Goal: Task Accomplishment & Management: Use online tool/utility

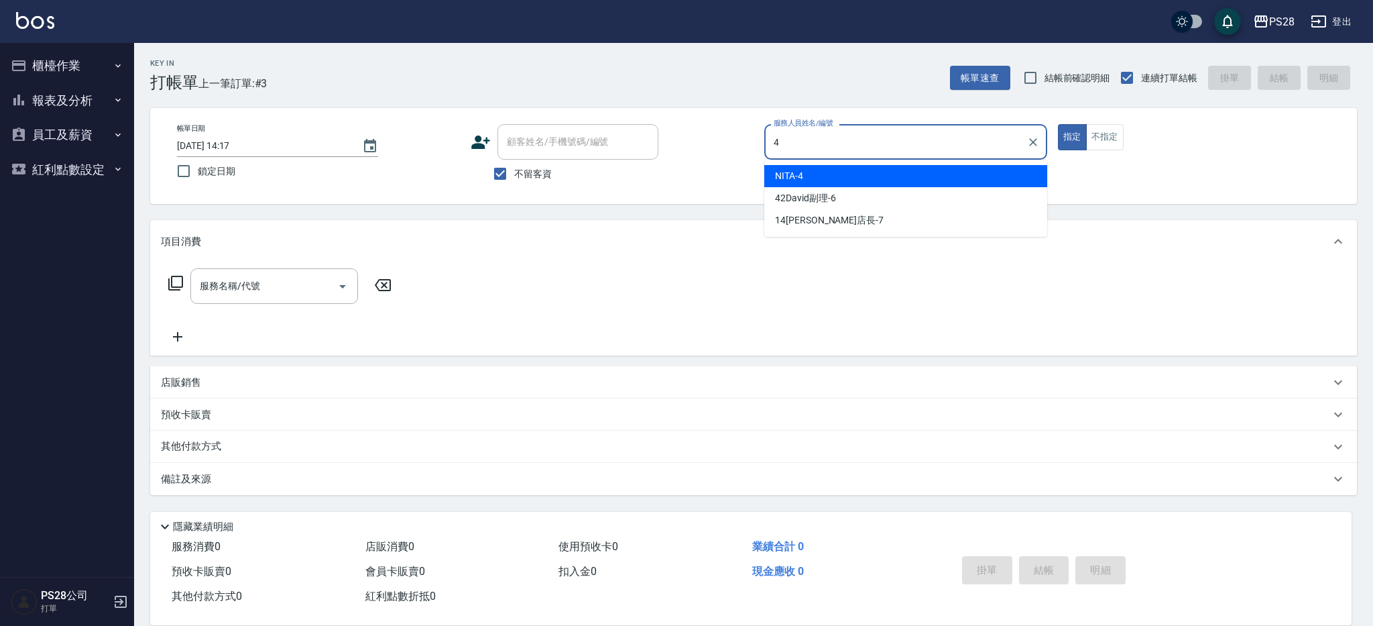
type input "NITA-4"
type button "true"
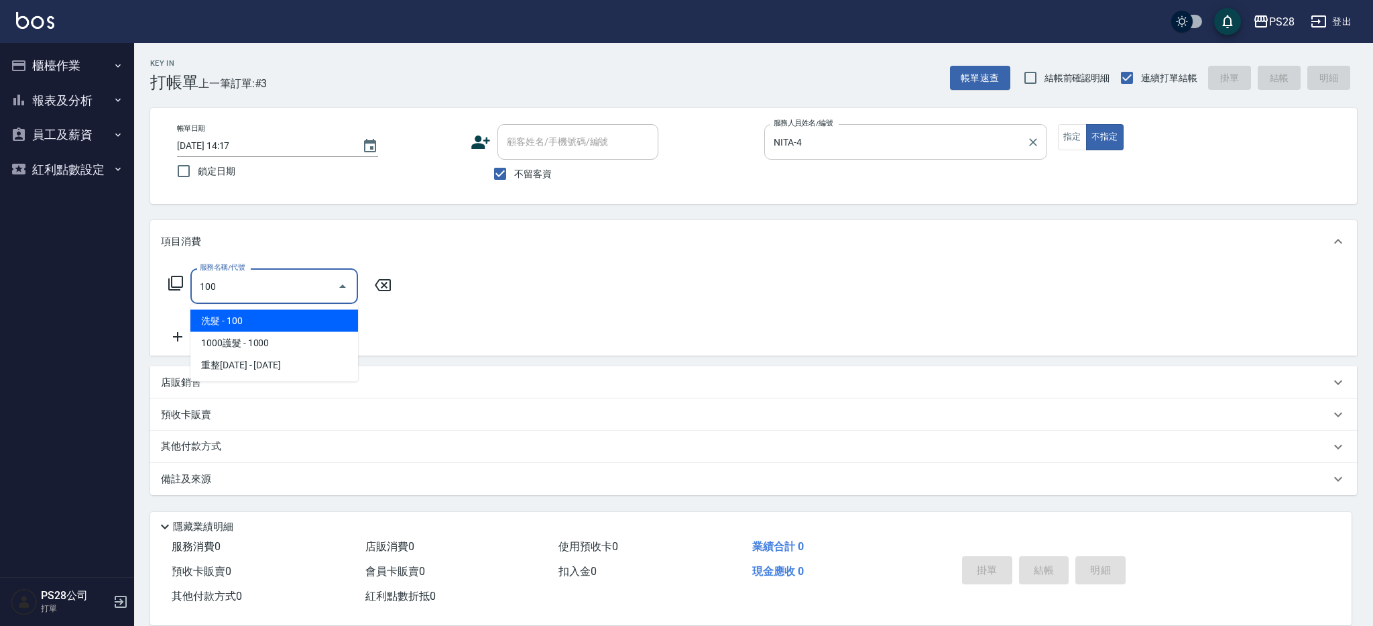
type input "洗髮(100)"
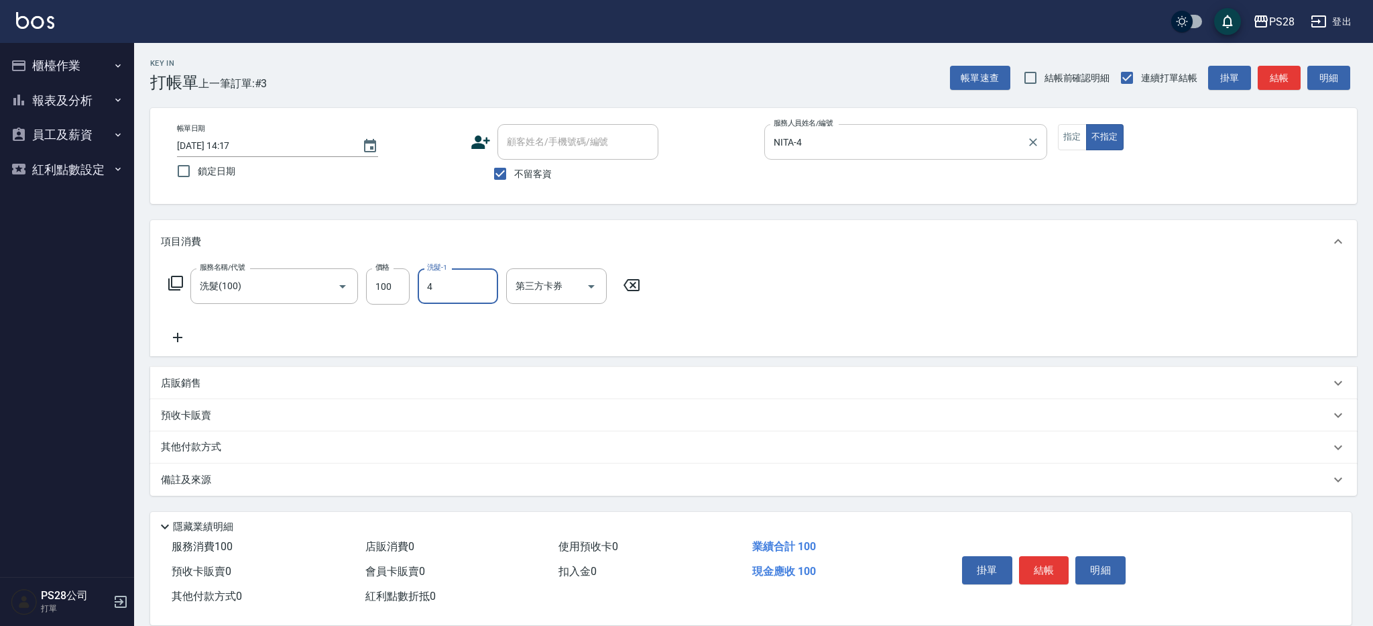
type input "NITA-4"
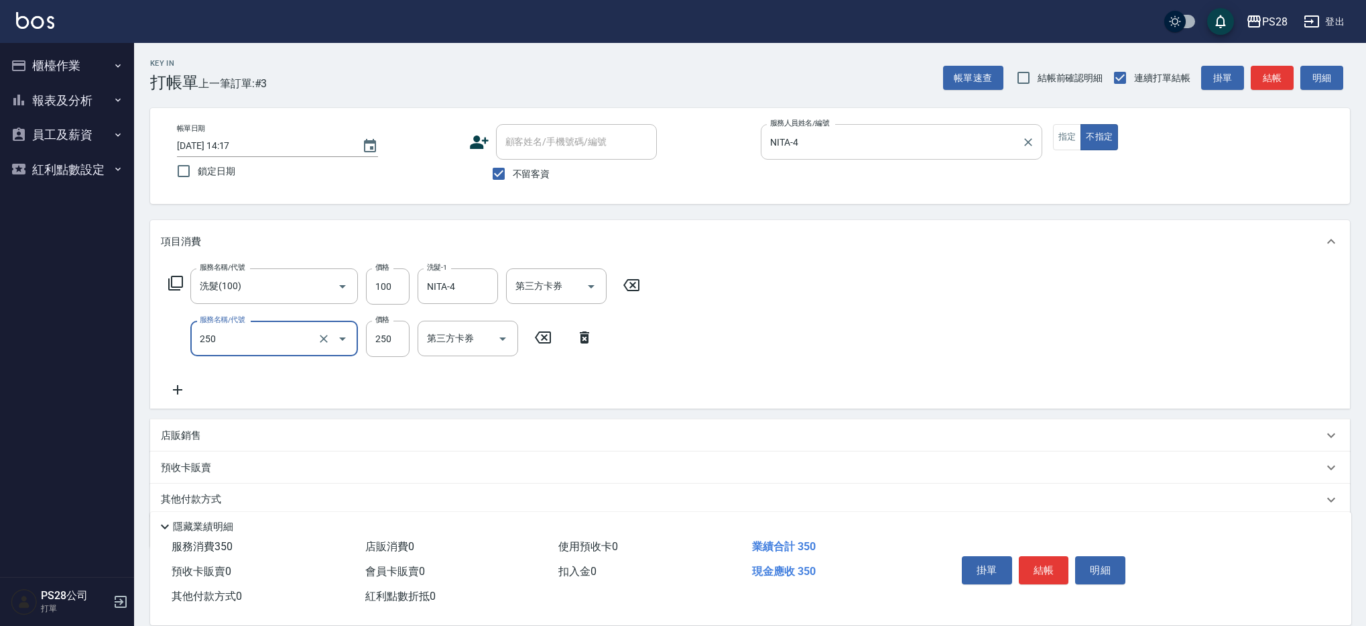
type input "單剪(250)"
type input "149"
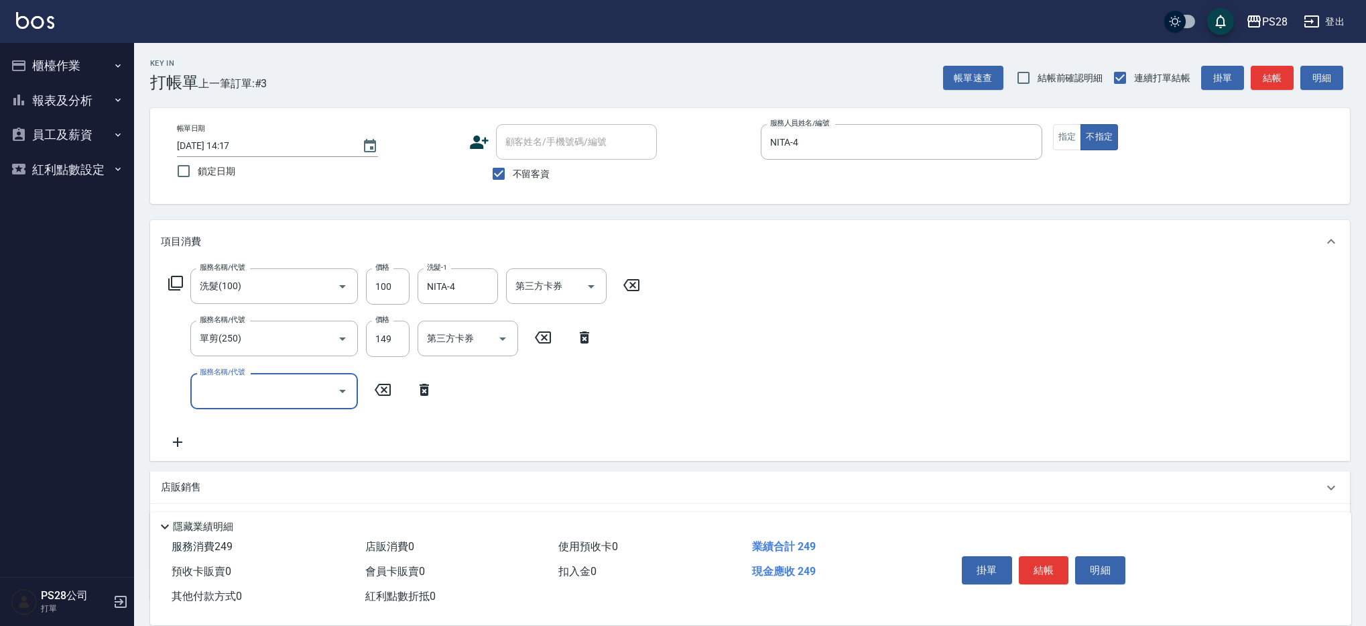
scroll to position [1, 0]
click at [1047, 563] on button "結帳" at bounding box center [1044, 570] width 50 height 28
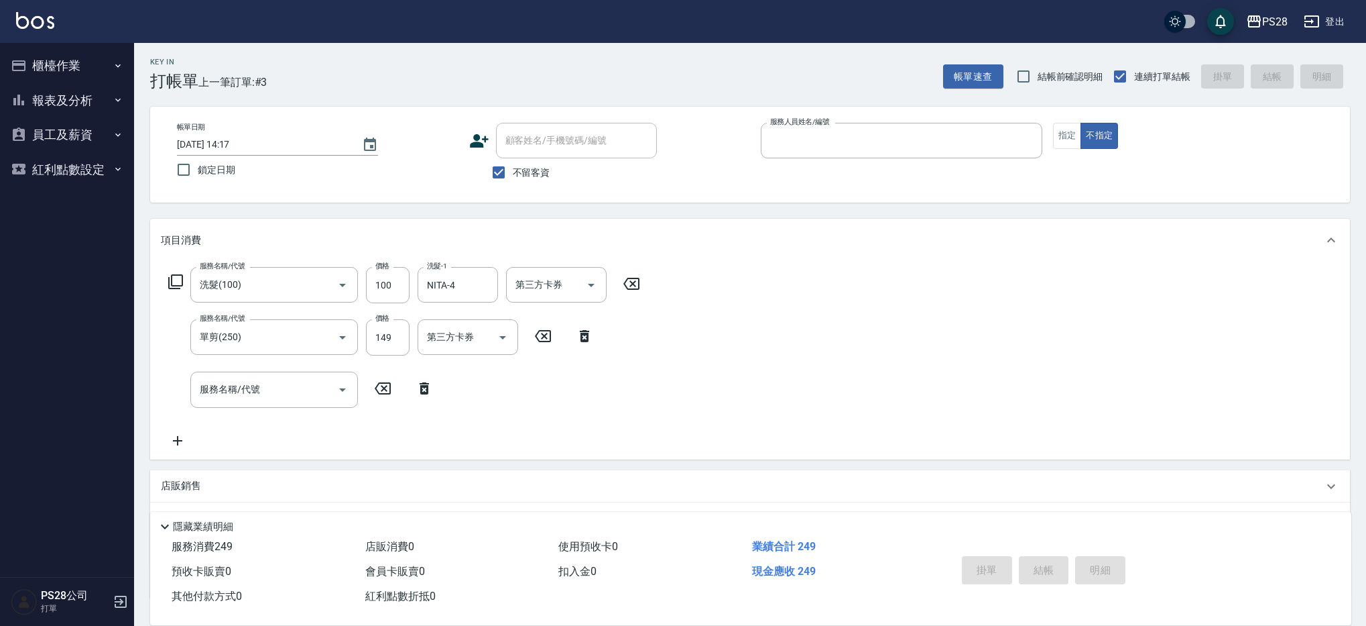
type input "1"
type input "[DATE] 19:30"
type input "[PERSON_NAME]-1"
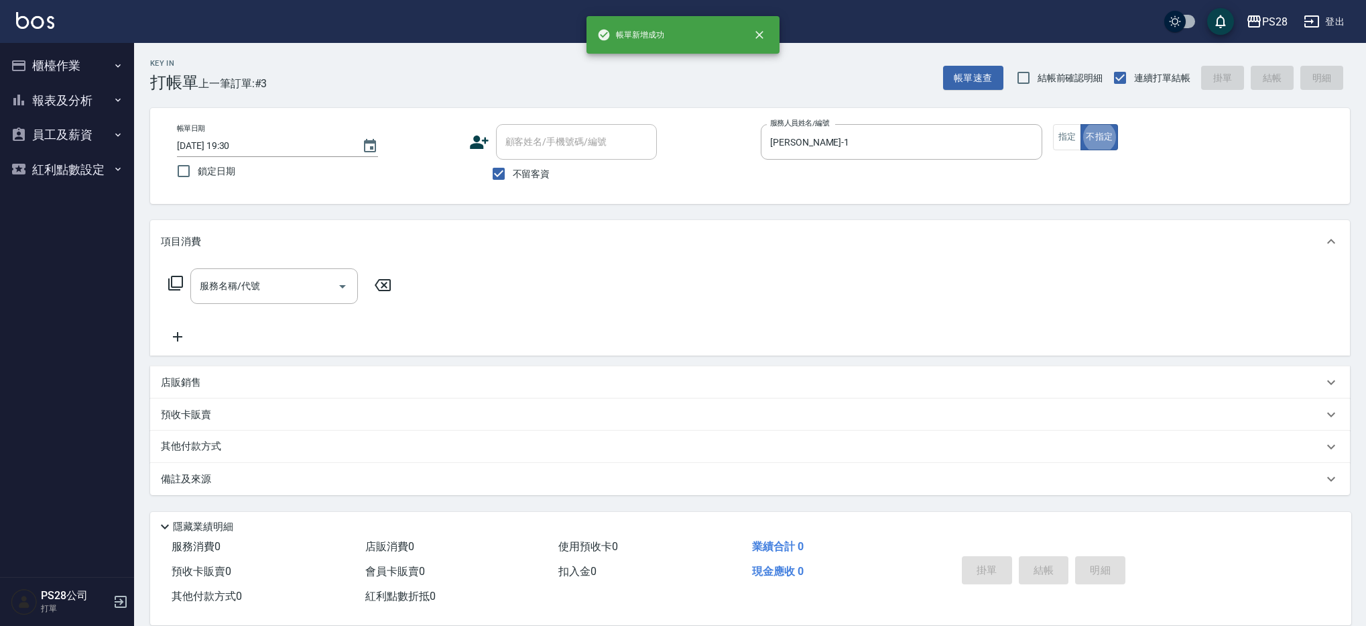
type button "false"
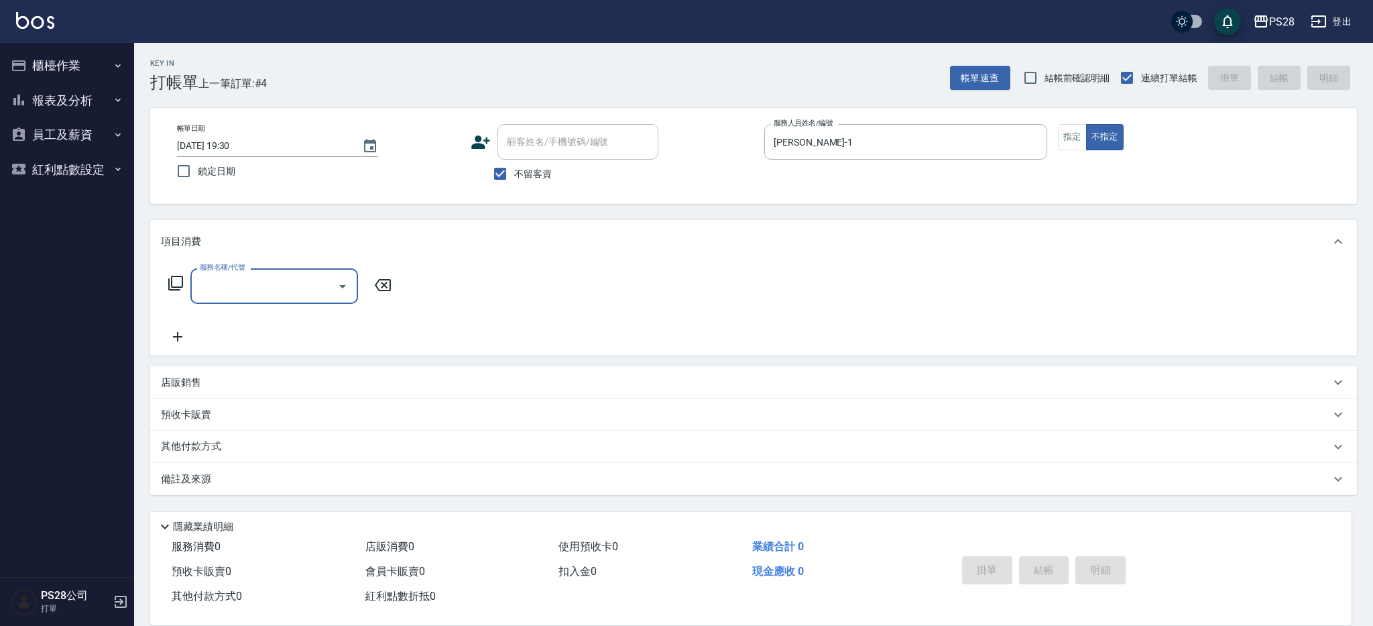
click at [1055, 143] on div "帳單日期 [DATE] 19:30 鎖定日期 顧客姓名/手機號碼/編號 顧客姓名/手機號碼/編號 不留客資 服務人員姓名/編號 [PERSON_NAME]-1…" at bounding box center [753, 156] width 1175 height 64
click at [1093, 141] on button "不指定" at bounding box center [1105, 137] width 38 height 26
click at [1084, 141] on button "指定" at bounding box center [1072, 137] width 29 height 26
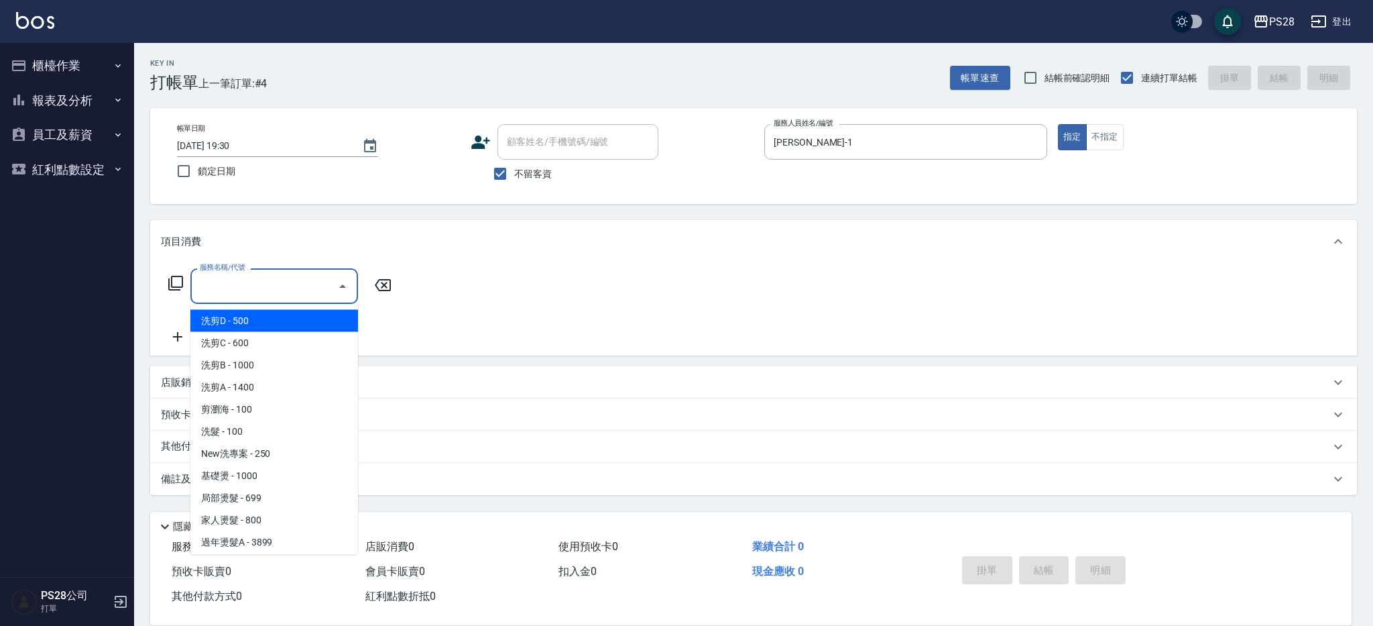
click at [217, 290] on input "服務名稱/代號" at bounding box center [263, 285] width 135 height 23
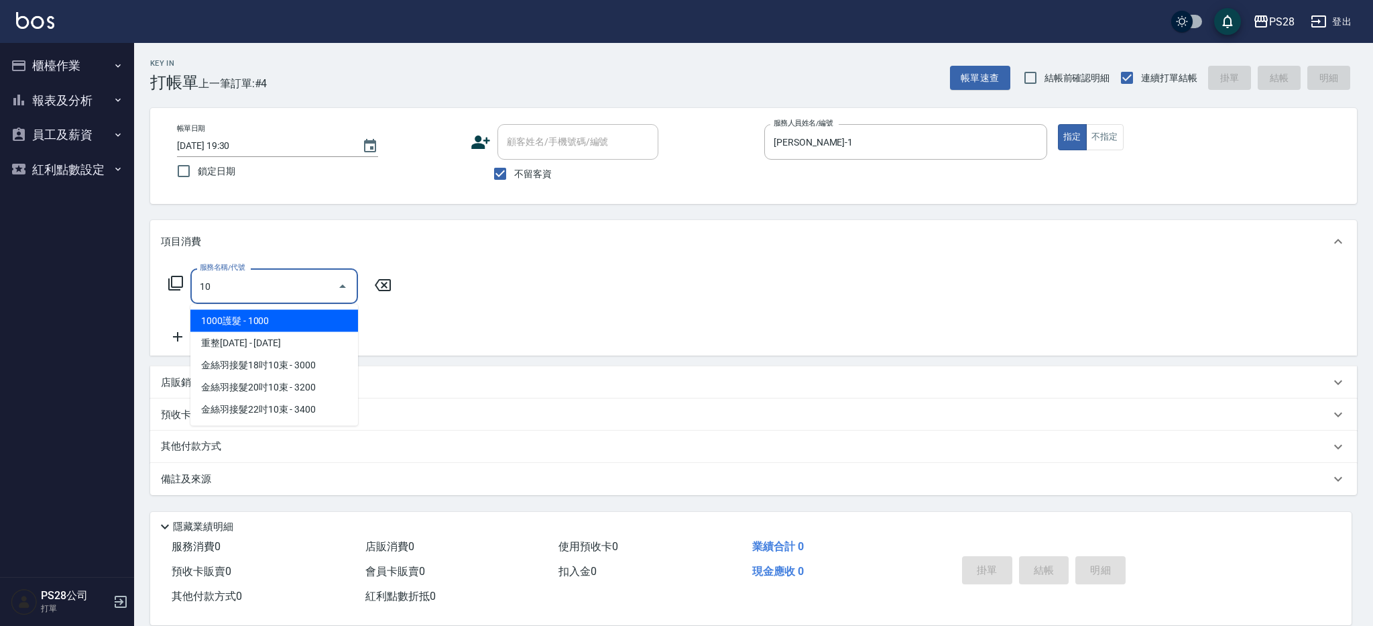
type input "1"
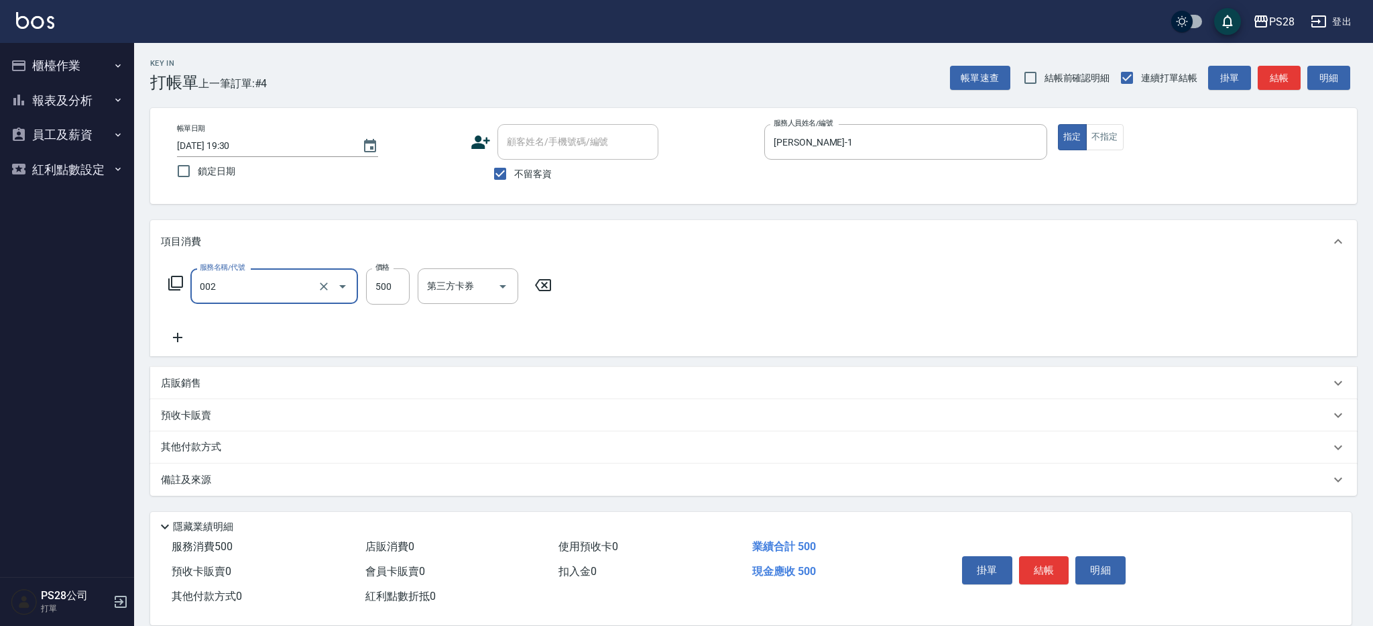
type input "洗剪D(002)"
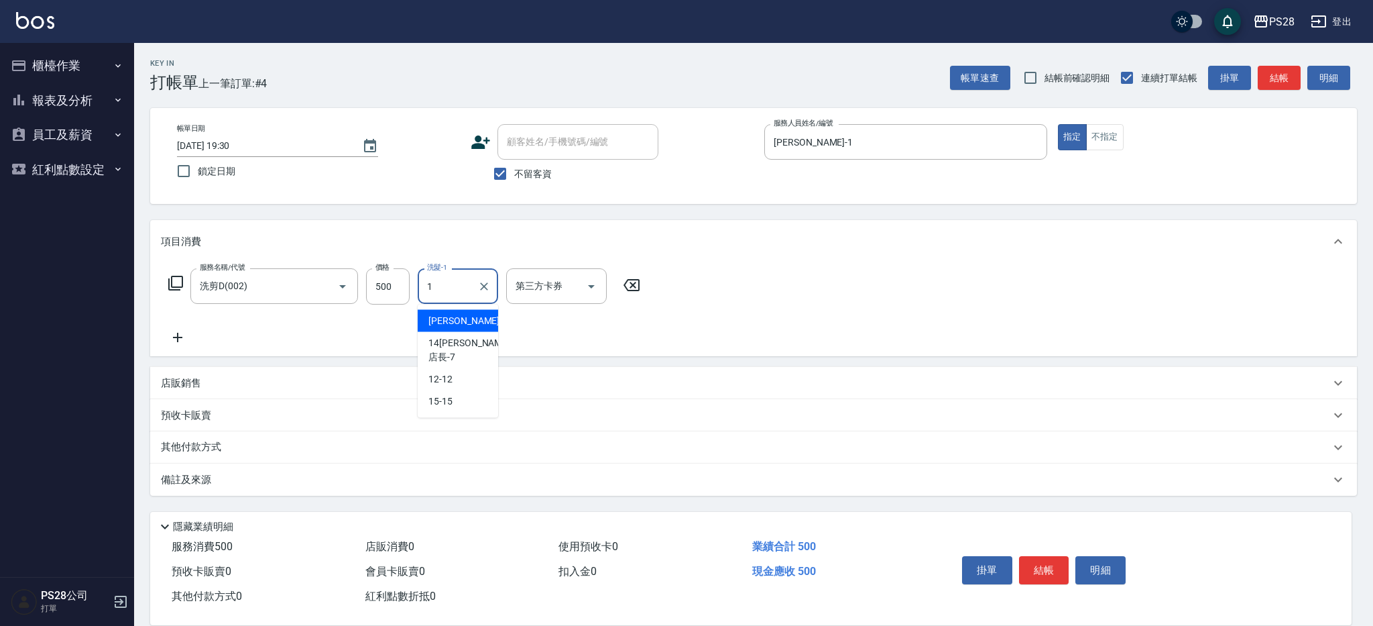
type input "[PERSON_NAME]-1"
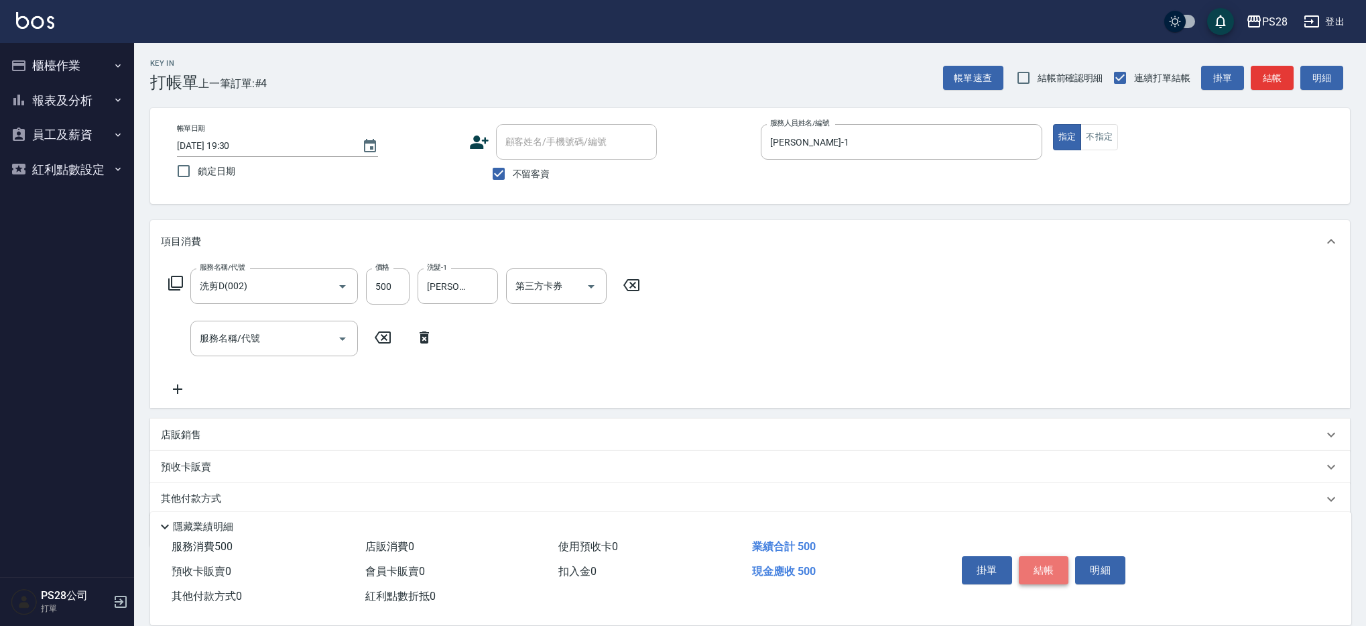
click at [1038, 571] on button "結帳" at bounding box center [1044, 570] width 50 height 28
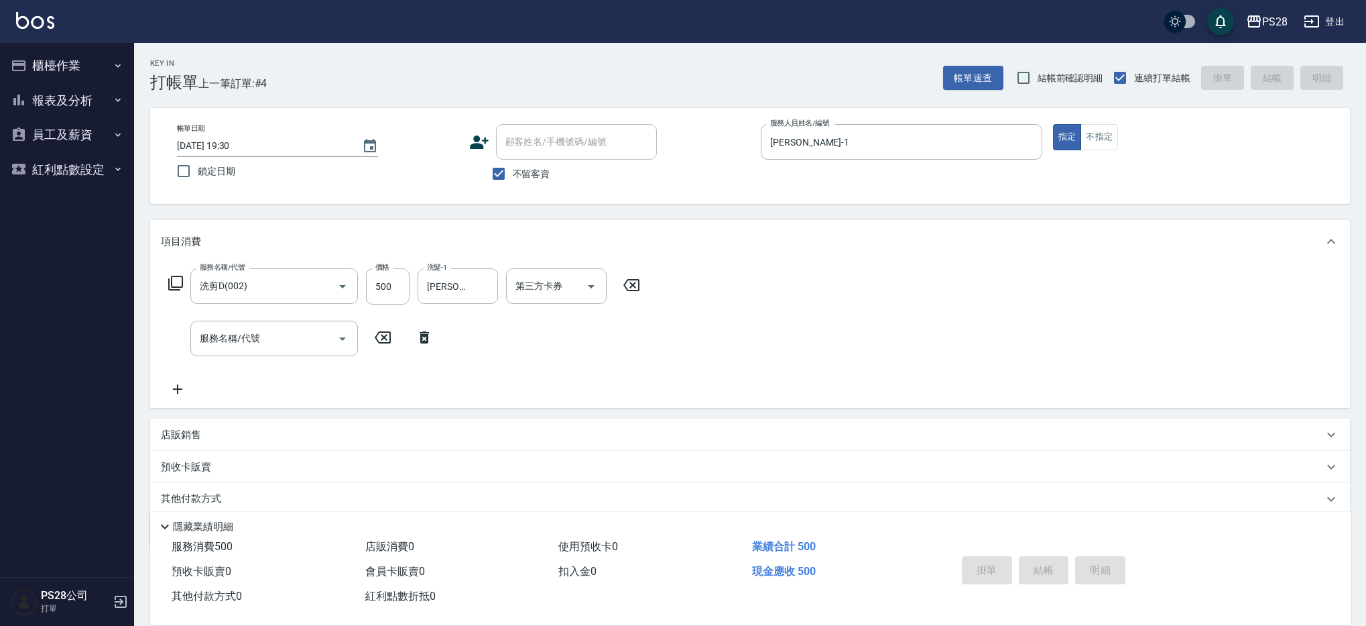
type input "[DATE] 19:31"
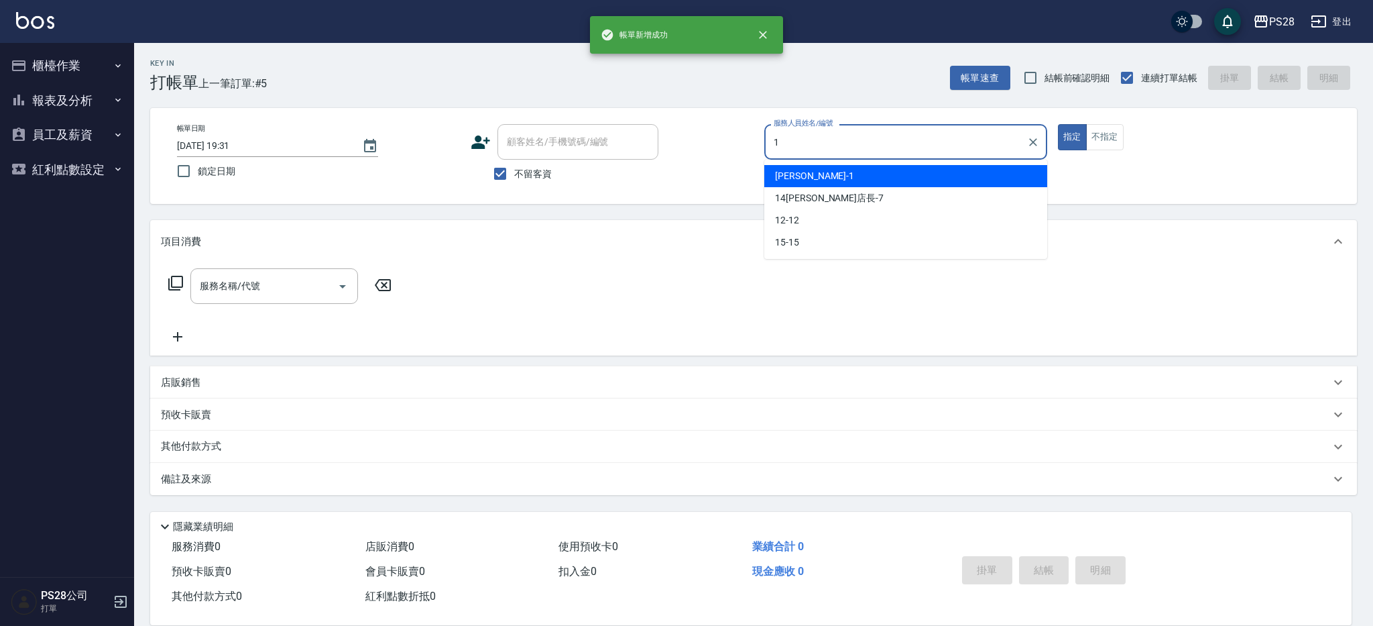
type input "[PERSON_NAME]-1"
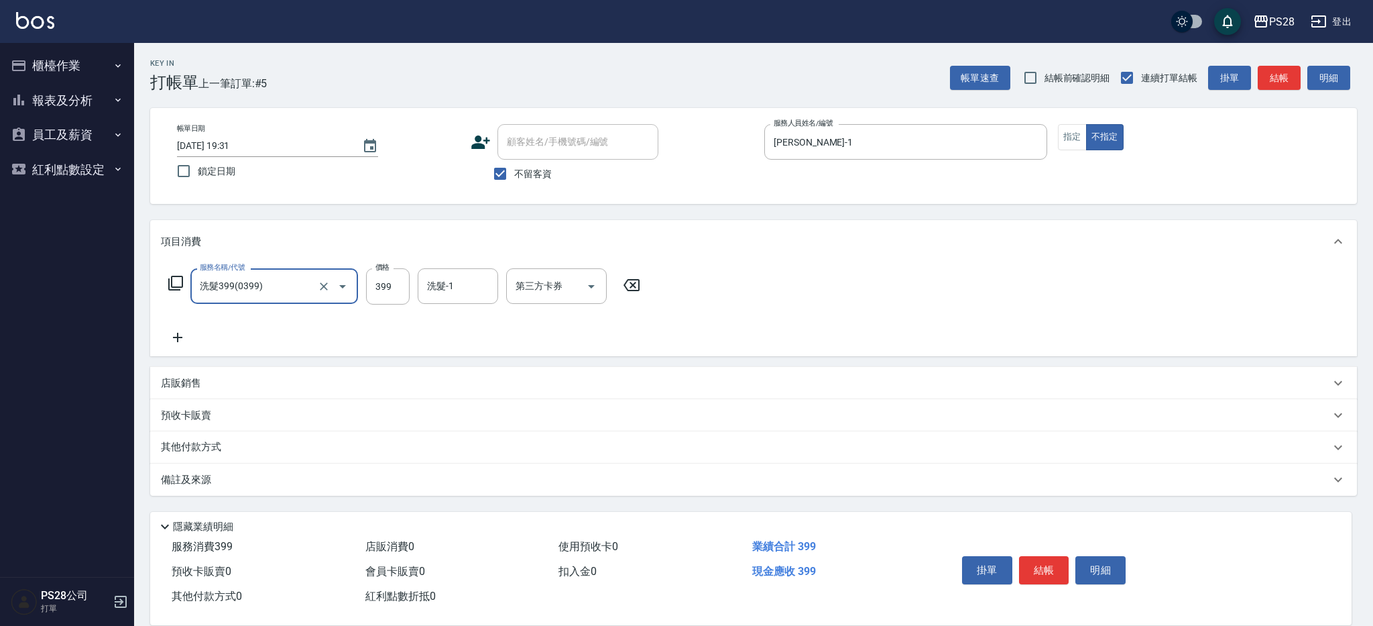
type input "洗髮399(0399)"
type input "NITA-4"
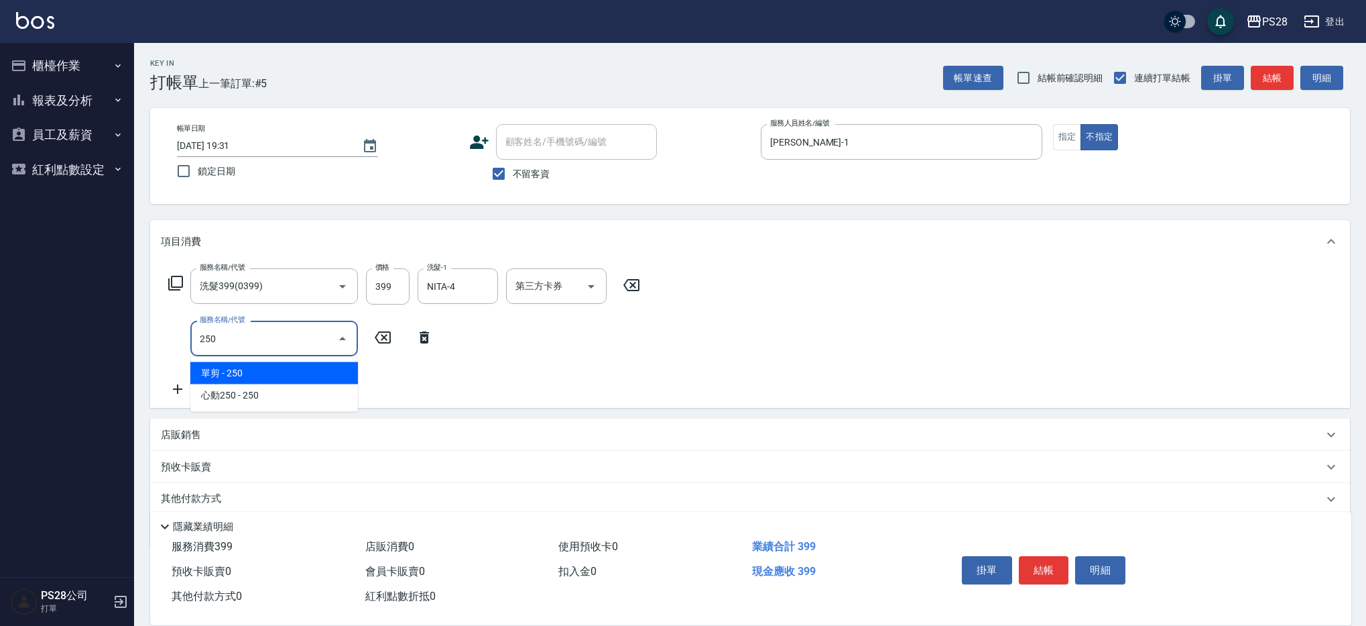
type input "單剪(250)"
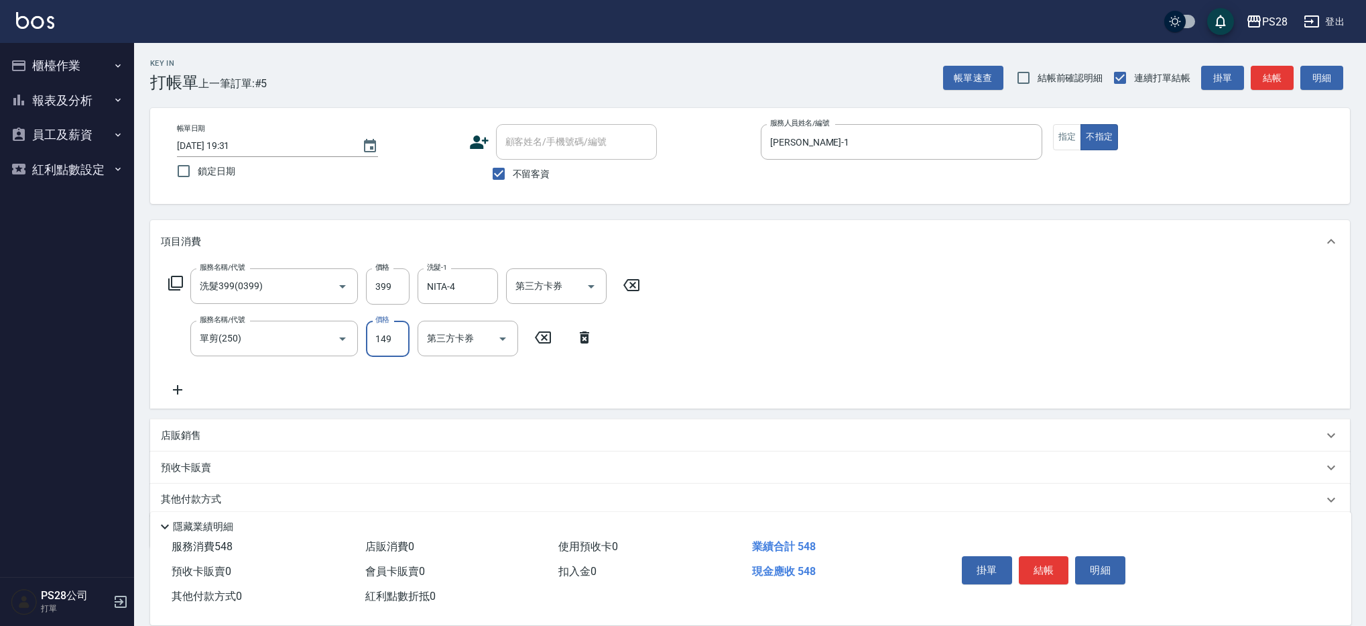
type input "149"
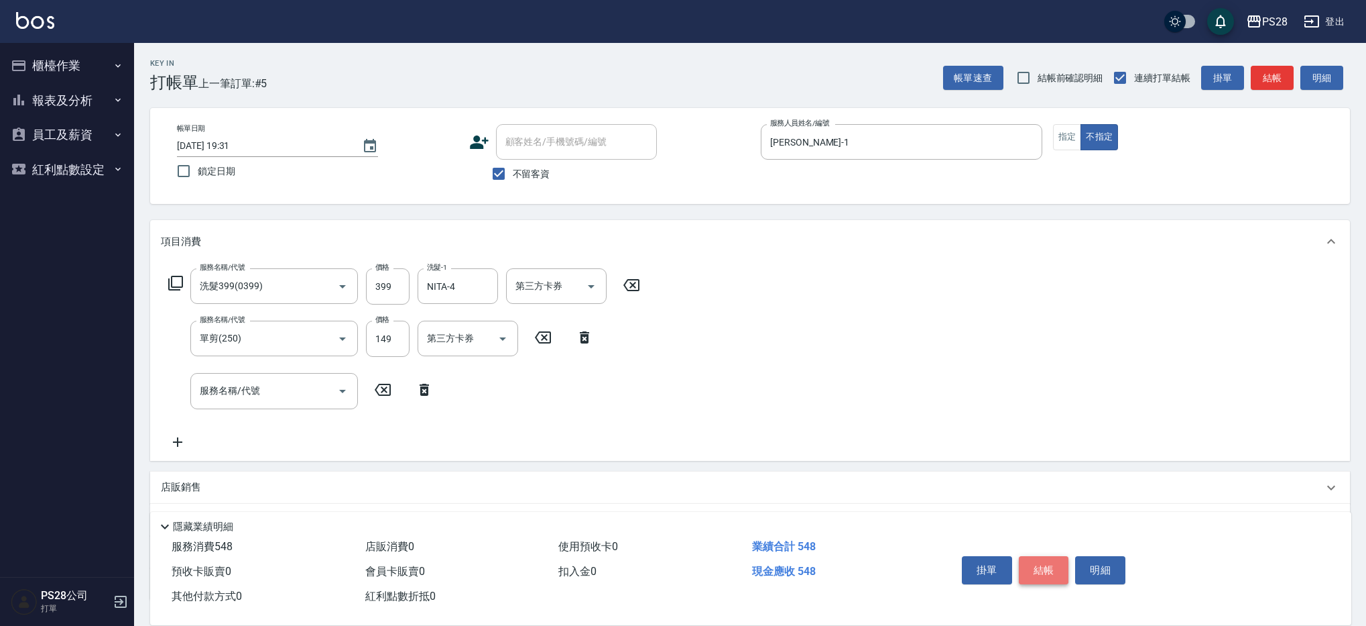
click at [1042, 564] on button "結帳" at bounding box center [1044, 570] width 50 height 28
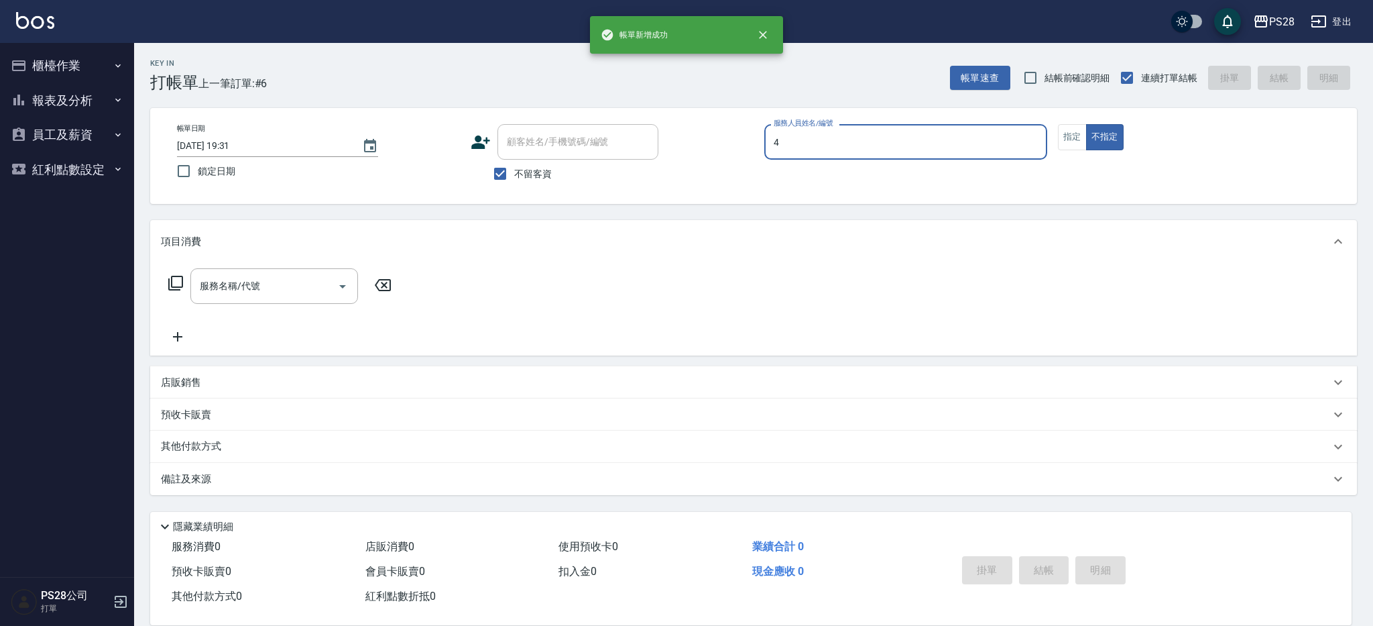
type input "NITA-4"
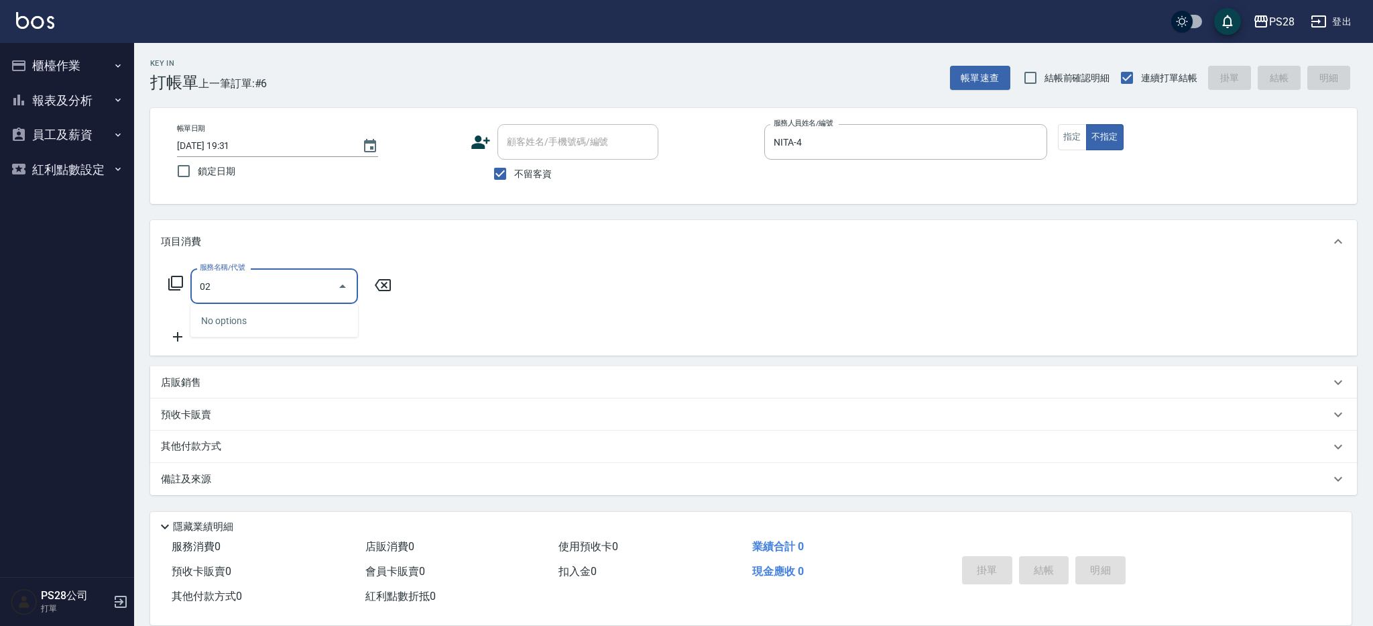
type input "0"
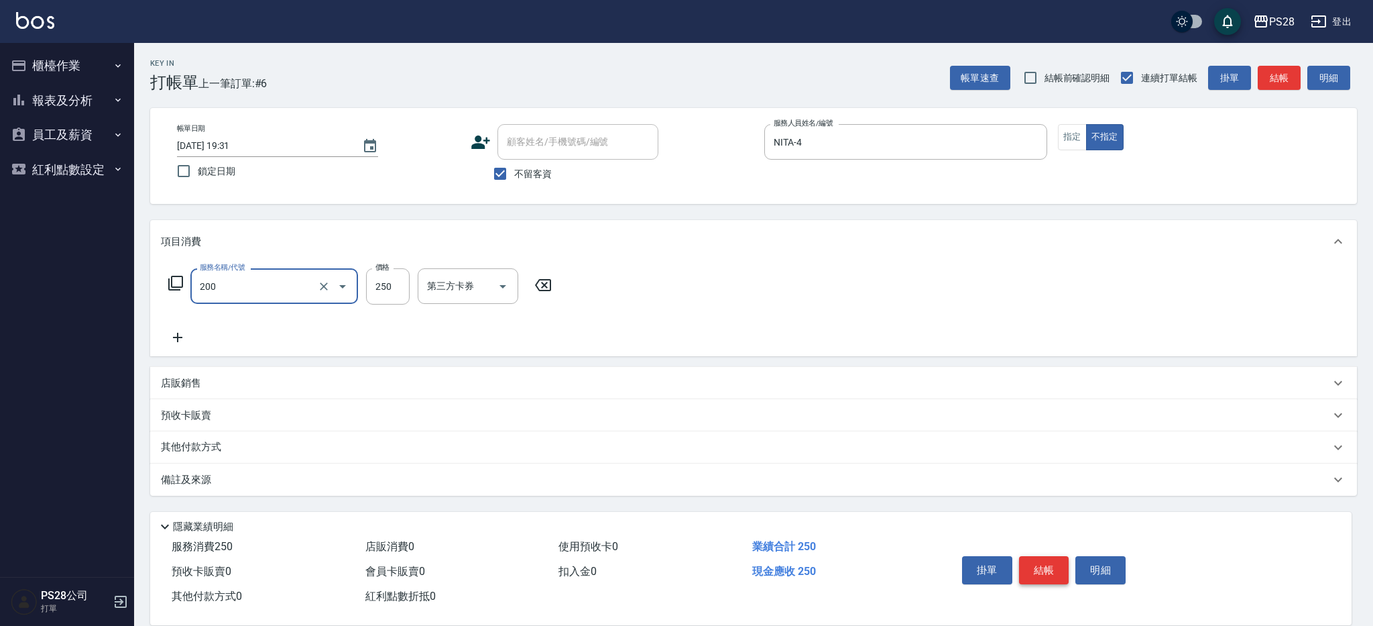
type input "New洗專案(200)"
type input "200"
type input "NITA-4"
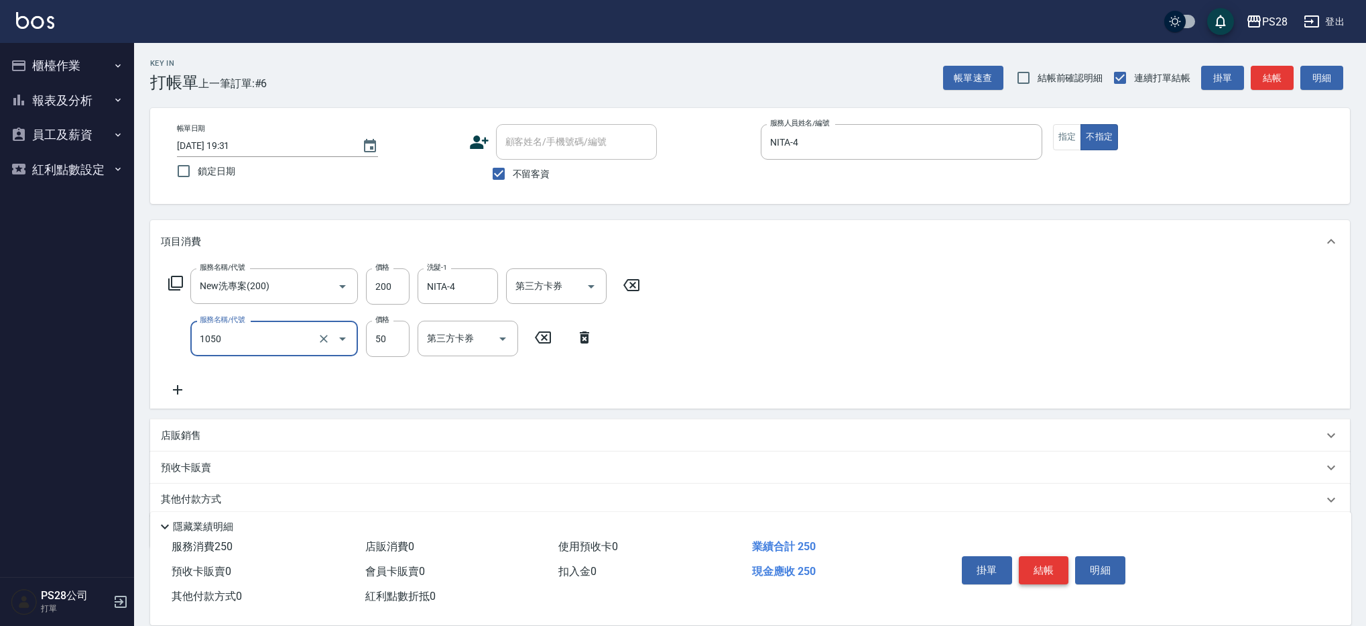
type input "精油(1050)"
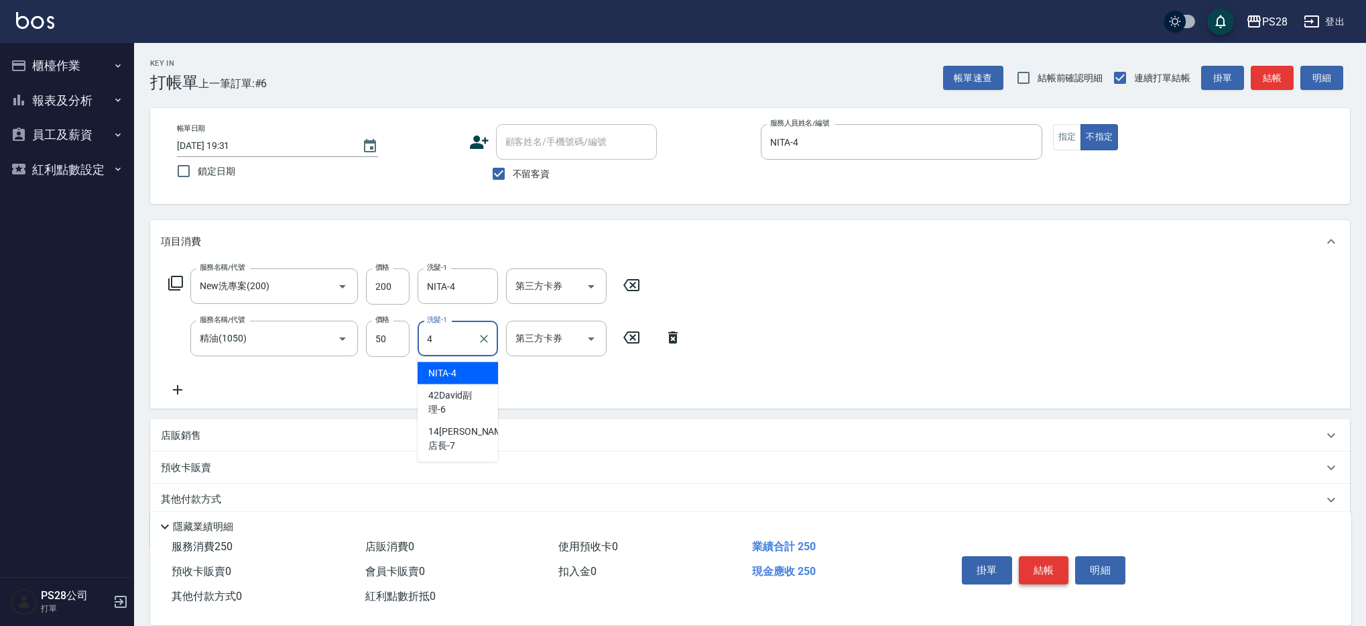
type input "NITA-4"
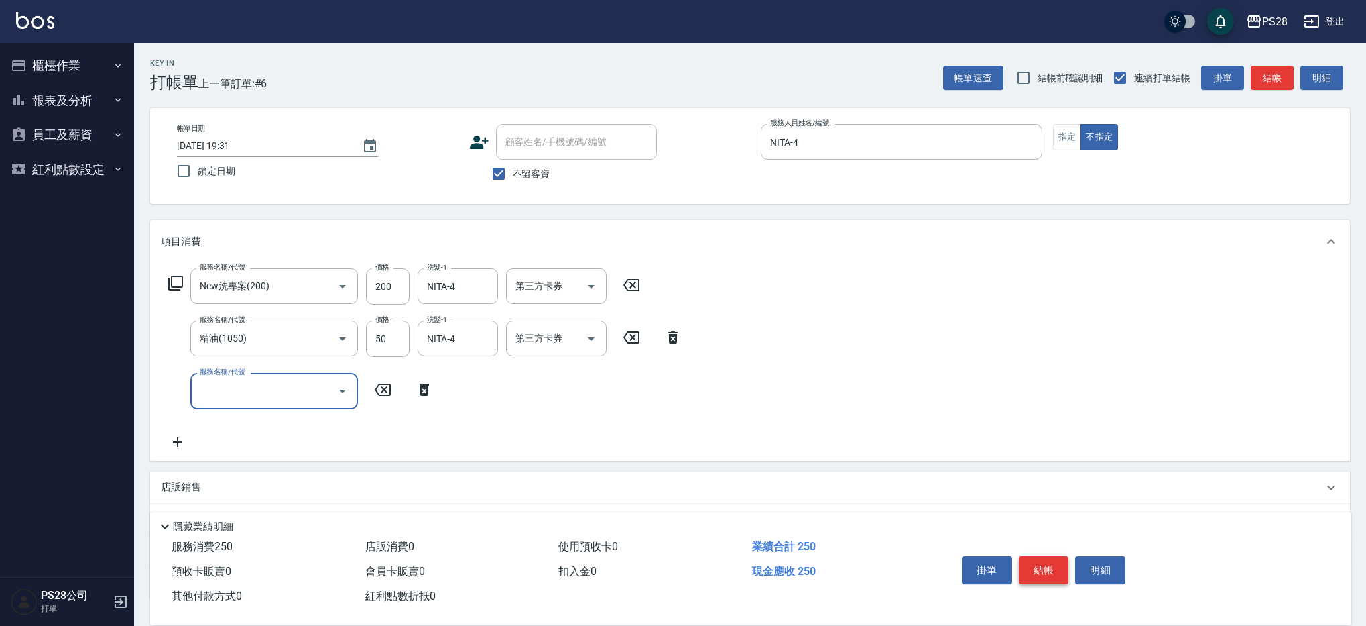
click at [1053, 563] on button "結帳" at bounding box center [1044, 570] width 50 height 28
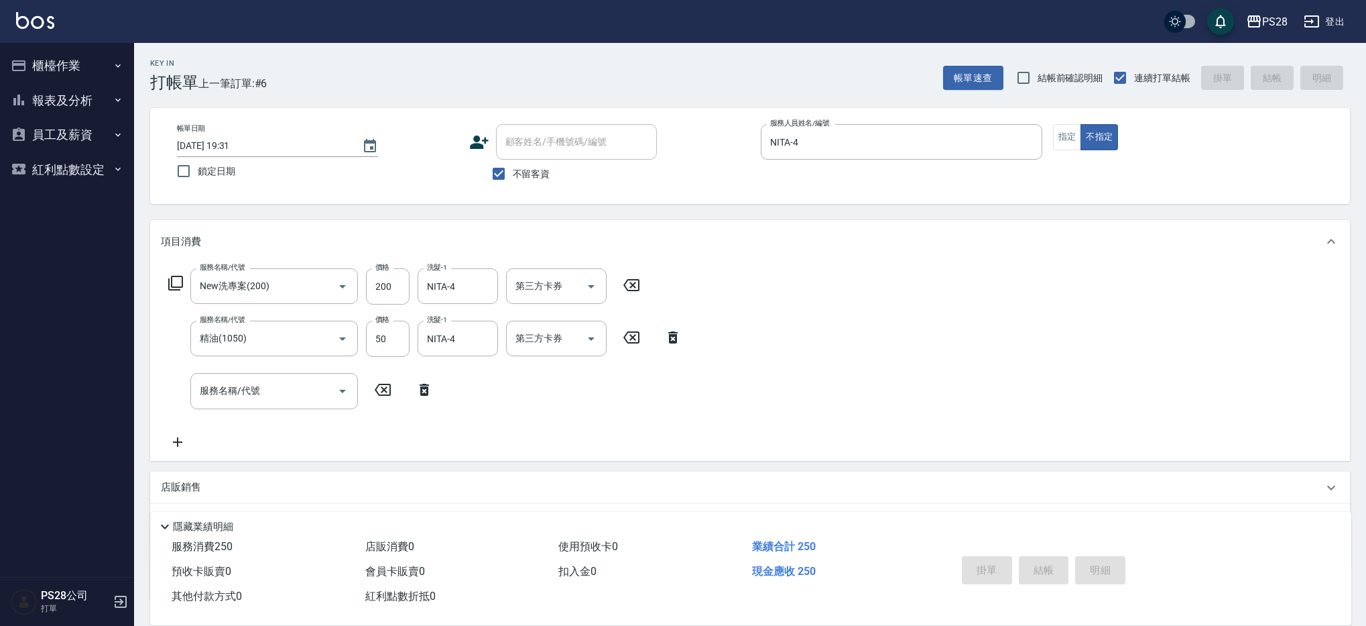
type input "[DATE] 19:32"
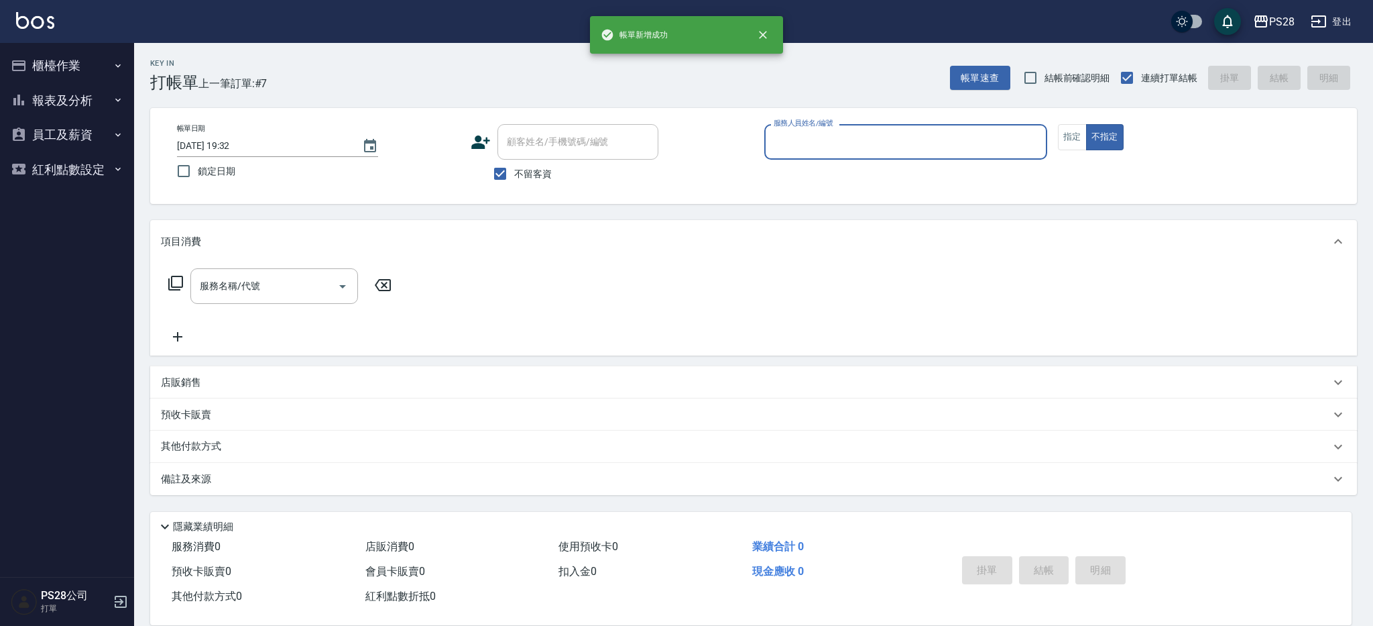
type input "3"
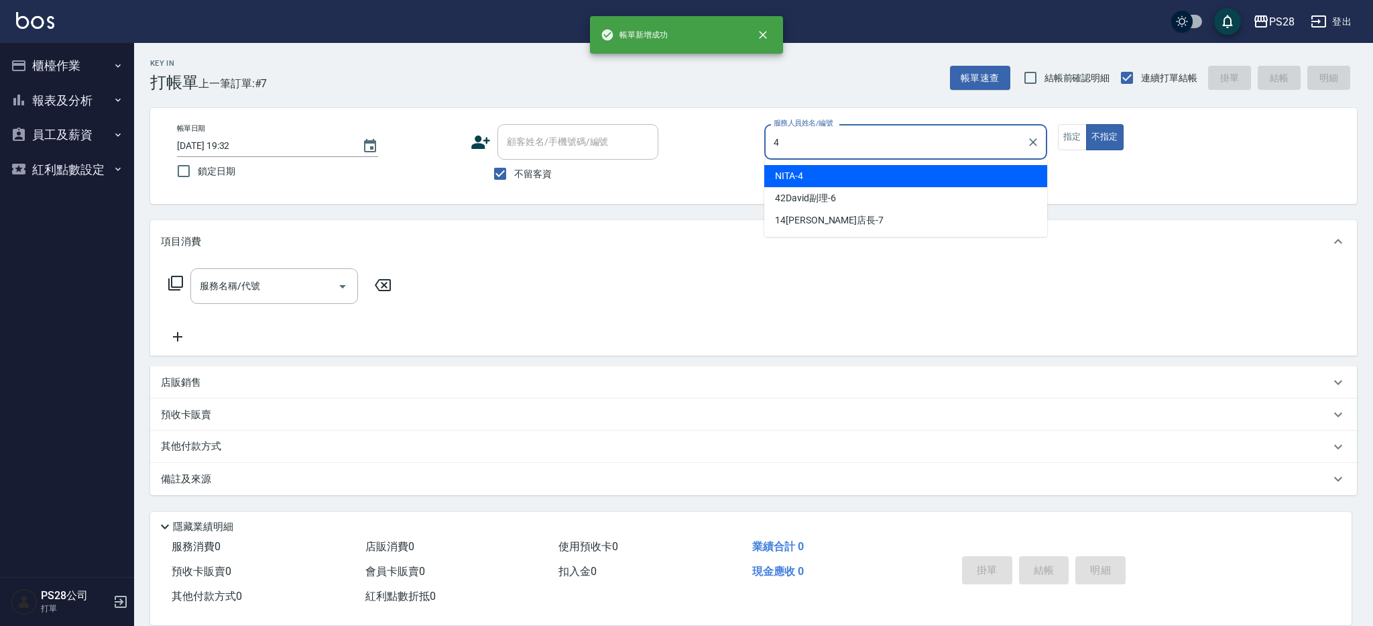
type input "NITA-4"
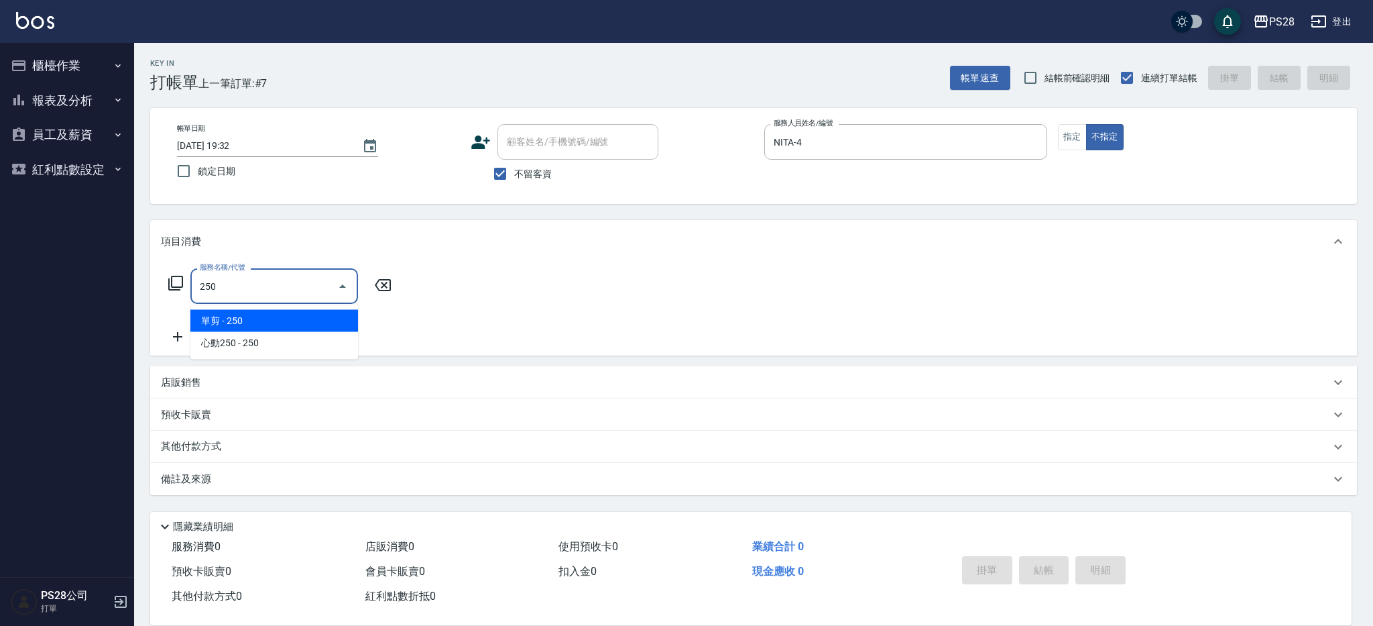
type input "單剪(250)"
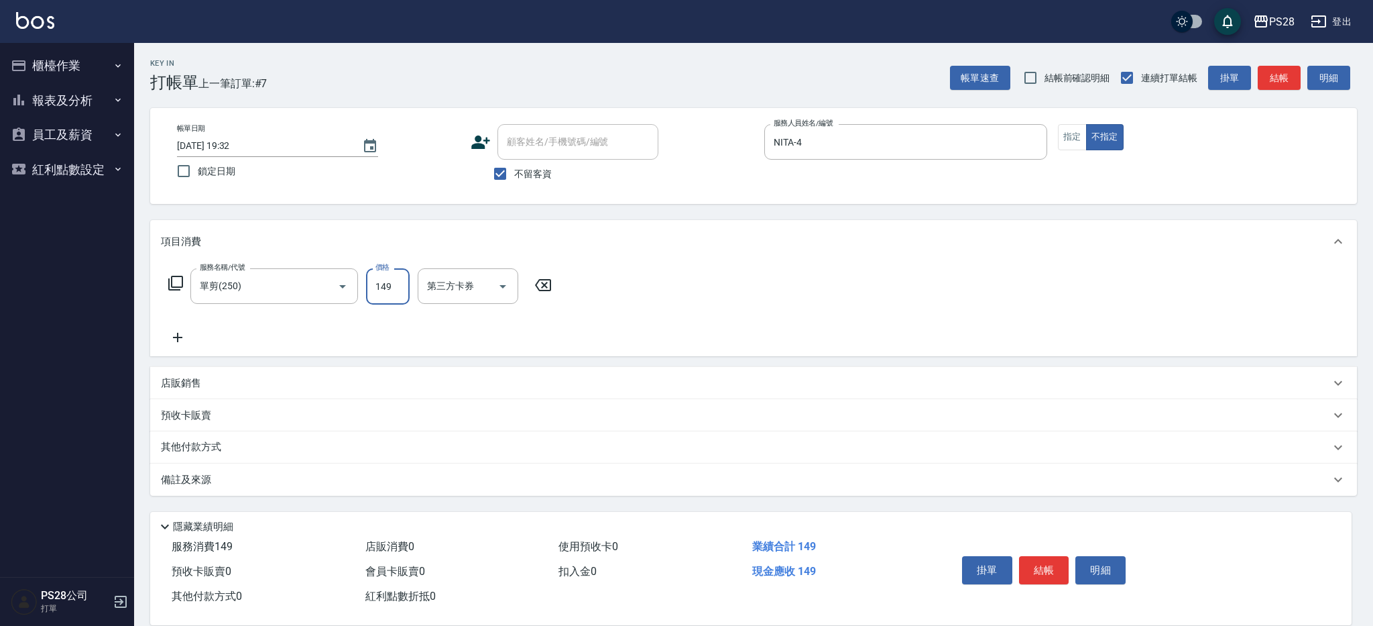
type input "149"
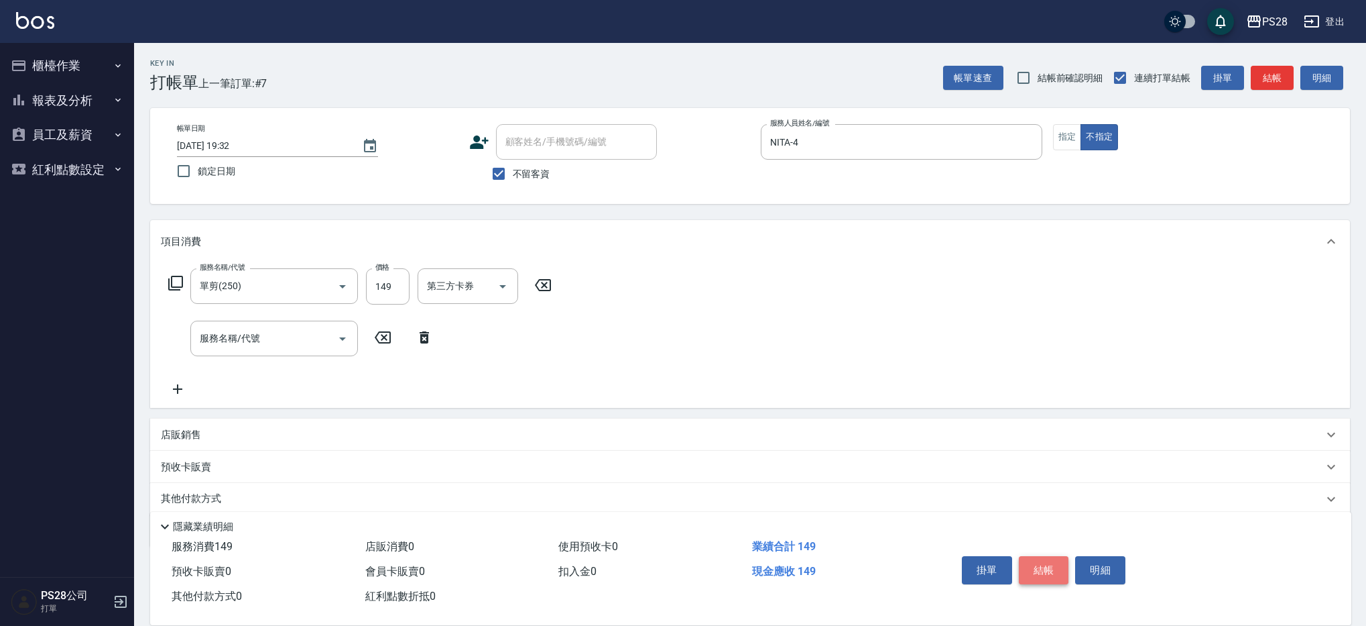
drag, startPoint x: 1043, startPoint y: 557, endPoint x: 1110, endPoint y: 384, distance: 186.2
click at [1043, 557] on button "結帳" at bounding box center [1044, 570] width 50 height 28
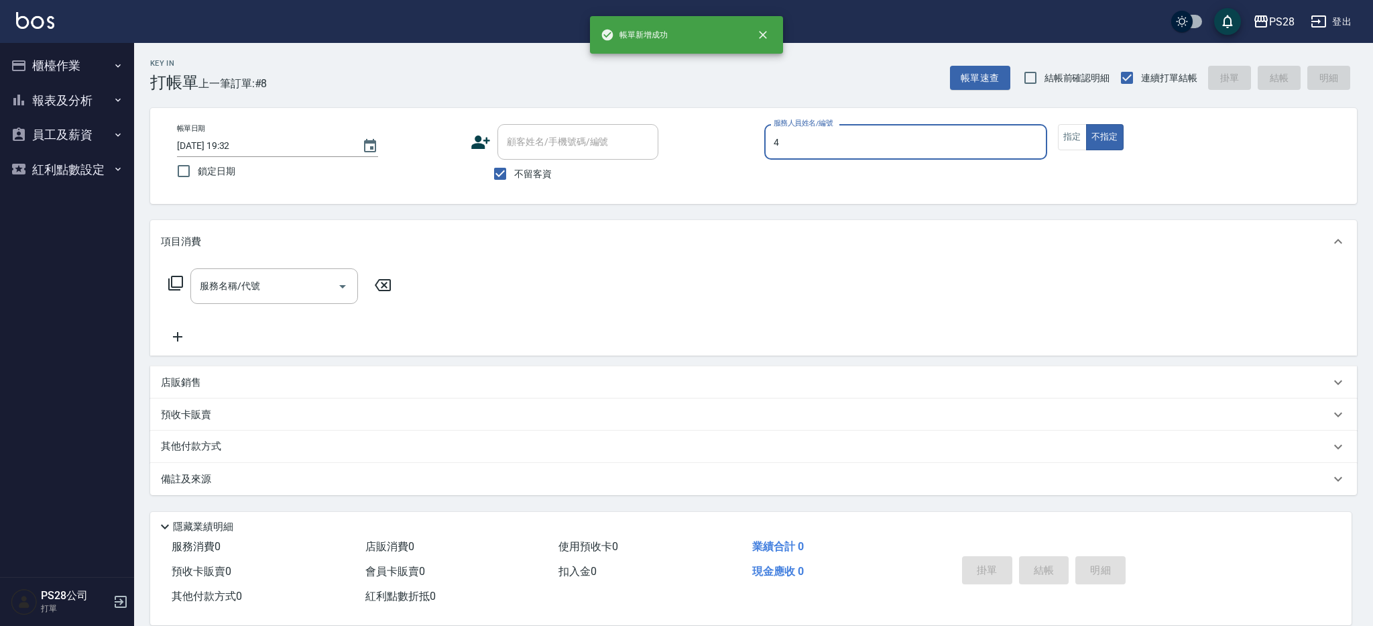
type input "NITA-4"
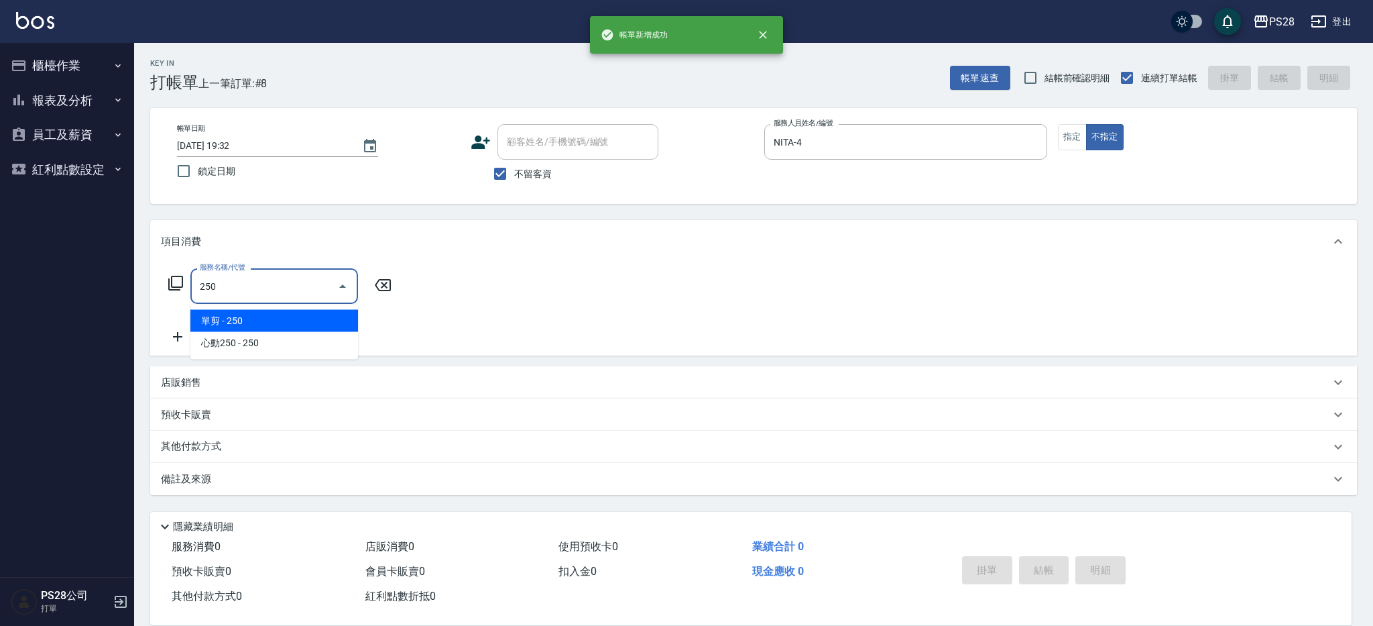
type input "單剪(250)"
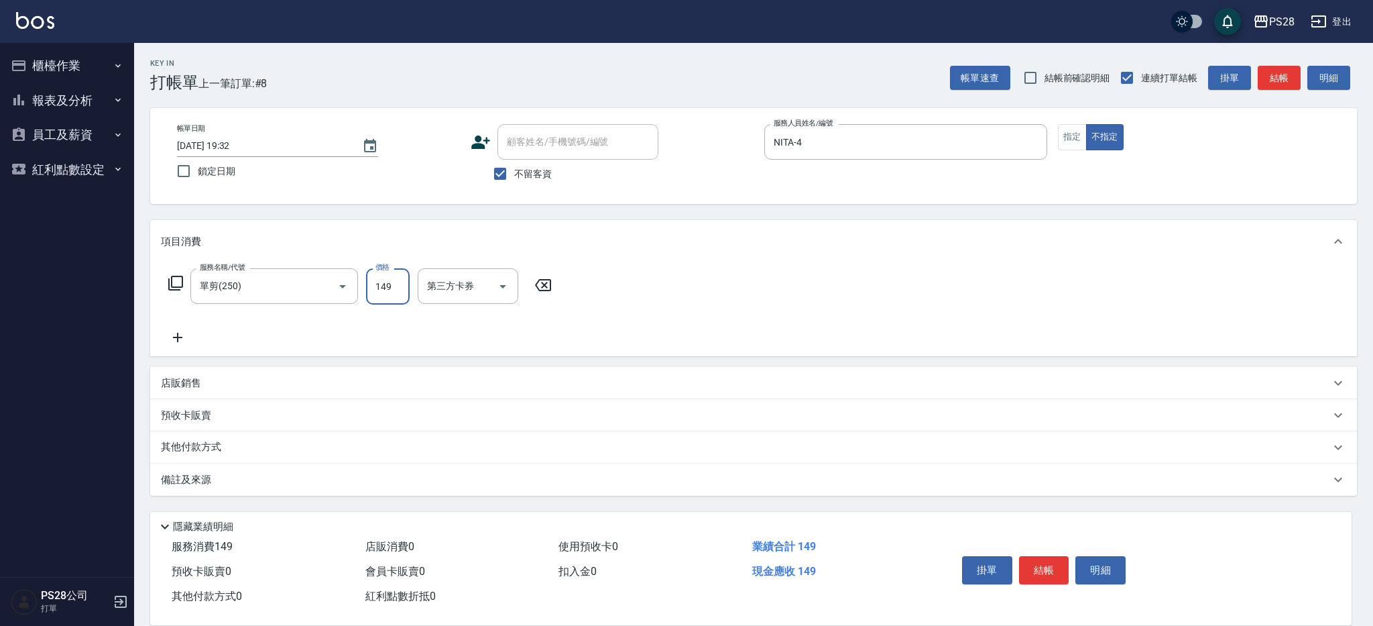
type input "149"
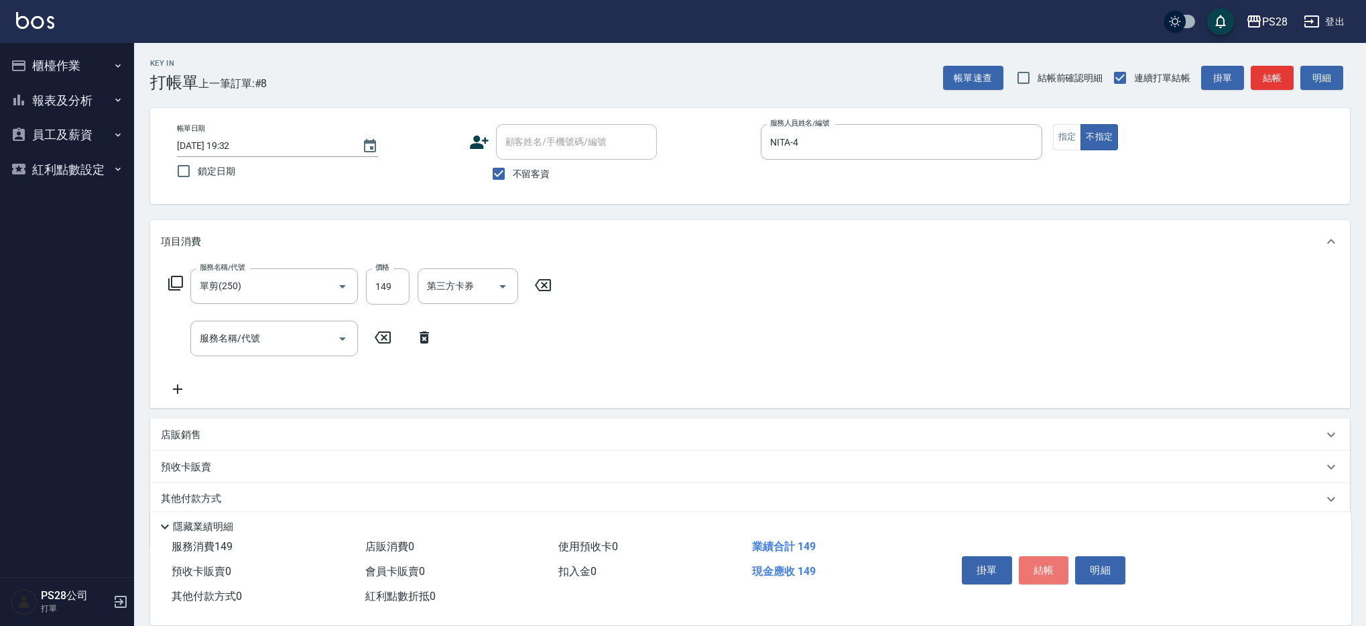
click at [1030, 564] on button "結帳" at bounding box center [1044, 570] width 50 height 28
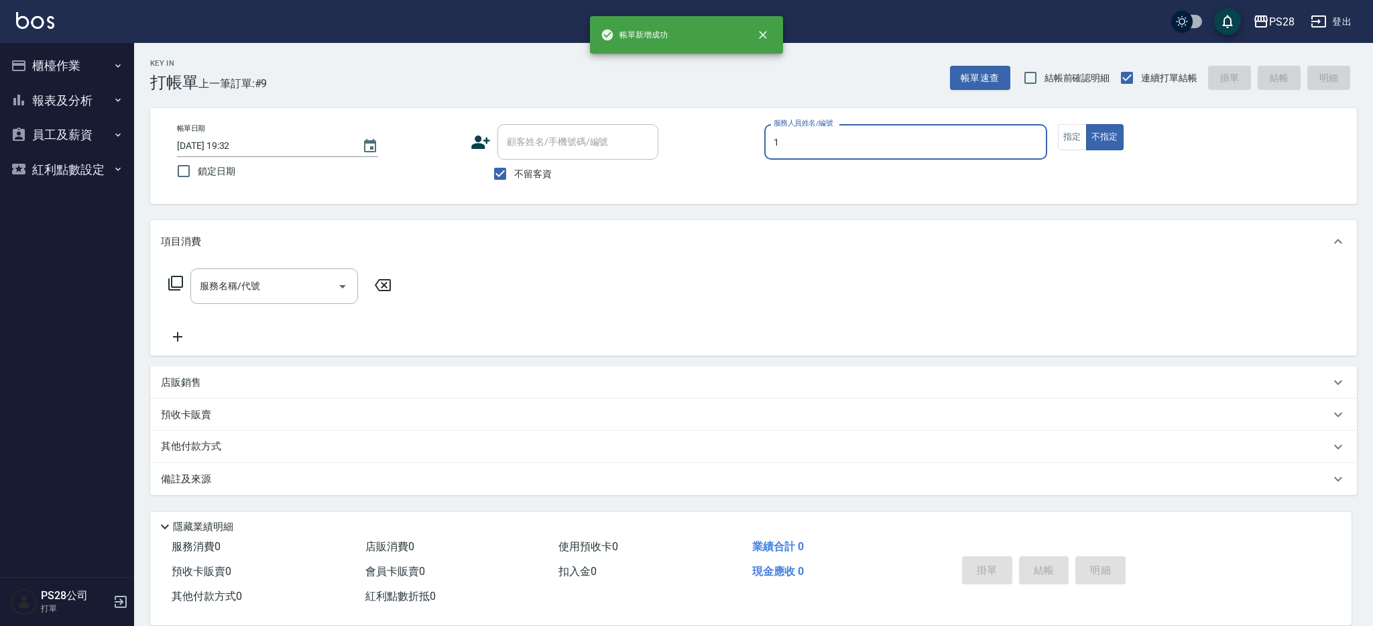
type input "[PERSON_NAME]-1"
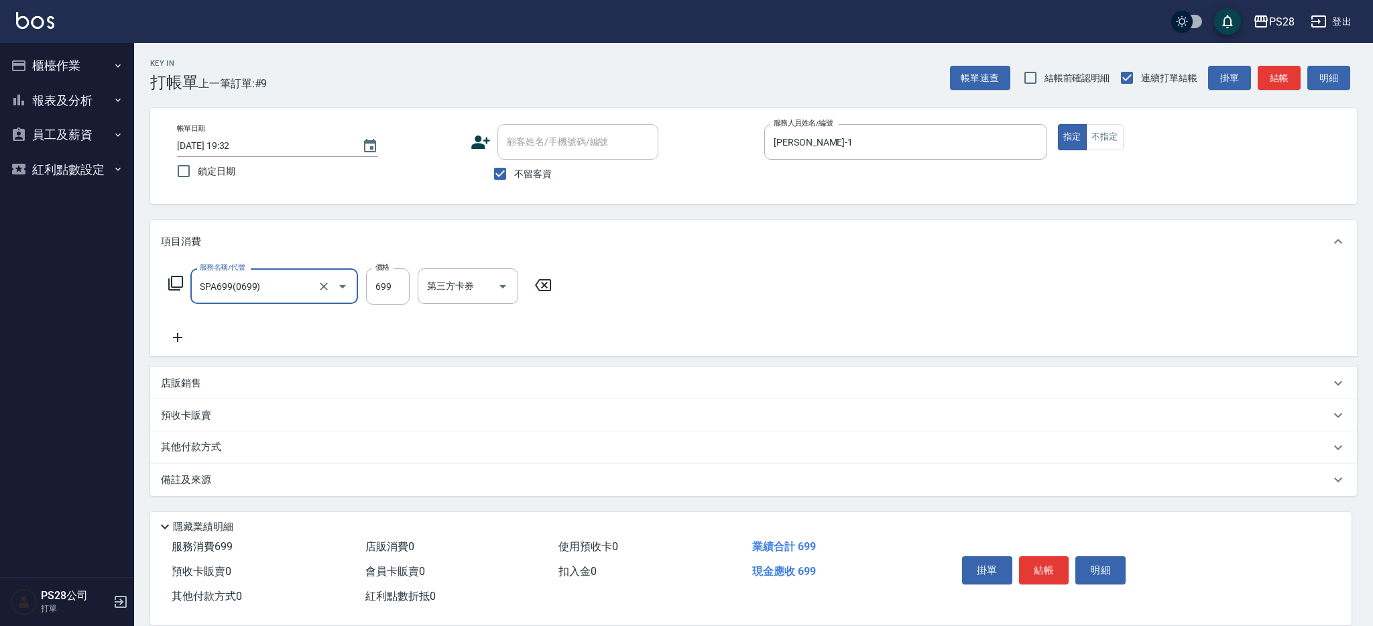
type input "SPA699(0699)"
type input "NITA-4"
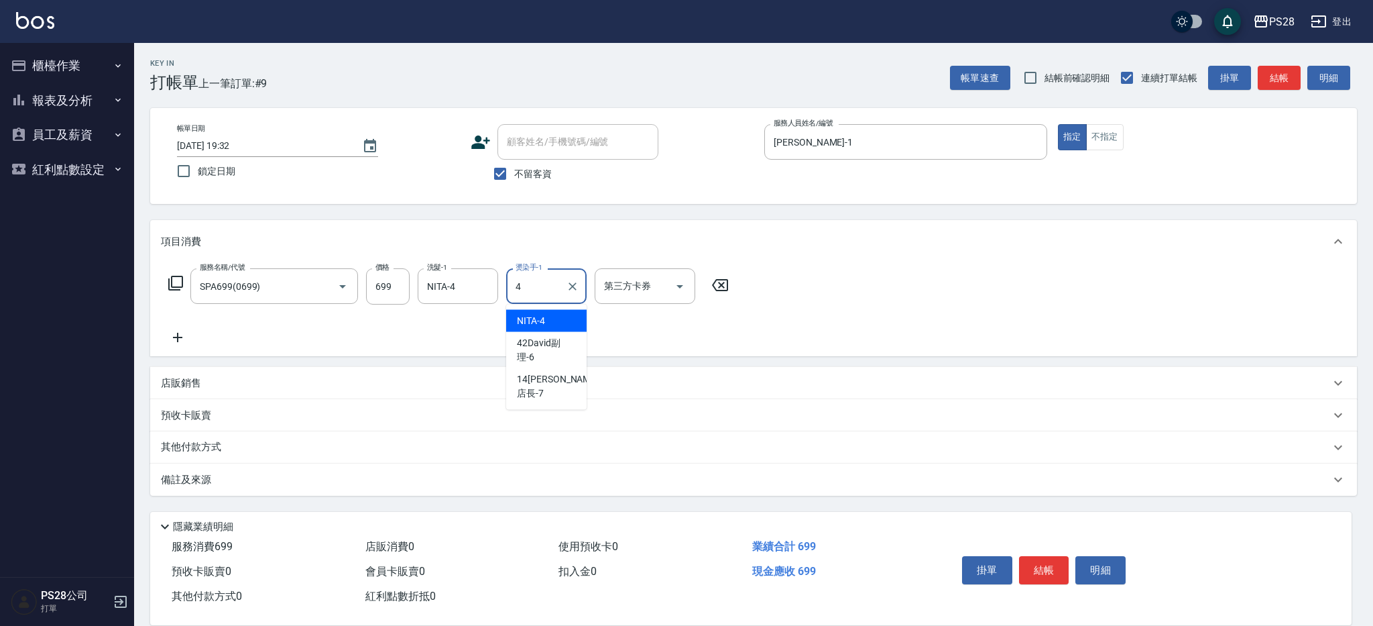
type input "NITA-4"
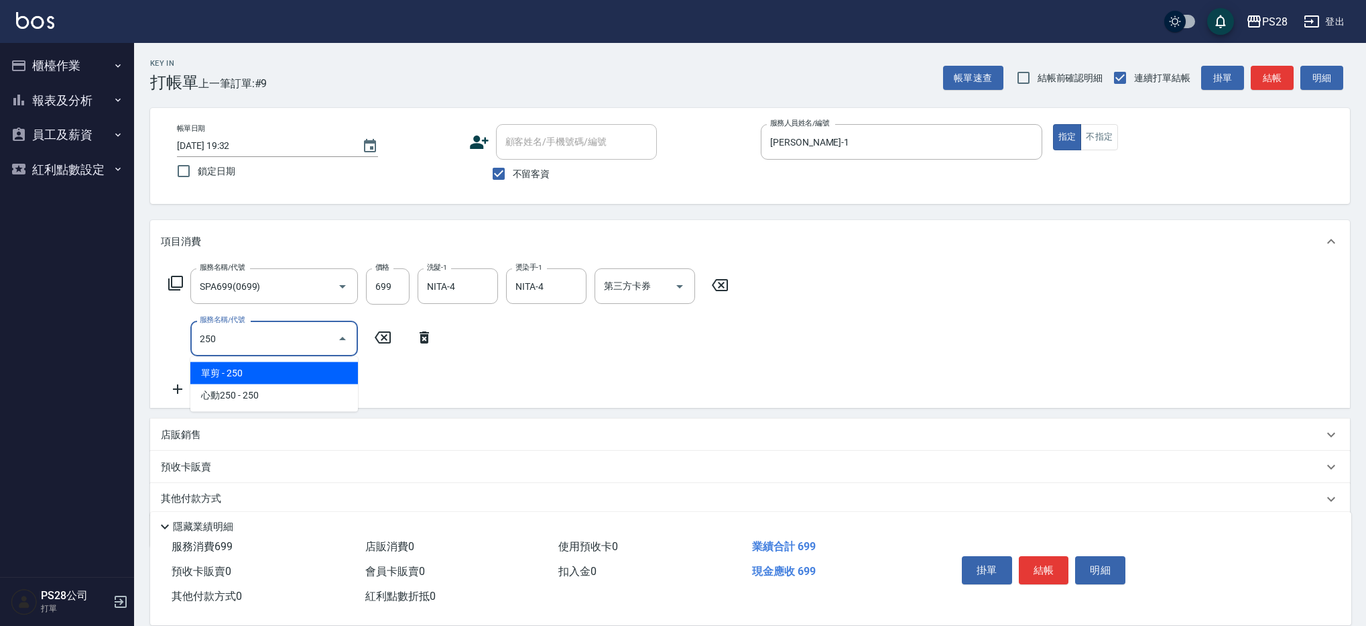
type input "單剪(250)"
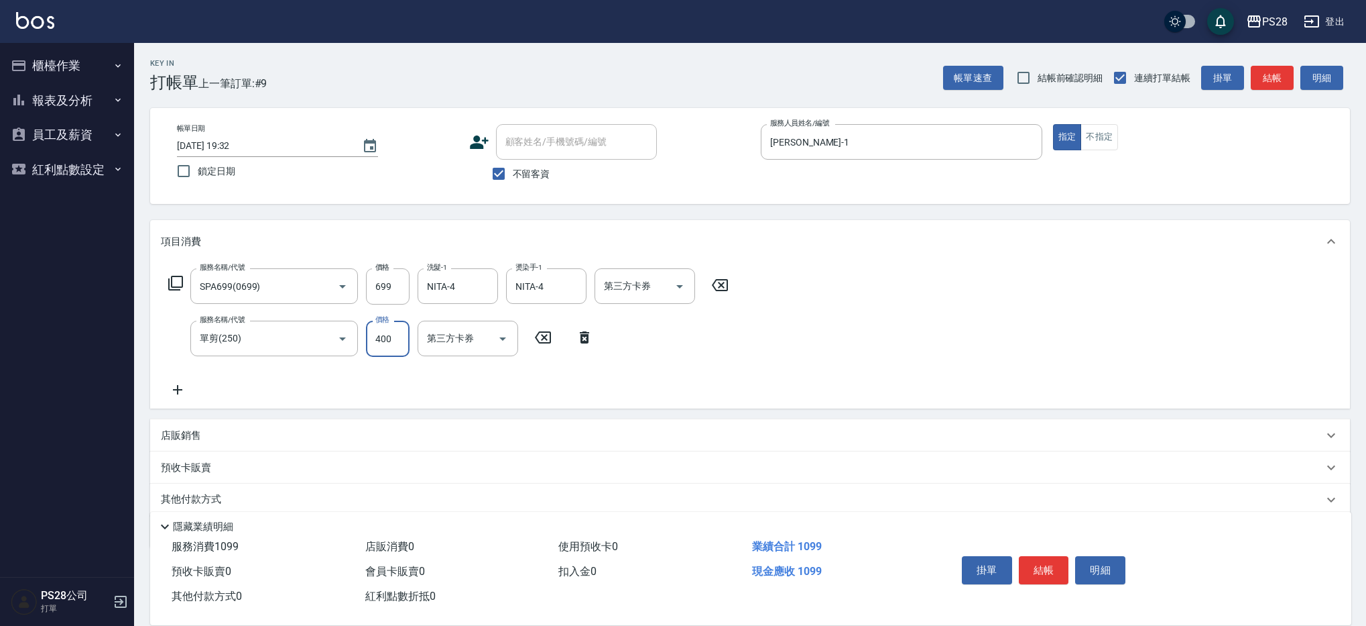
type input "400"
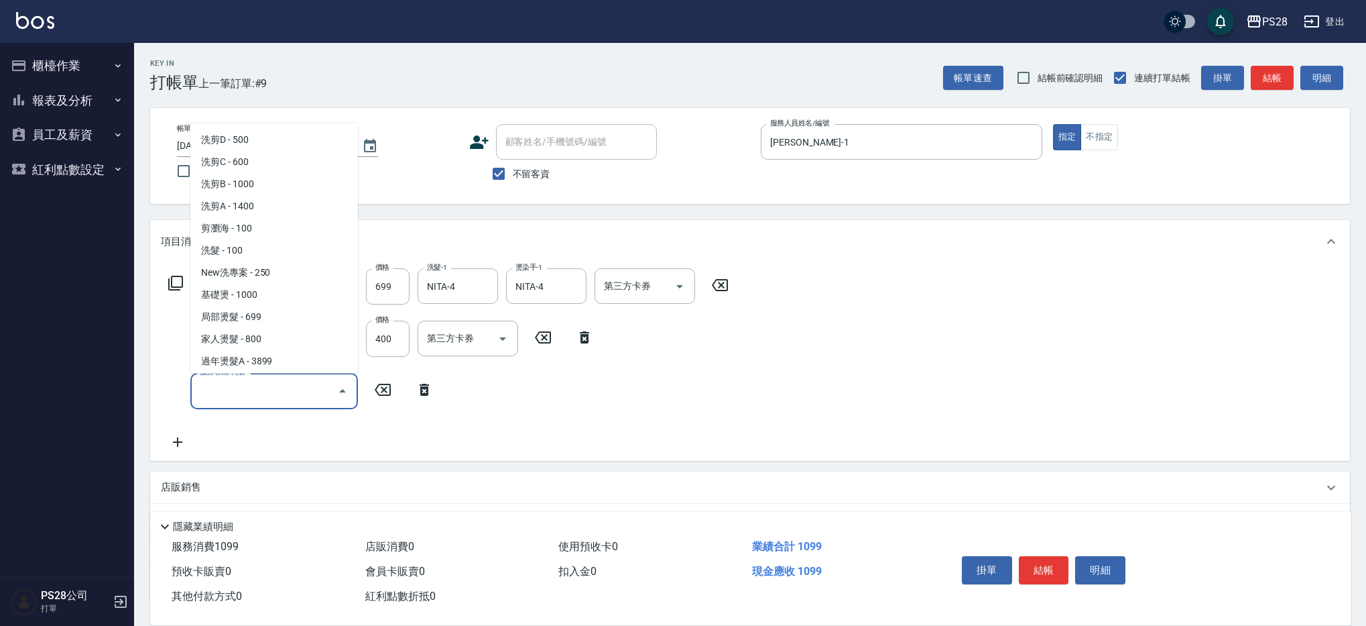
scroll to position [2167, 0]
click at [502, 334] on icon "Open" at bounding box center [503, 339] width 16 height 16
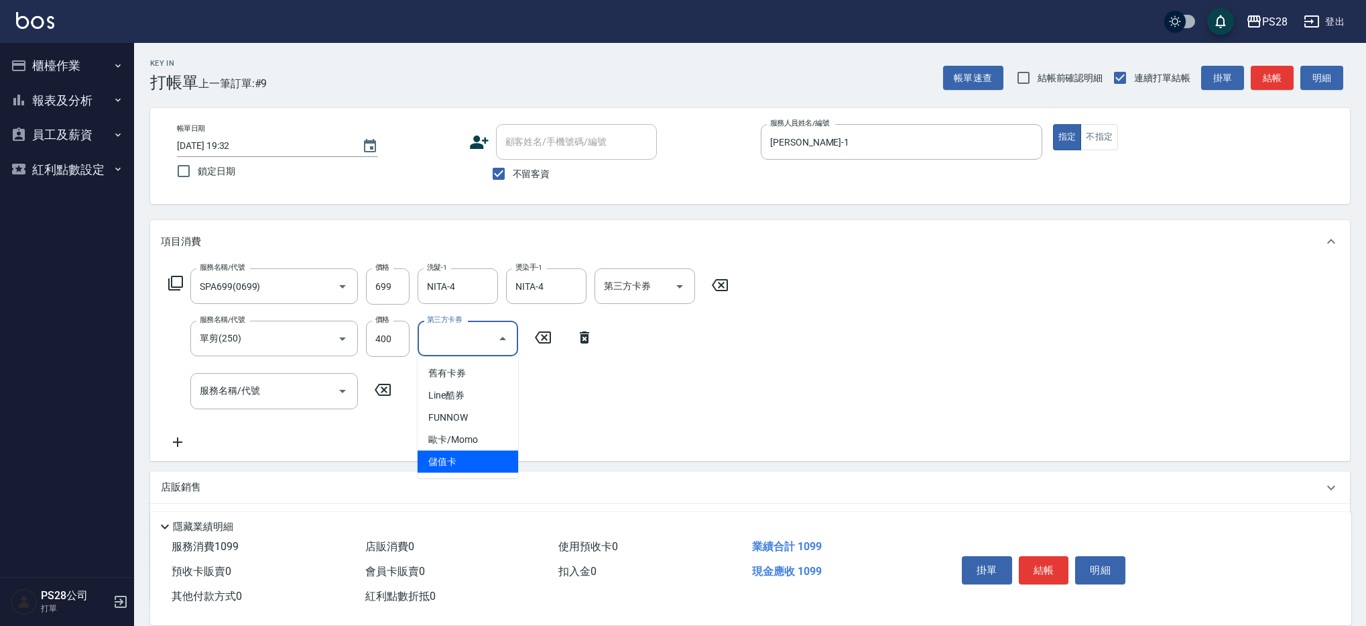
click at [477, 463] on span "儲值卡" at bounding box center [468, 462] width 101 height 22
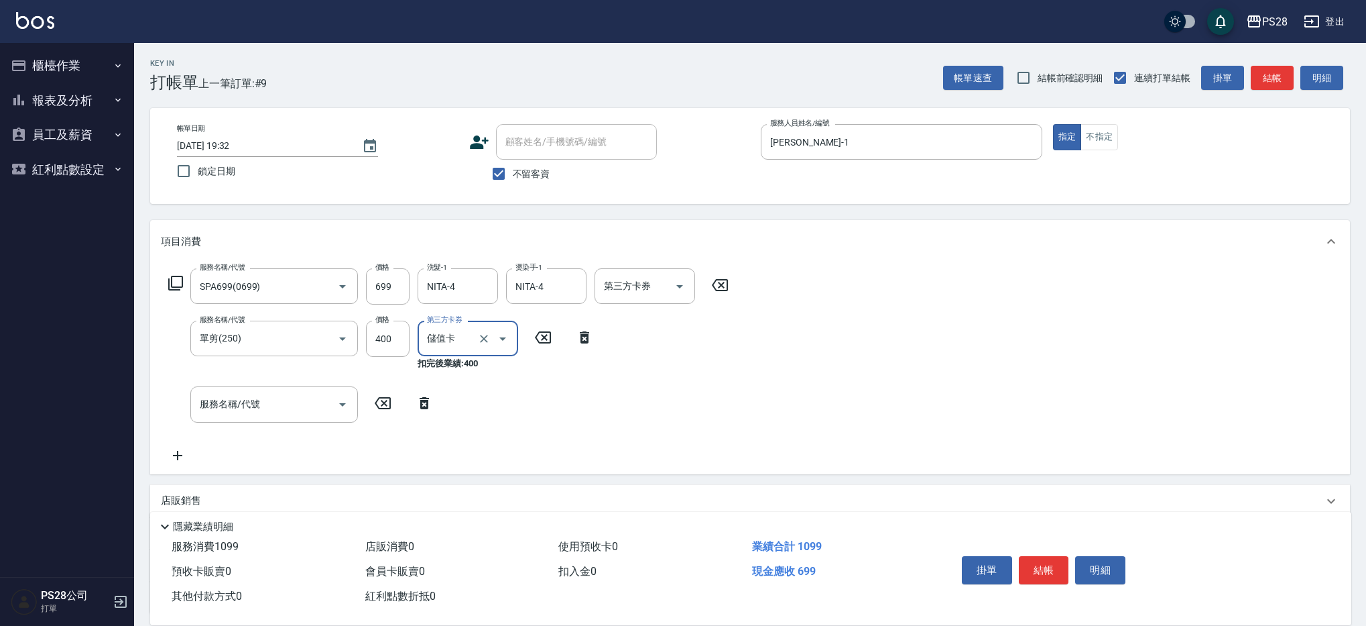
type input "儲值卡"
click at [689, 288] on button "Open" at bounding box center [679, 286] width 21 height 21
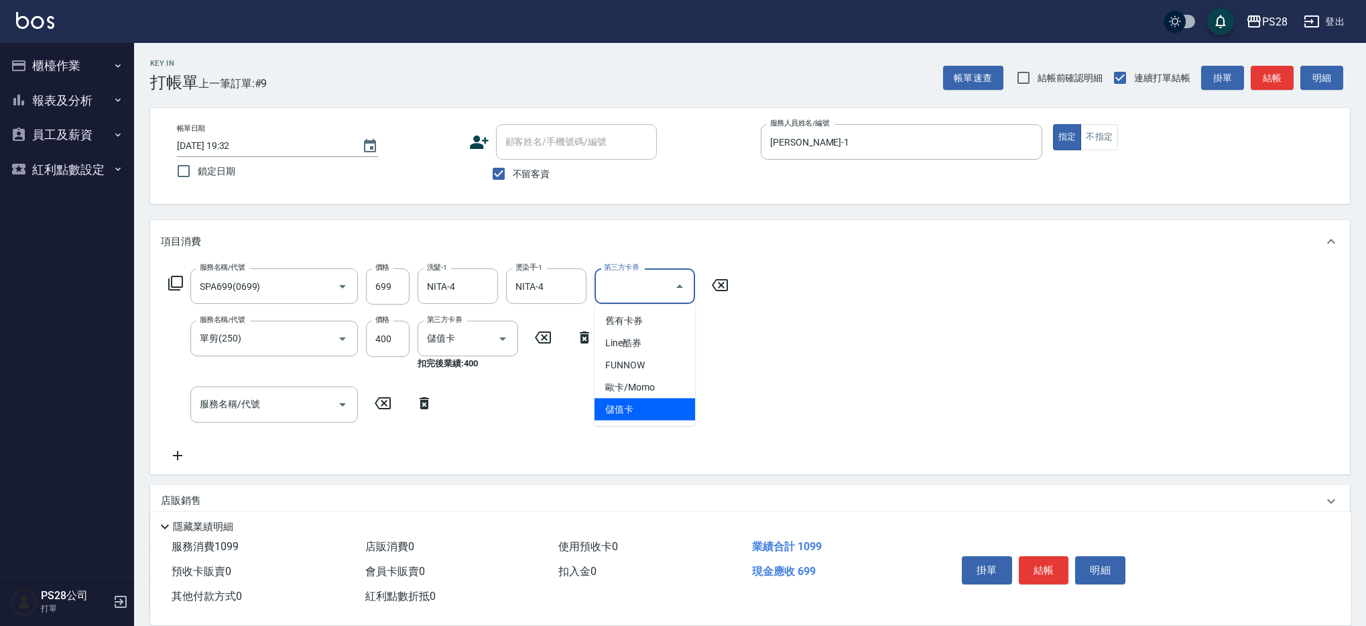
click at [648, 414] on span "儲值卡" at bounding box center [645, 409] width 101 height 22
type input "儲值卡"
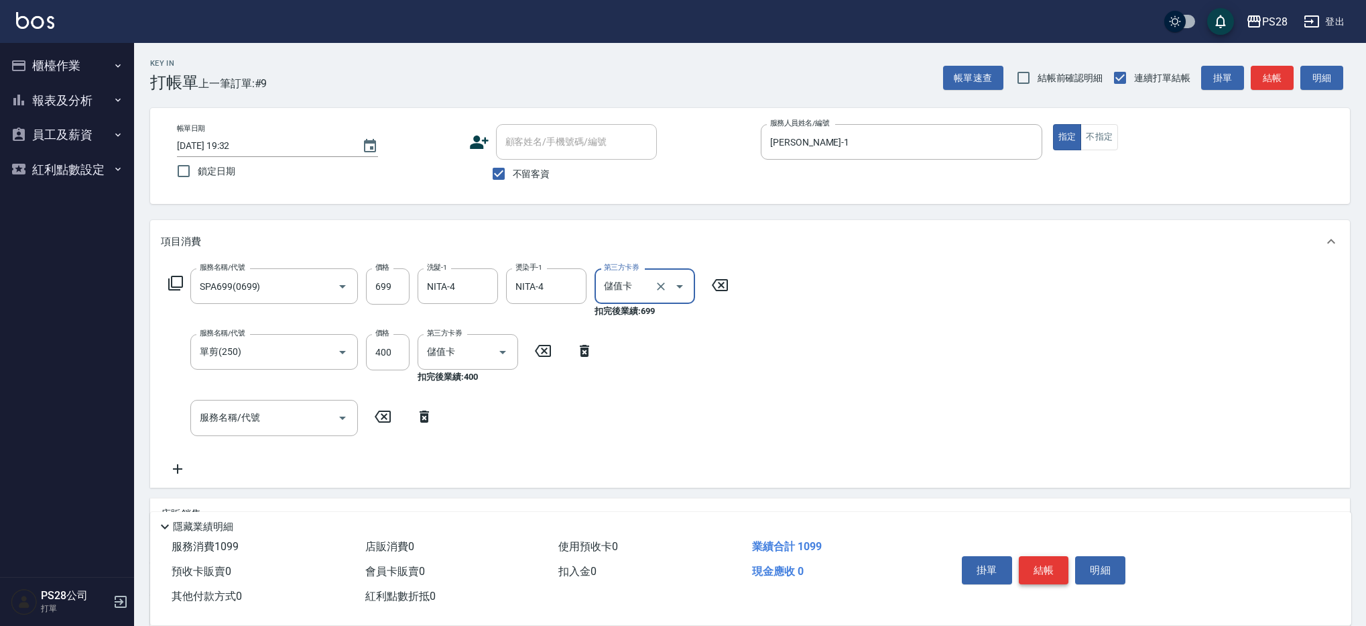
click at [1043, 572] on button "結帳" at bounding box center [1044, 570] width 50 height 28
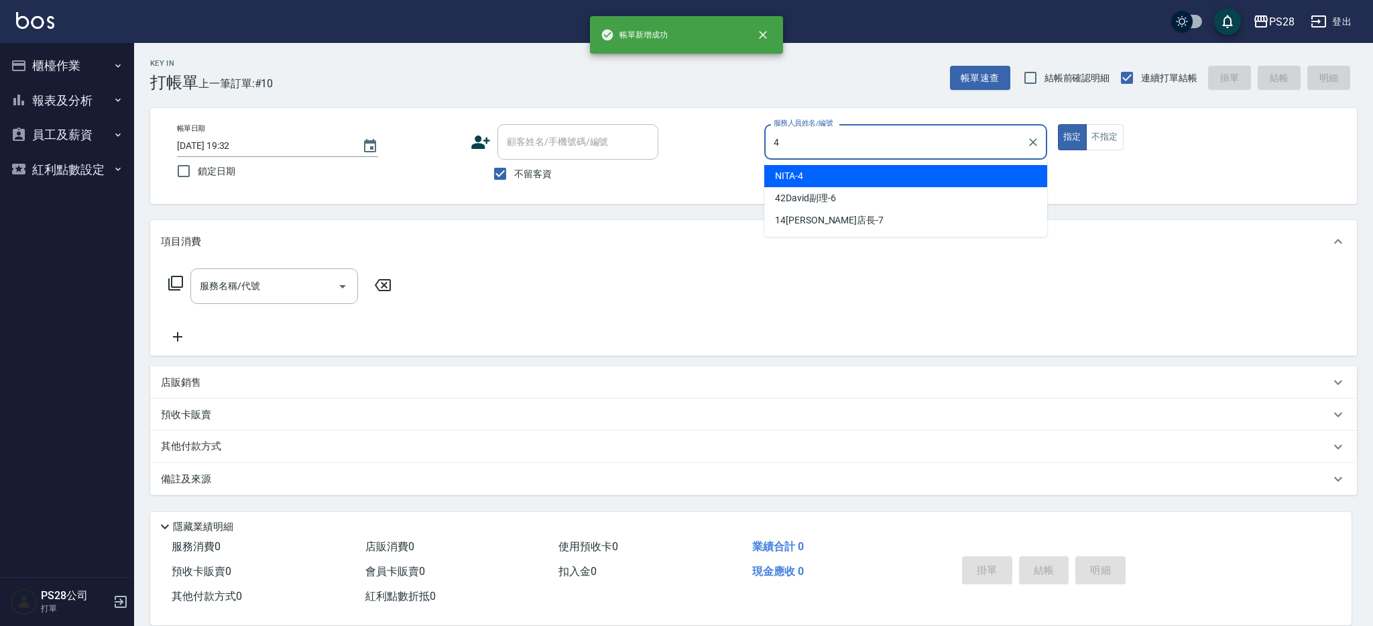
type input "NITA-4"
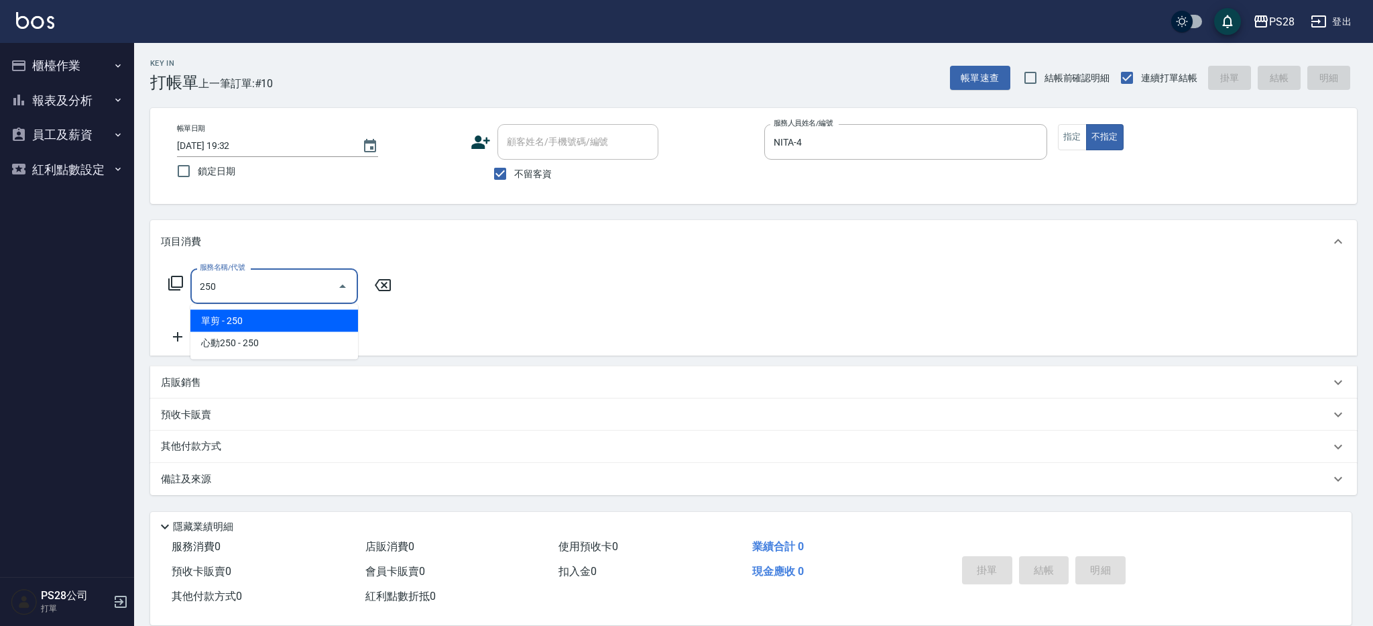
type input "單剪(250)"
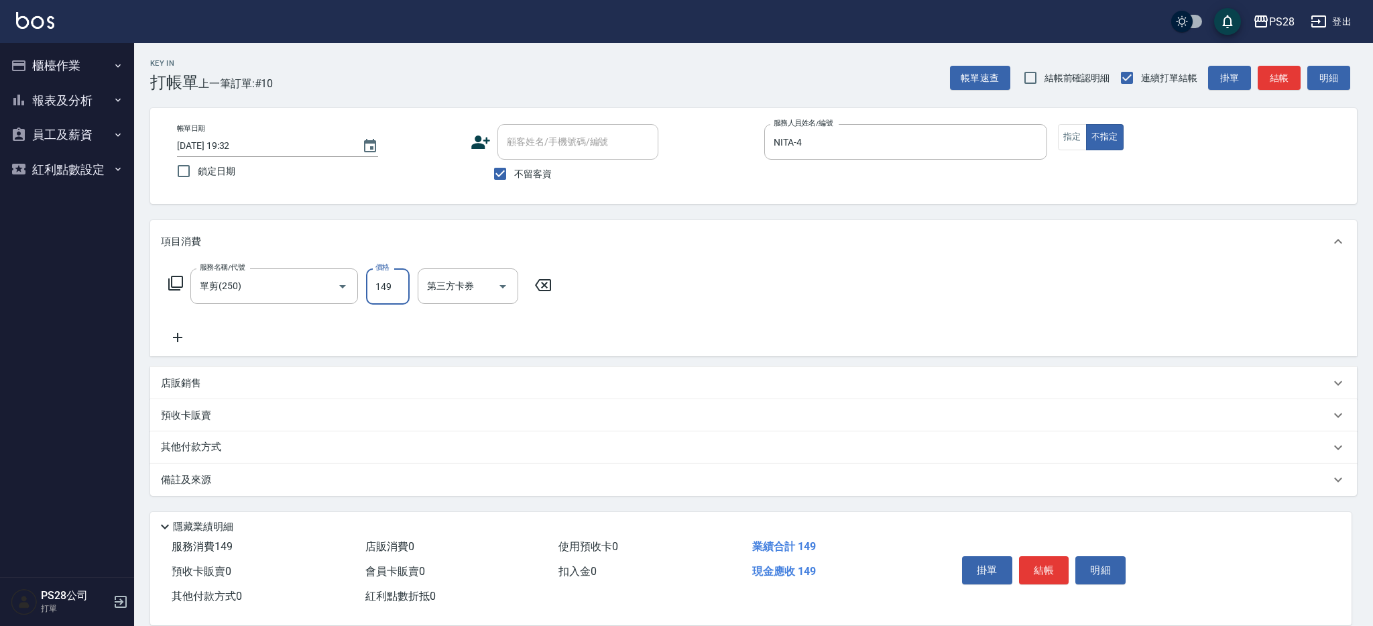
type input "149"
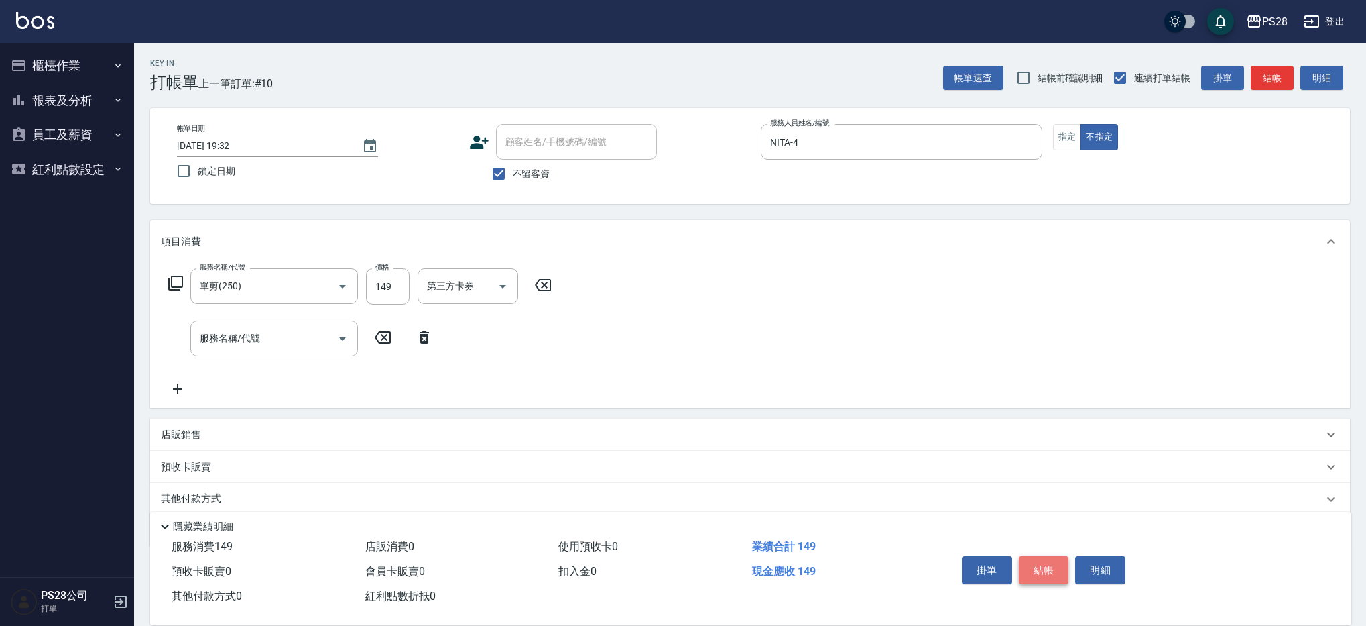
click at [1037, 556] on button "結帳" at bounding box center [1044, 570] width 50 height 28
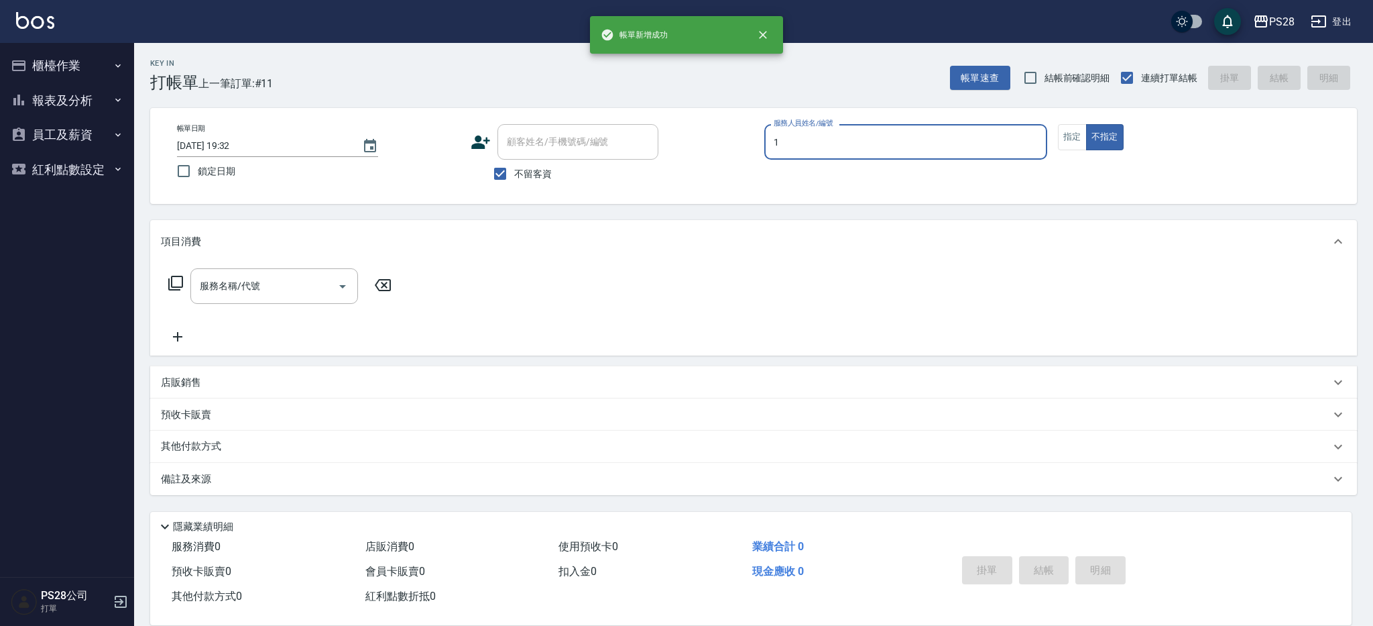
type input "[PERSON_NAME]-1"
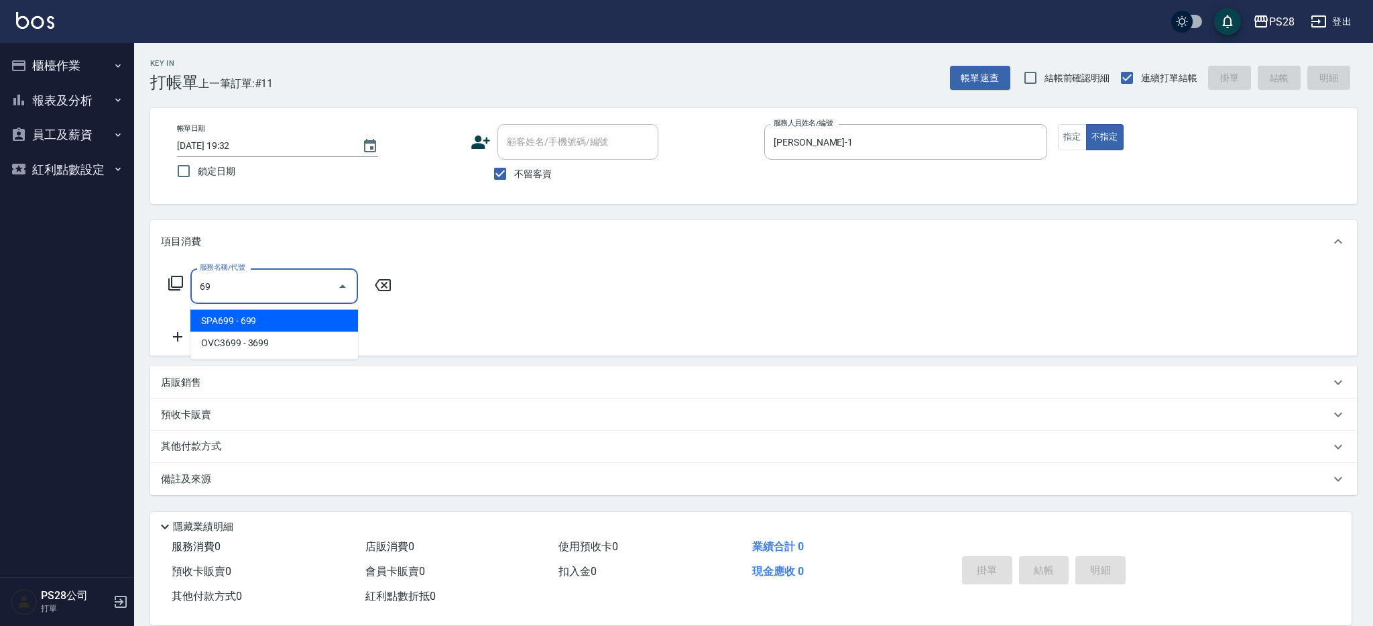
type input "6"
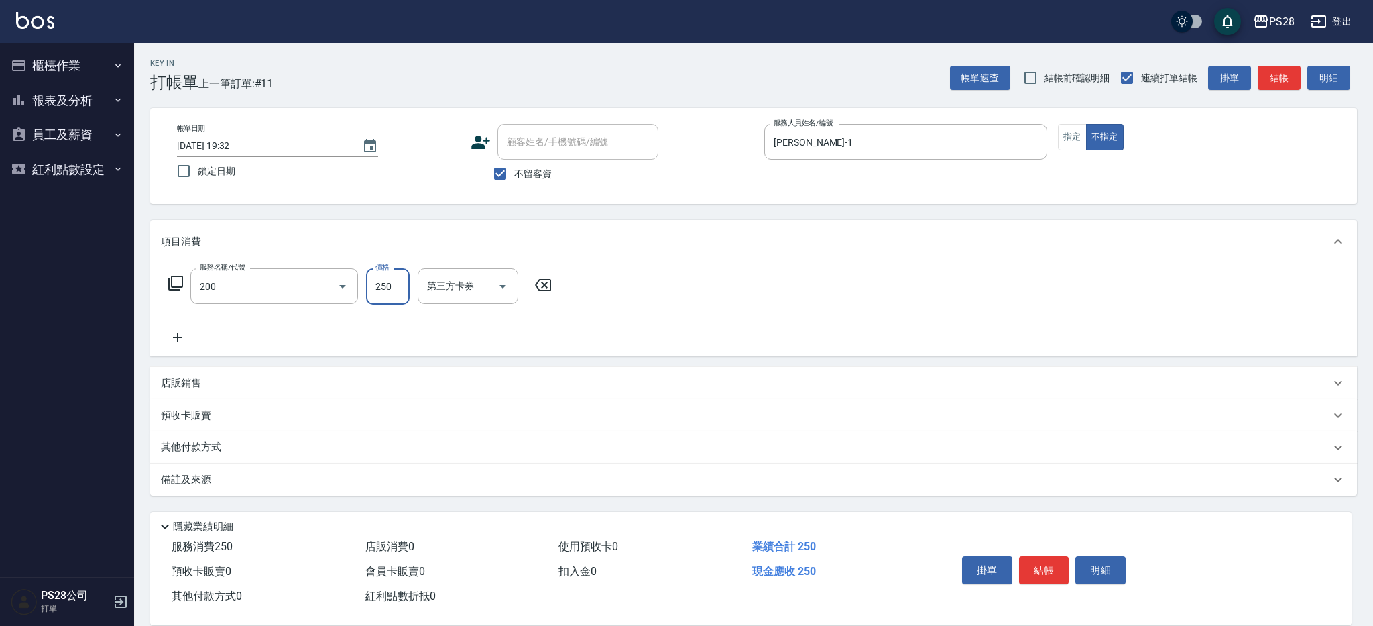
type input "New洗專案(200)"
type input "200"
type input "[PERSON_NAME]-1"
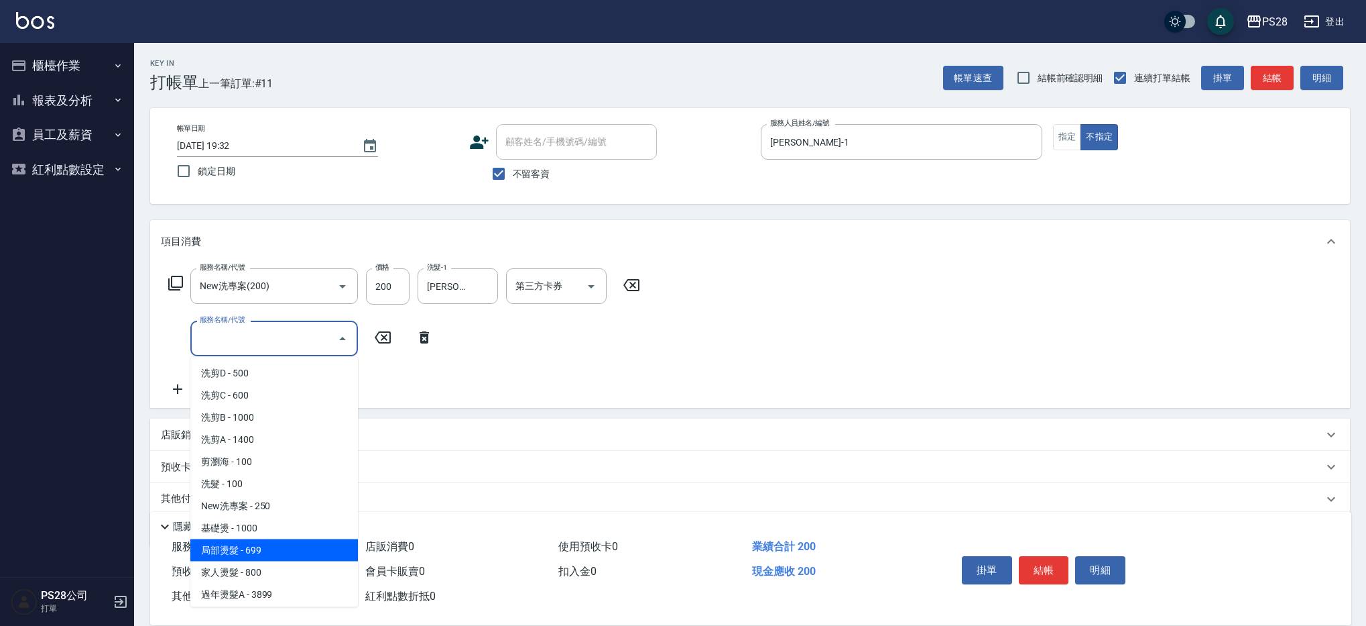
type input "局部燙髮(202)"
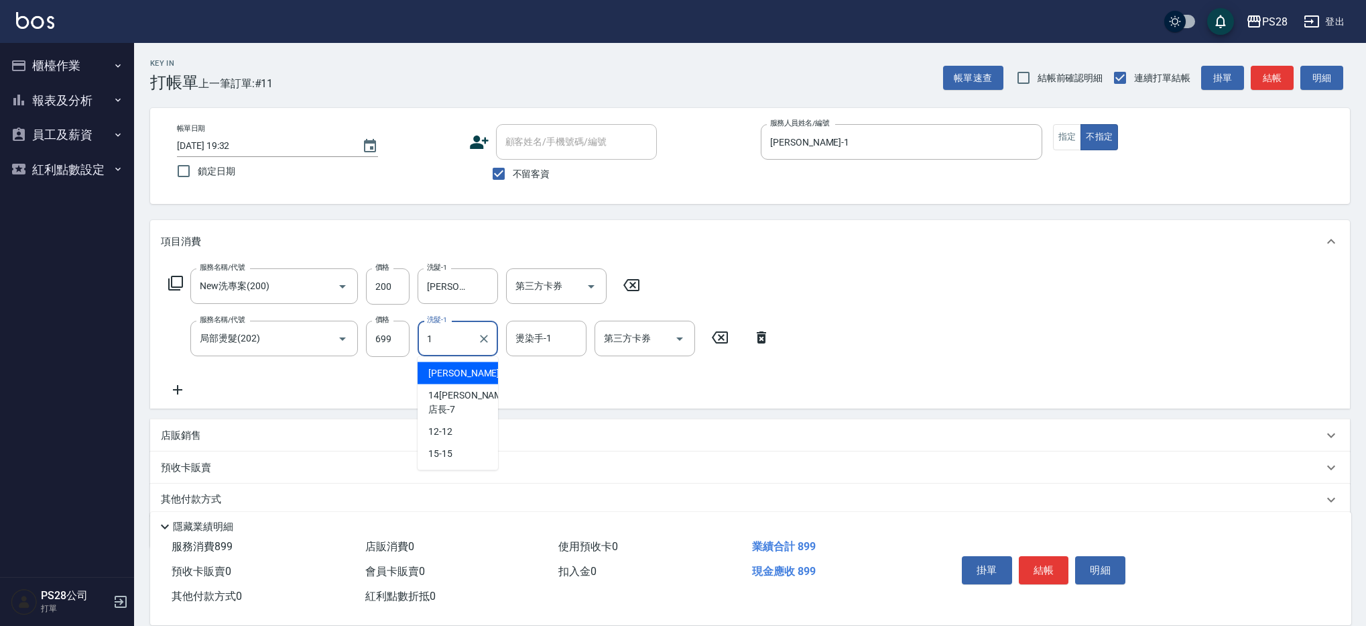
type input "[PERSON_NAME]-1"
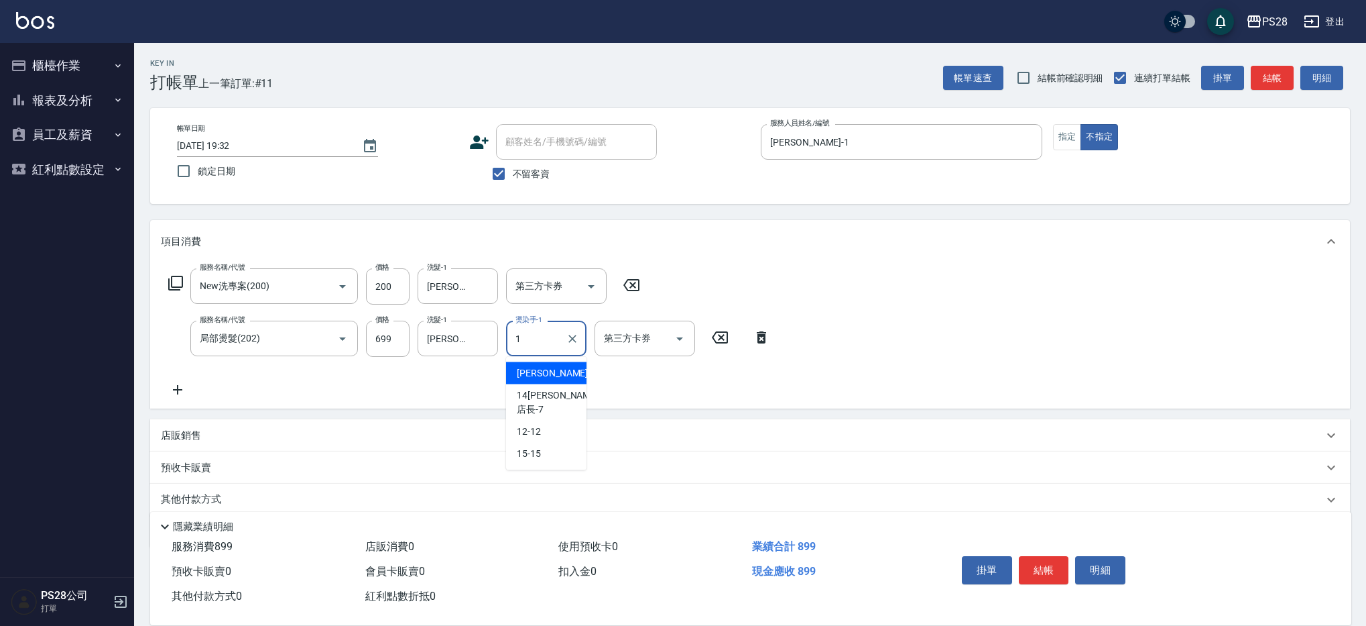
type input "[PERSON_NAME]-1"
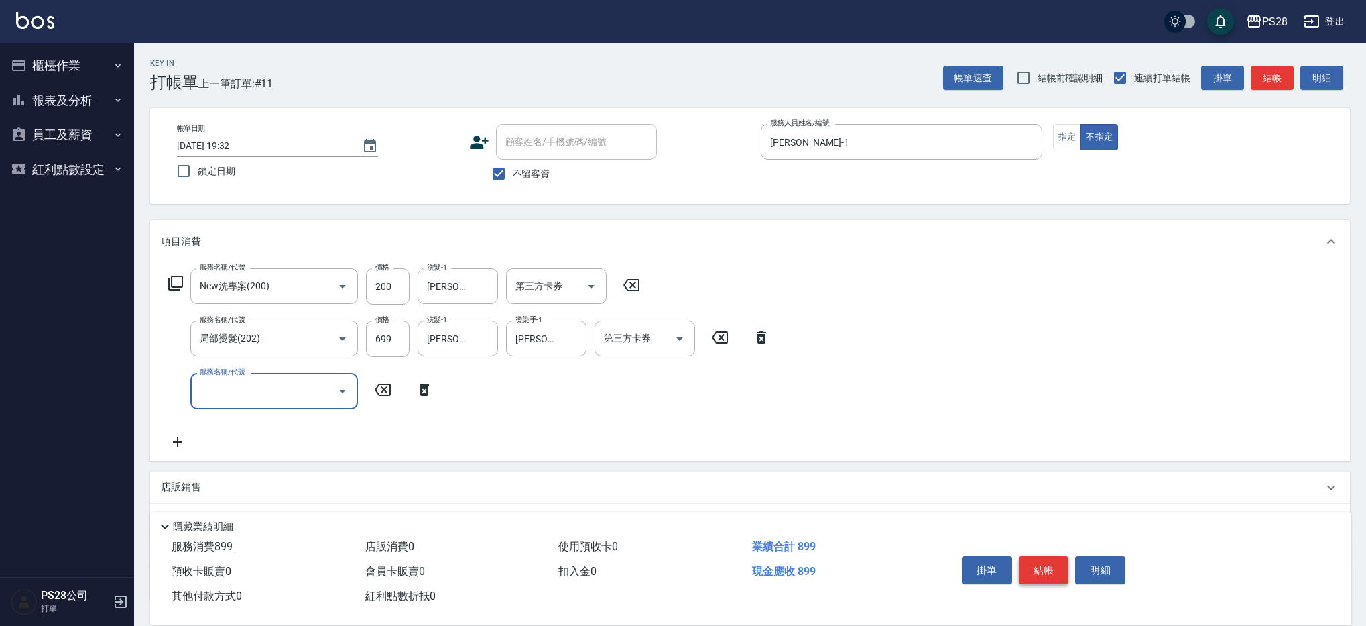
click at [1037, 566] on button "結帳" at bounding box center [1044, 570] width 50 height 28
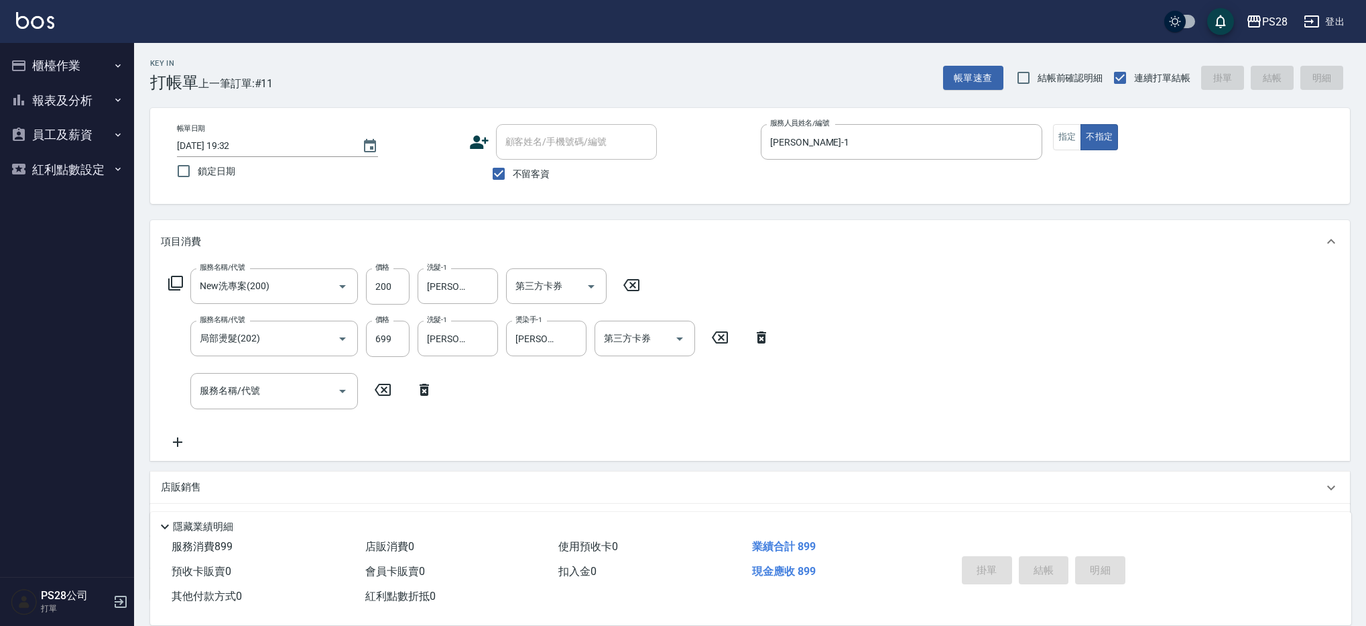
type input "[DATE] 19:33"
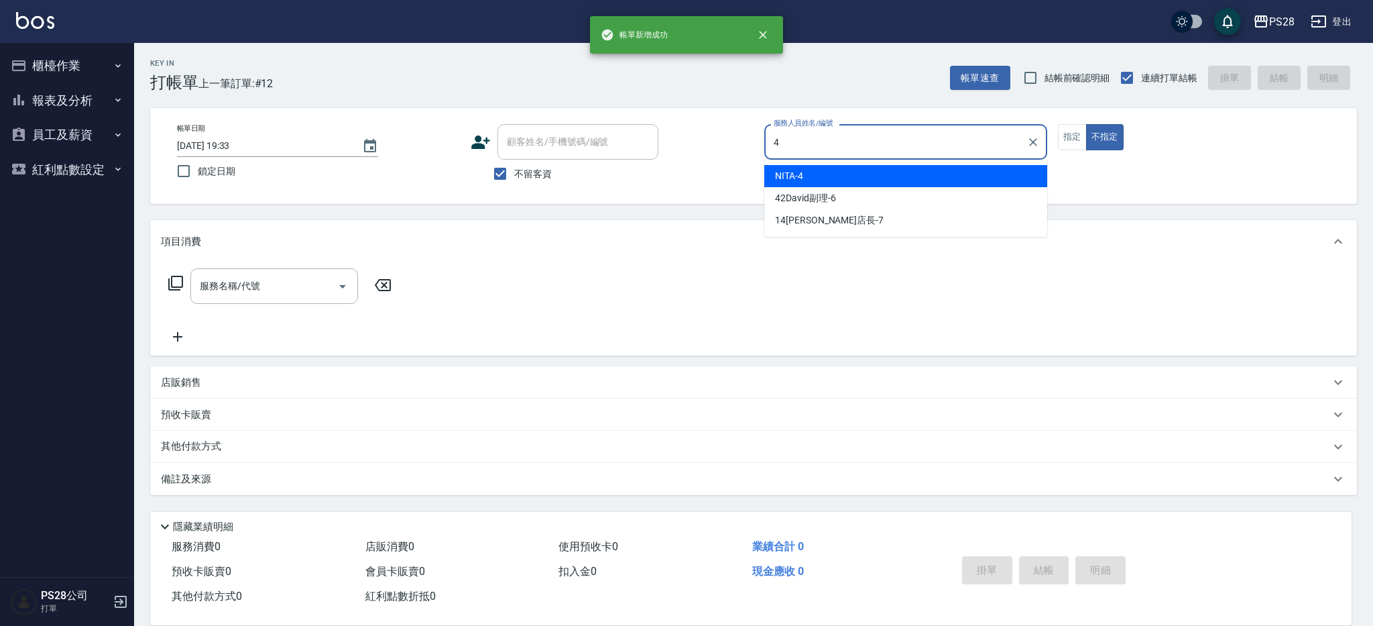
type input "NITA-4"
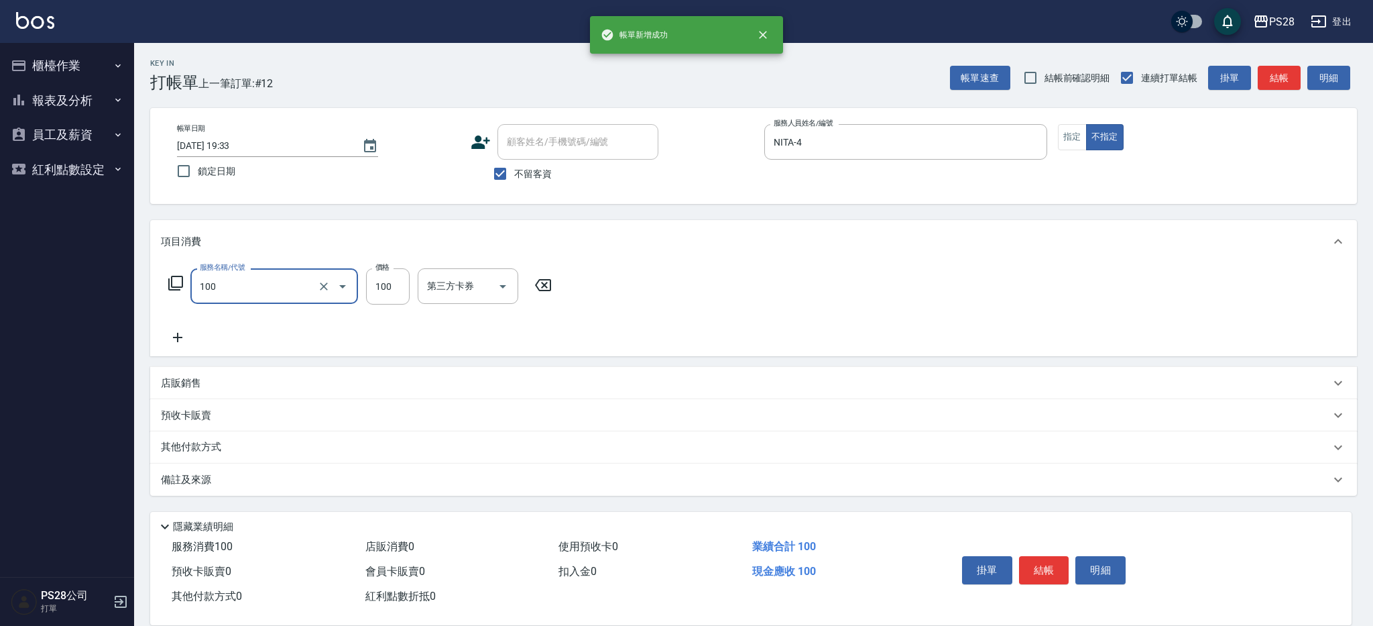
type input "洗髮(100)"
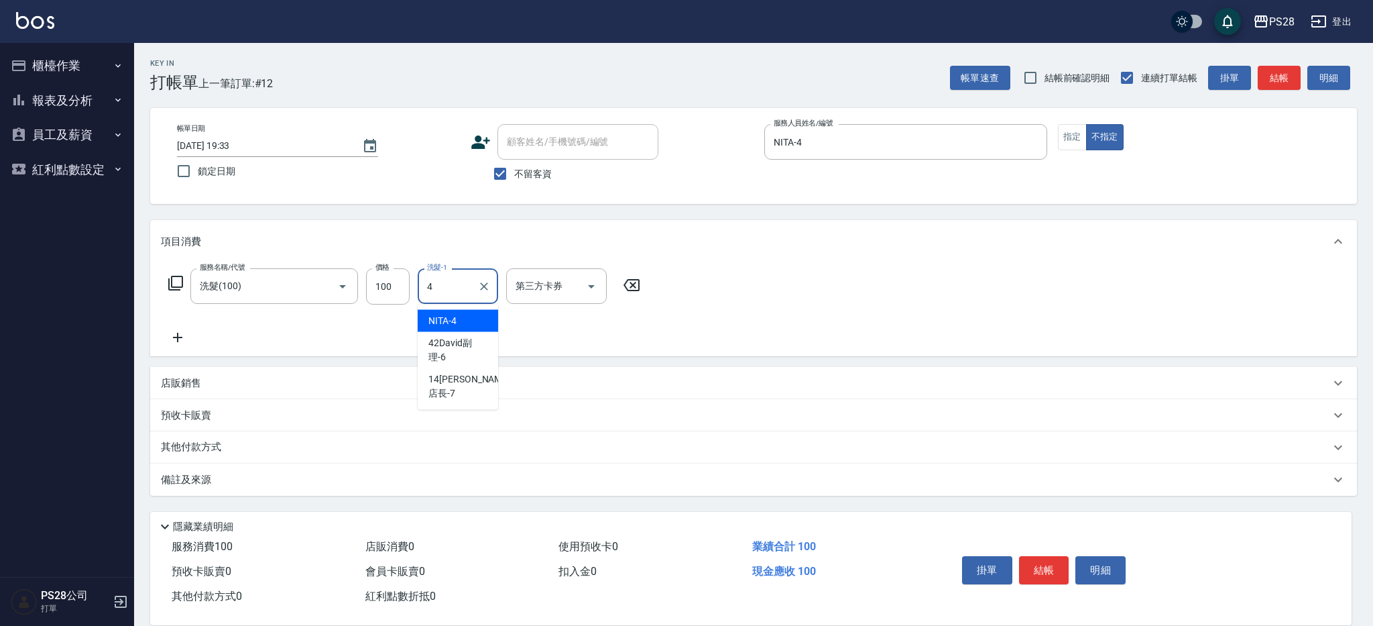
type input "NITA-4"
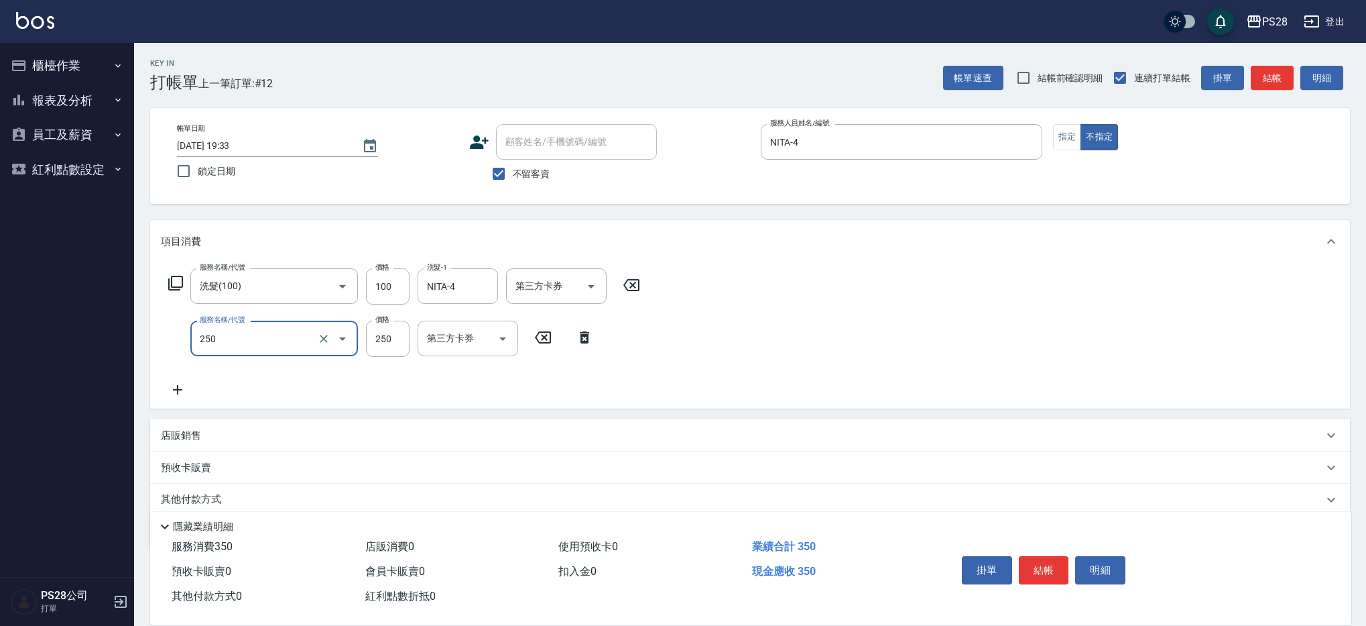
type input "單剪(250)"
type input "149"
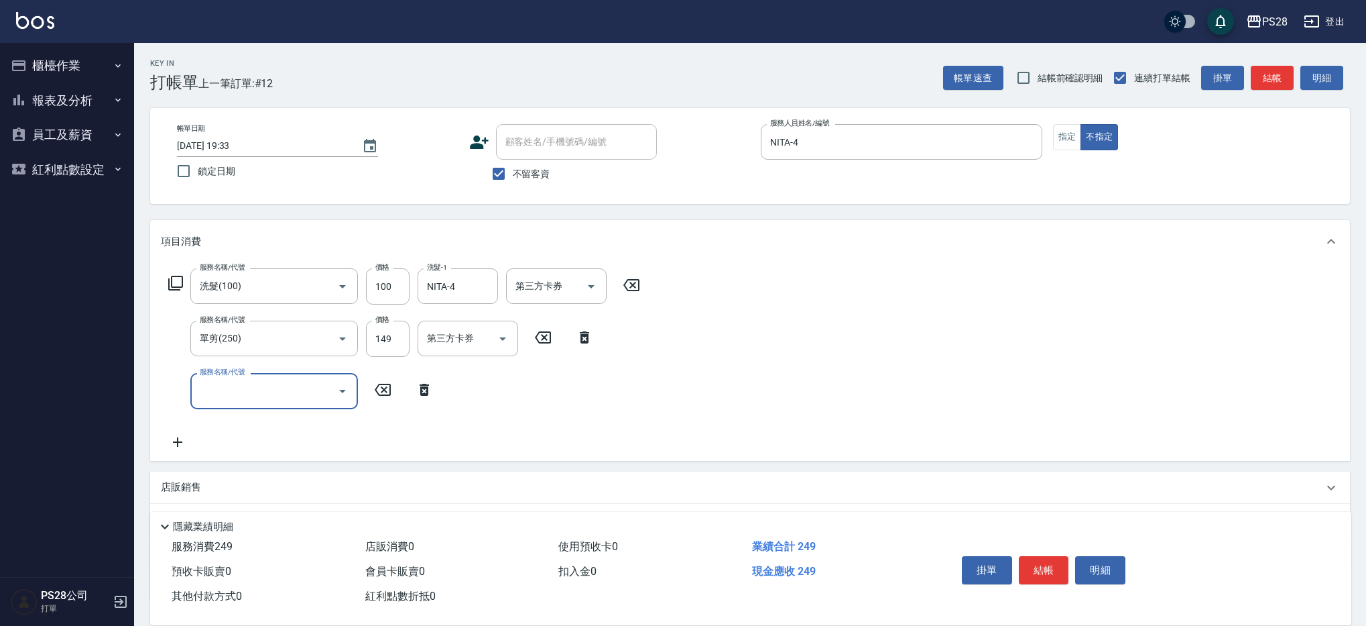
click at [1037, 564] on button "結帳" at bounding box center [1044, 570] width 50 height 28
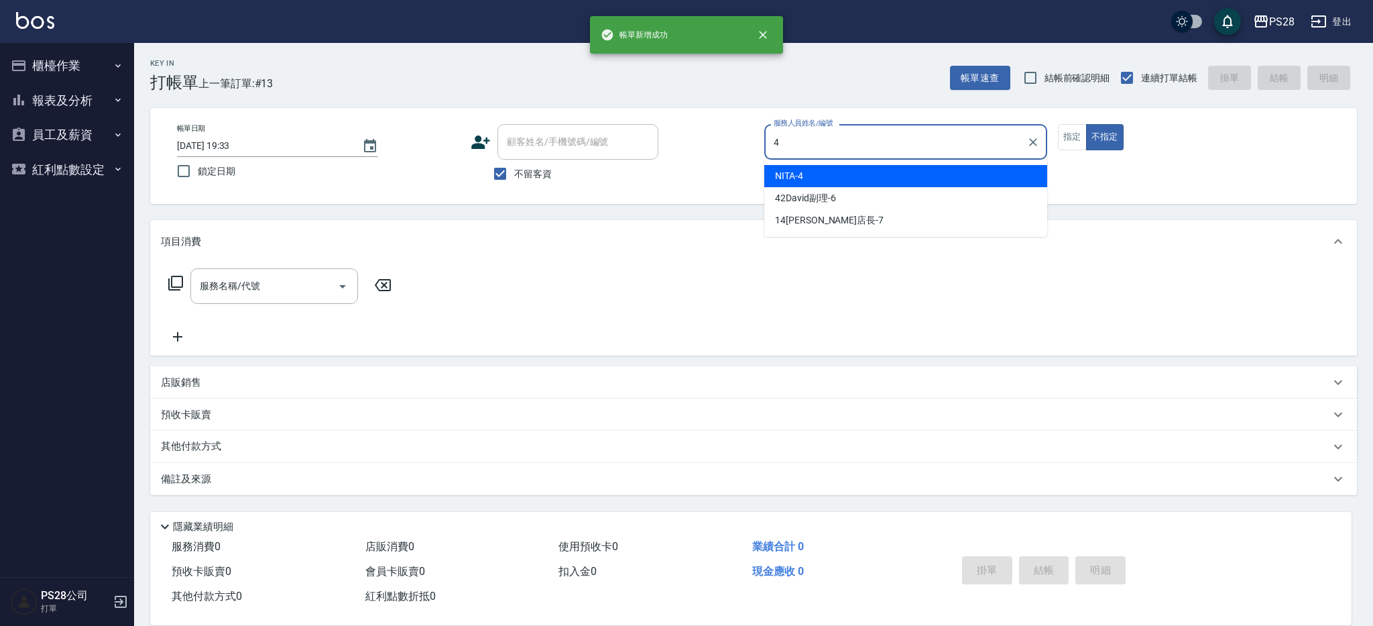
type input "NITA-4"
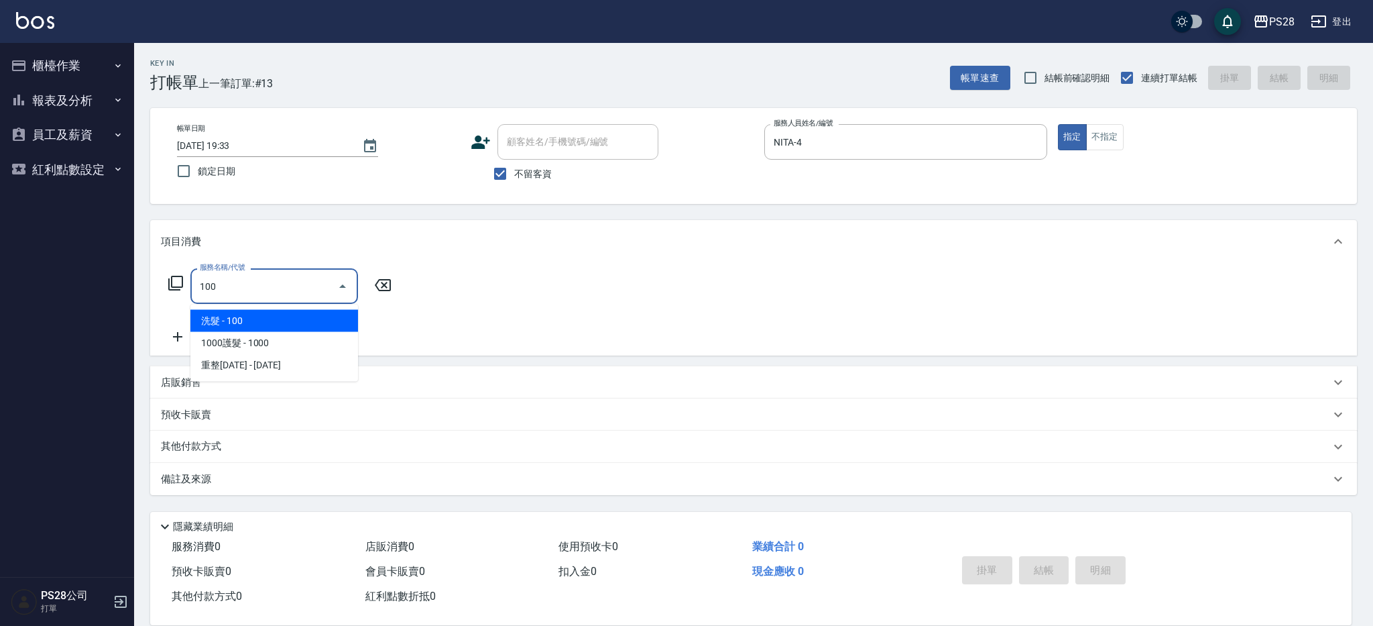
type input "洗髮(100)"
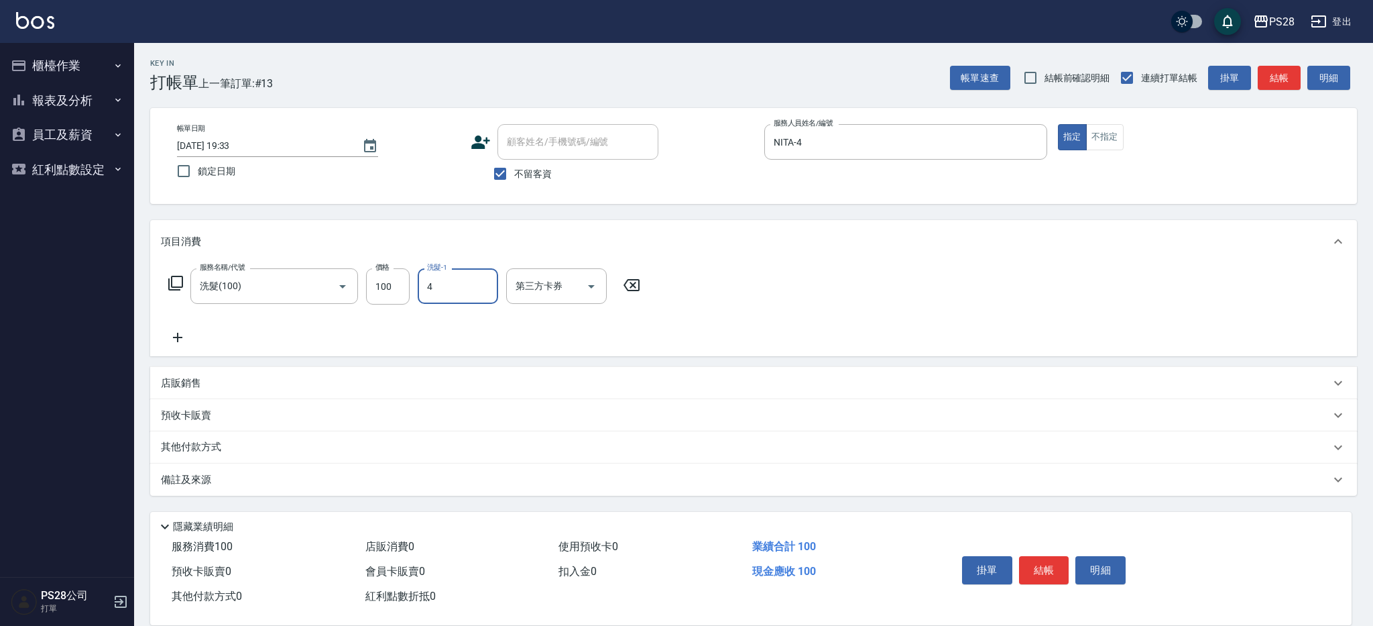
type input "NITA-4"
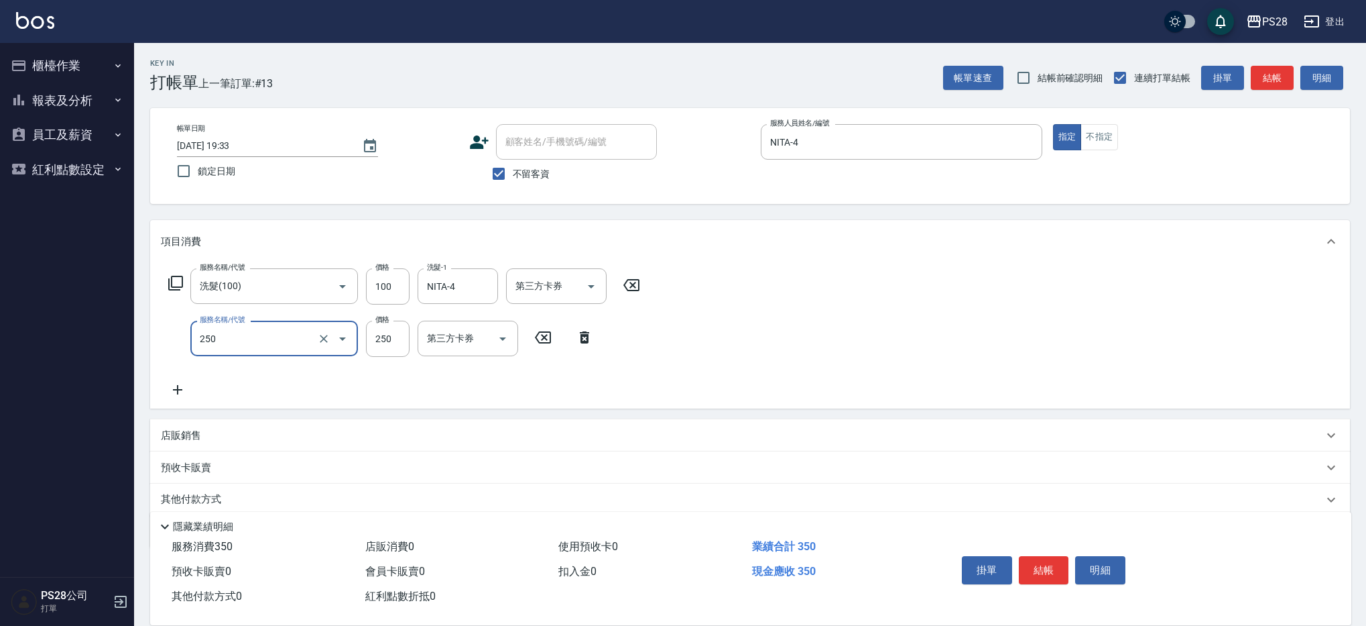
type input "單剪(250)"
type input "199"
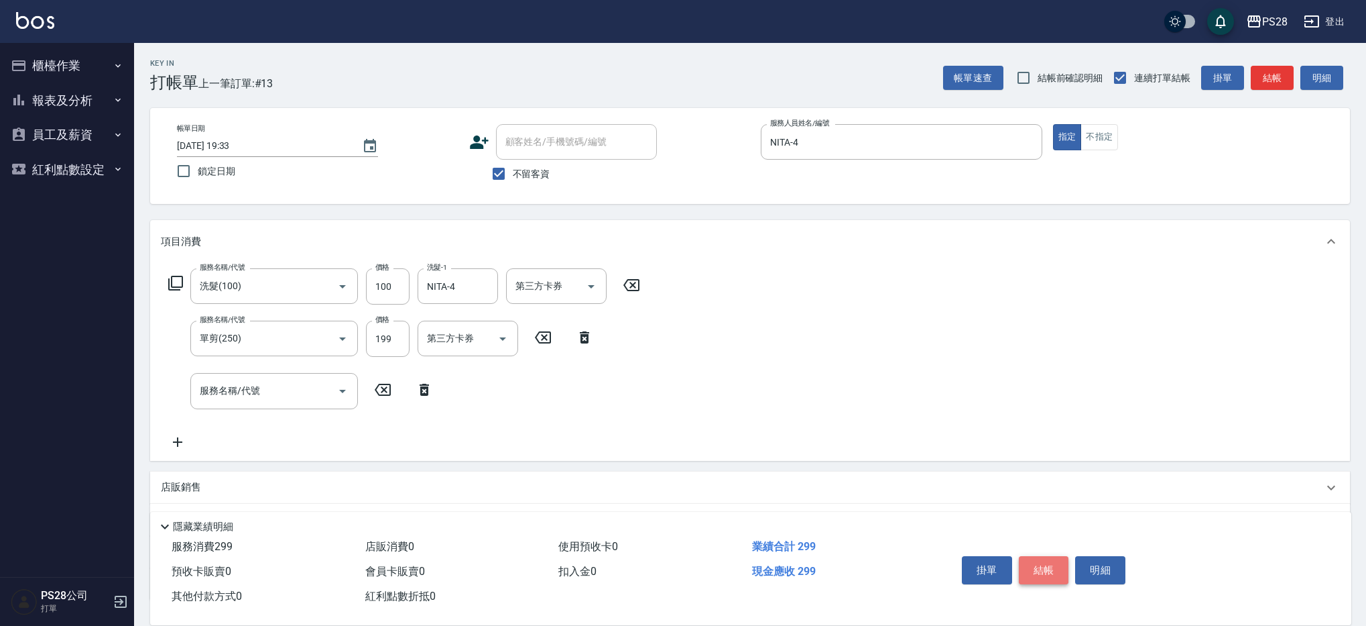
click at [1039, 565] on button "結帳" at bounding box center [1044, 570] width 50 height 28
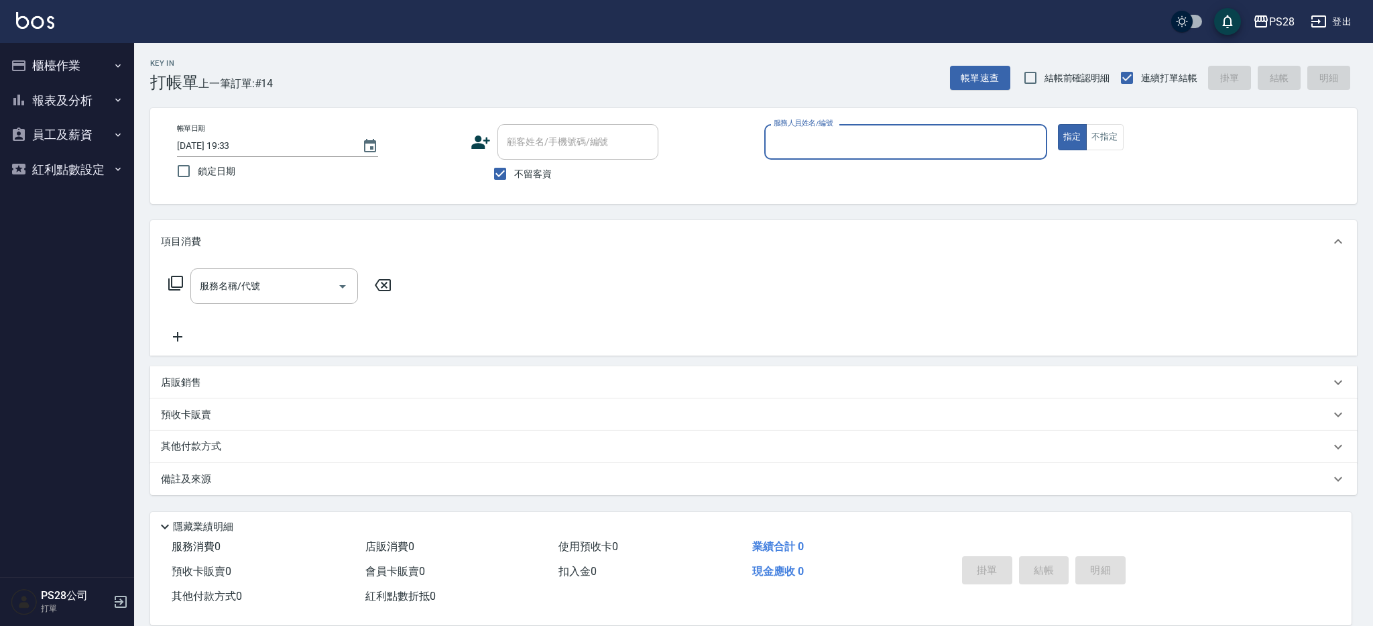
click at [58, 101] on button "報表及分析" at bounding box center [66, 100] width 123 height 35
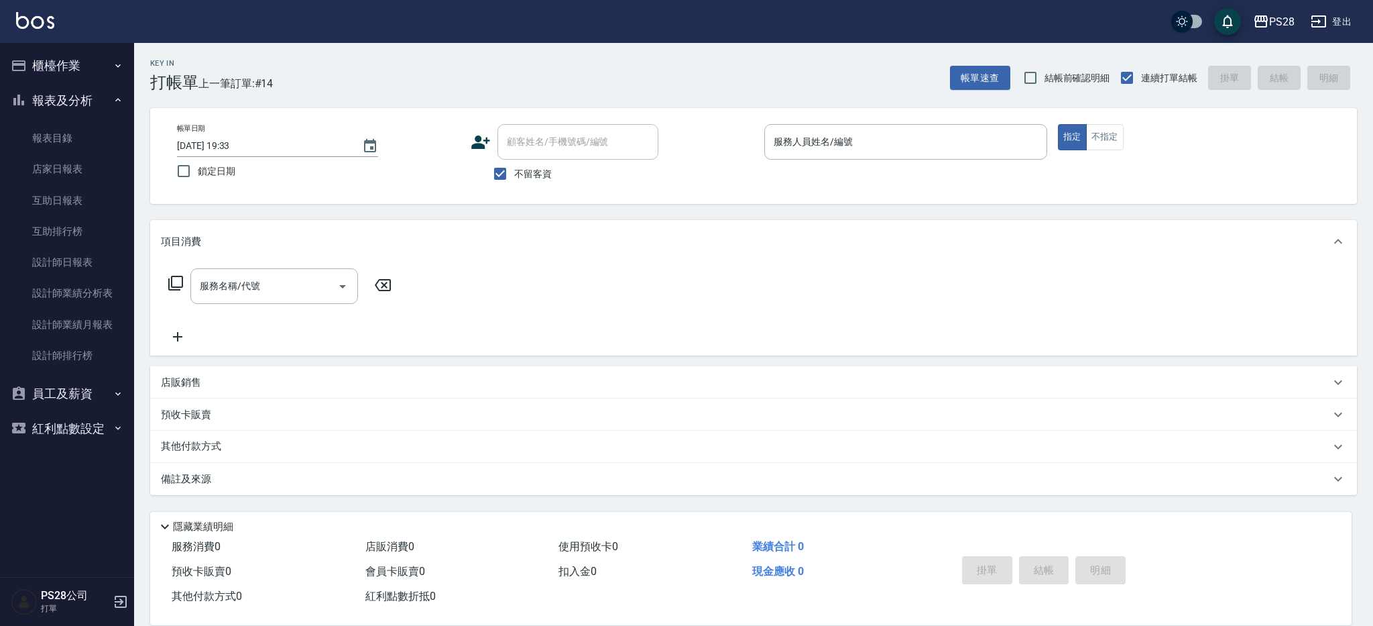
click at [90, 62] on button "櫃檯作業" at bounding box center [66, 65] width 123 height 35
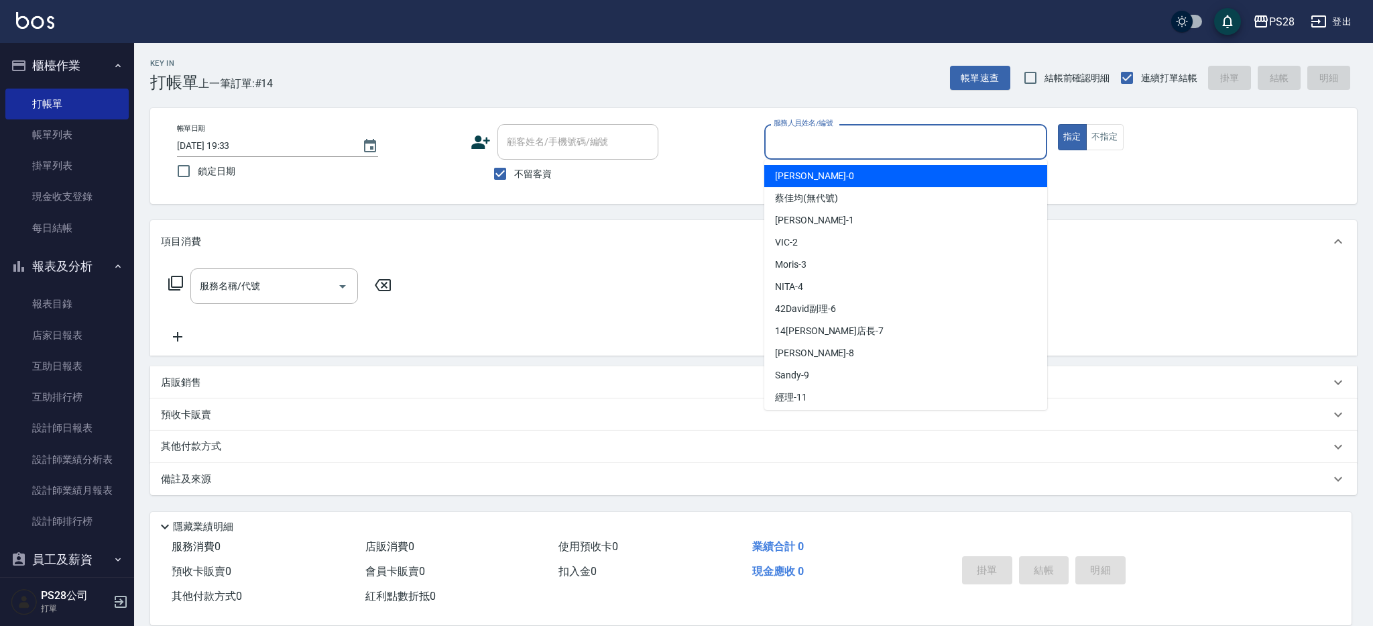
click at [832, 150] on input "服務人員姓名/編號" at bounding box center [905, 141] width 271 height 23
click at [70, 230] on link "每日結帳" at bounding box center [66, 228] width 123 height 31
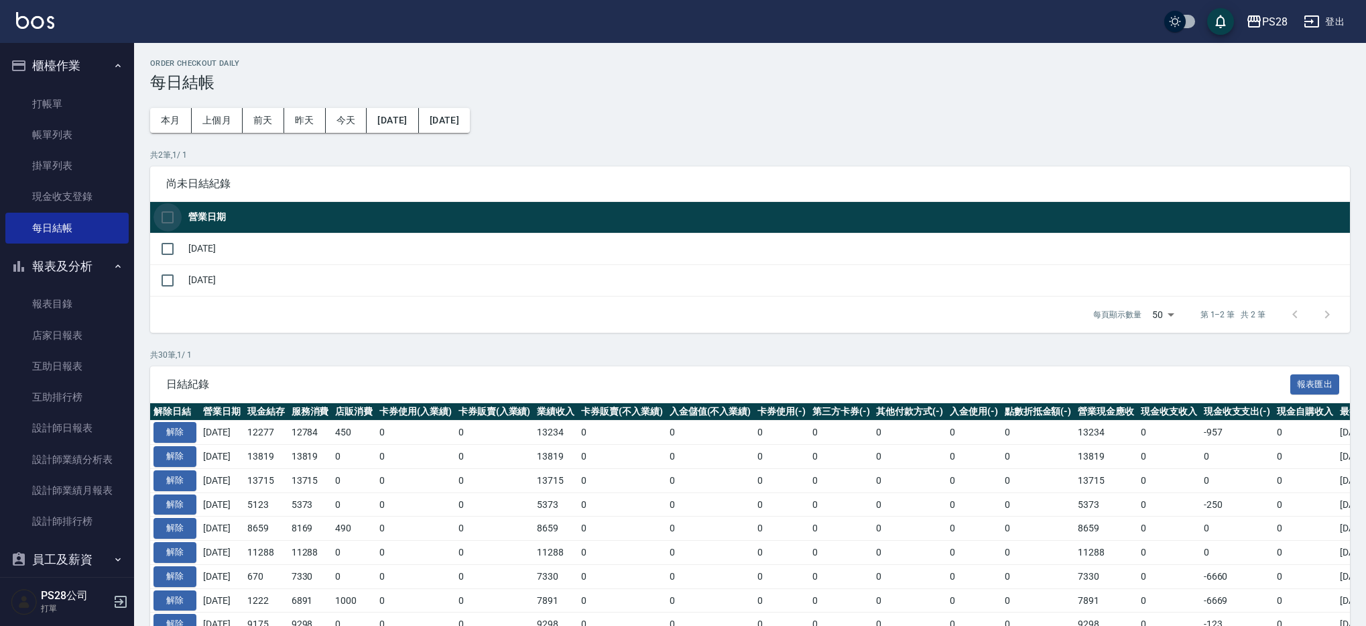
click at [164, 215] on input "checkbox" at bounding box center [168, 217] width 28 height 28
checkbox input "true"
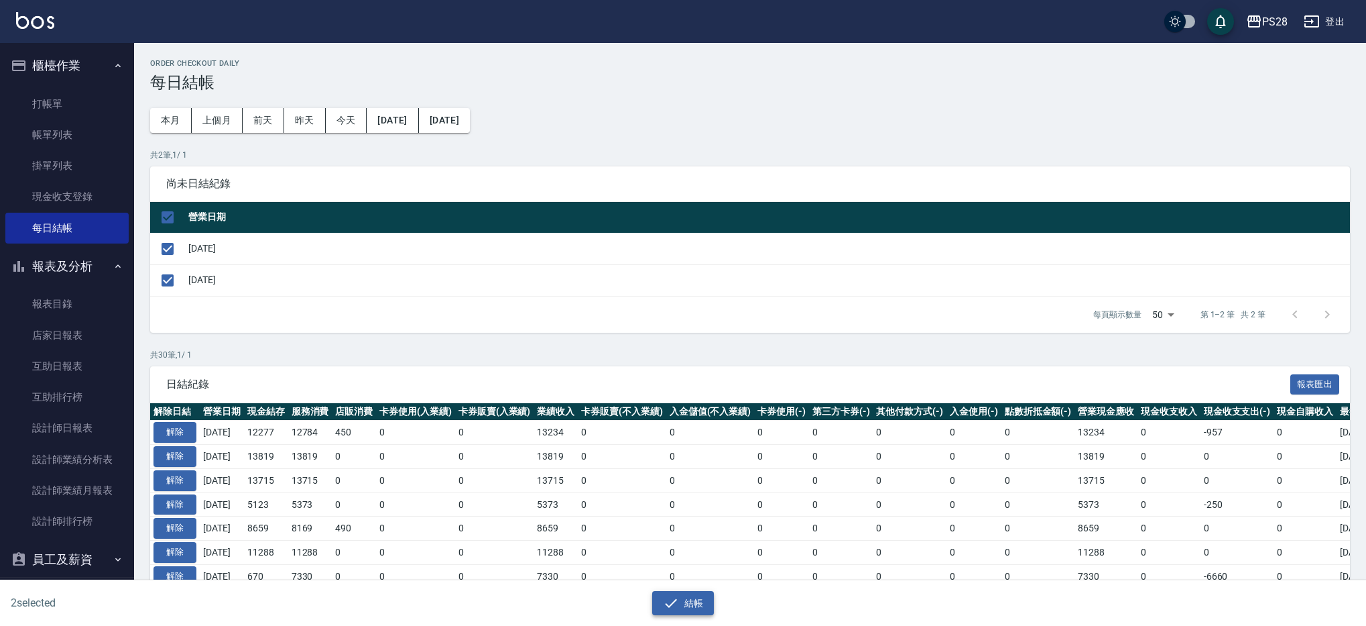
click at [695, 604] on button "結帳" at bounding box center [683, 603] width 62 height 25
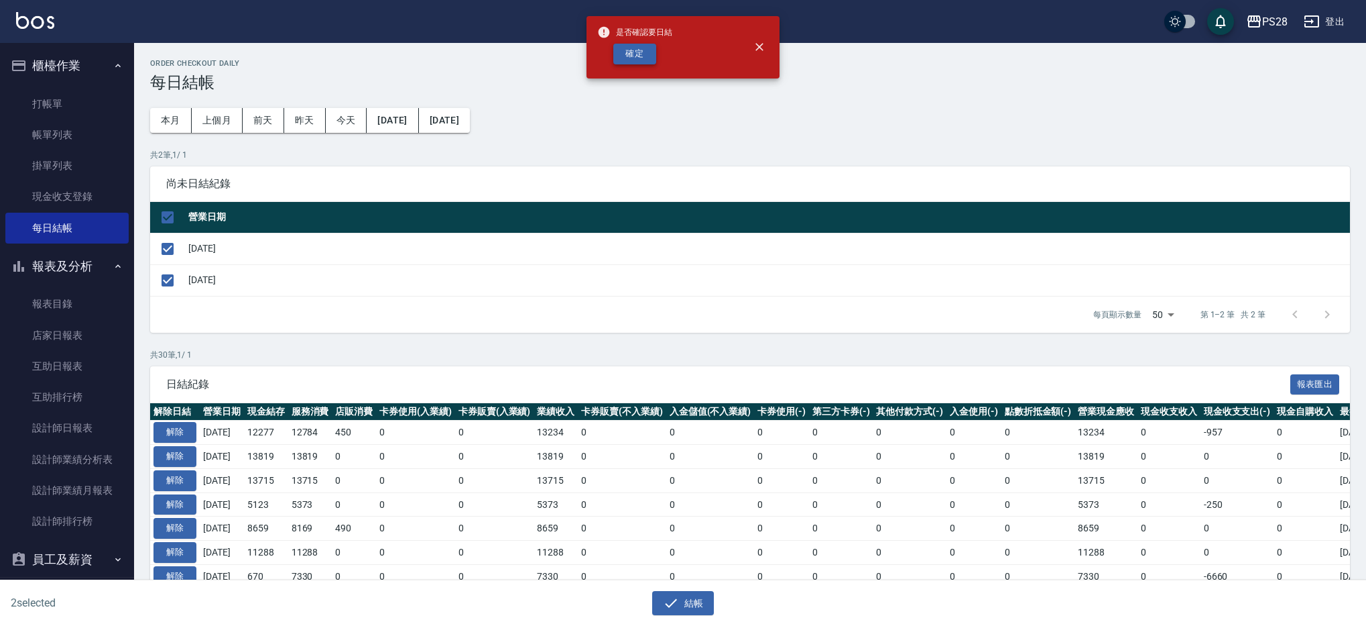
click at [628, 61] on button "確定" at bounding box center [635, 54] width 43 height 21
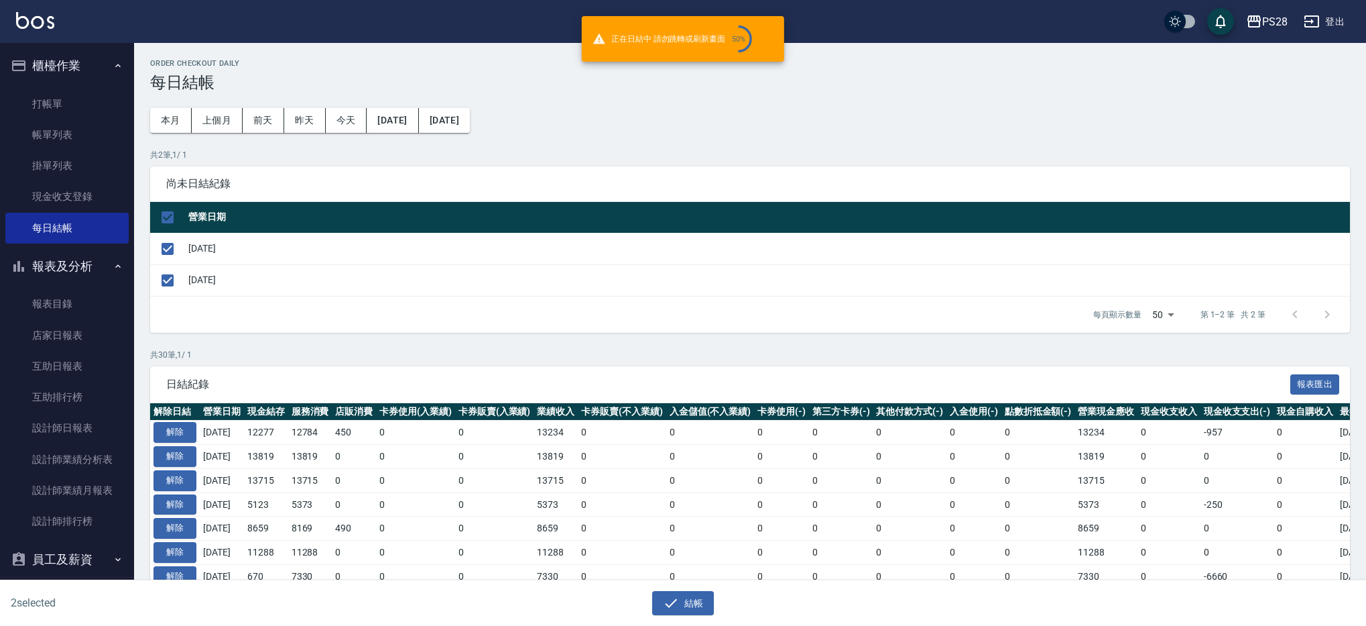
scroll to position [1, 0]
checkbox input "false"
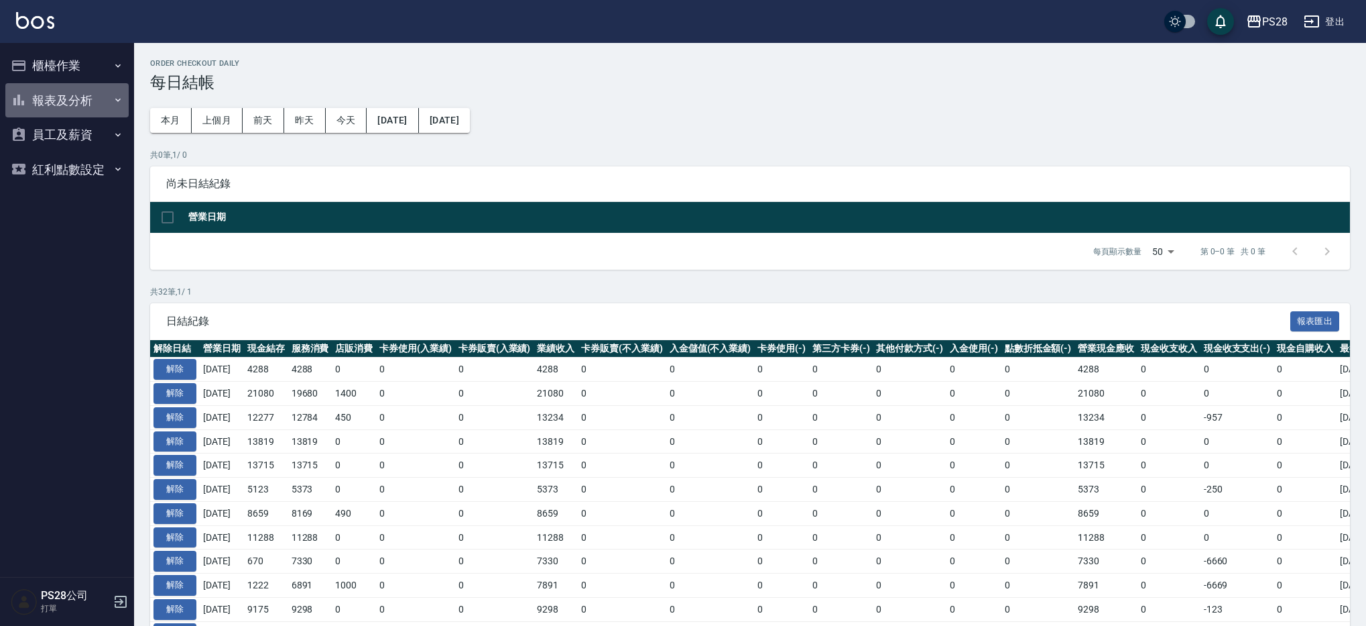
click at [71, 94] on button "報表及分析" at bounding box center [66, 100] width 123 height 35
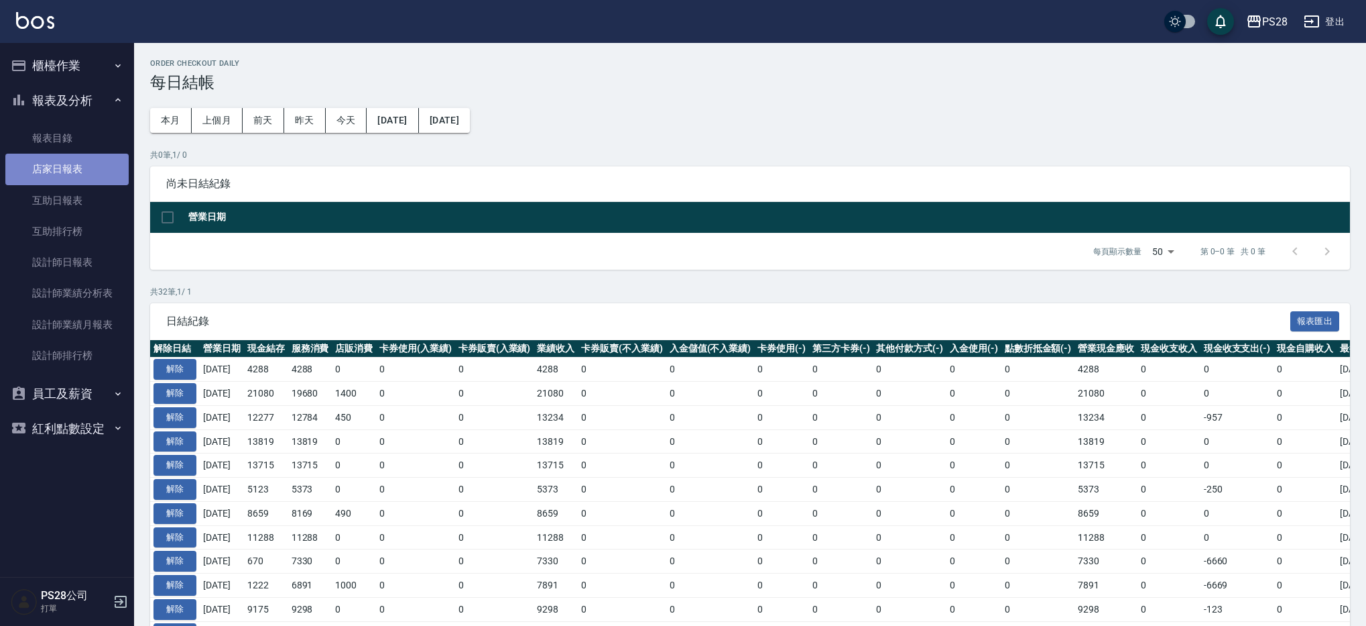
click at [86, 170] on link "店家日報表" at bounding box center [66, 169] width 123 height 31
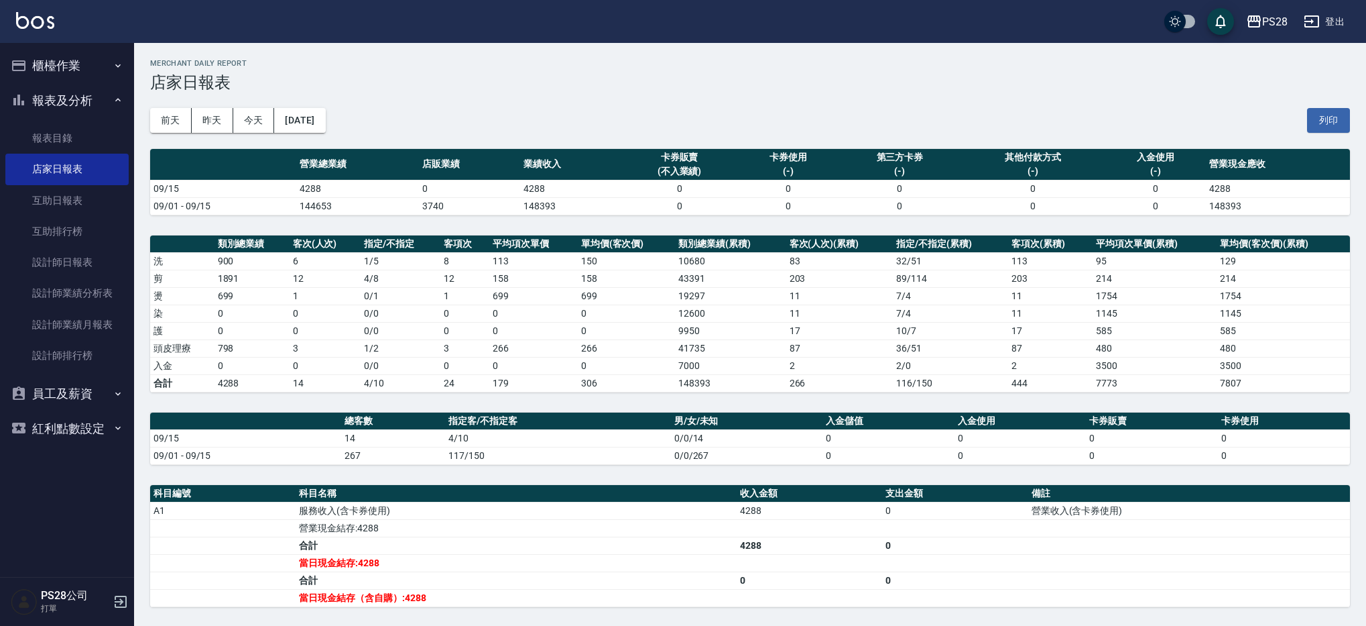
click at [42, 25] on img at bounding box center [35, 20] width 38 height 17
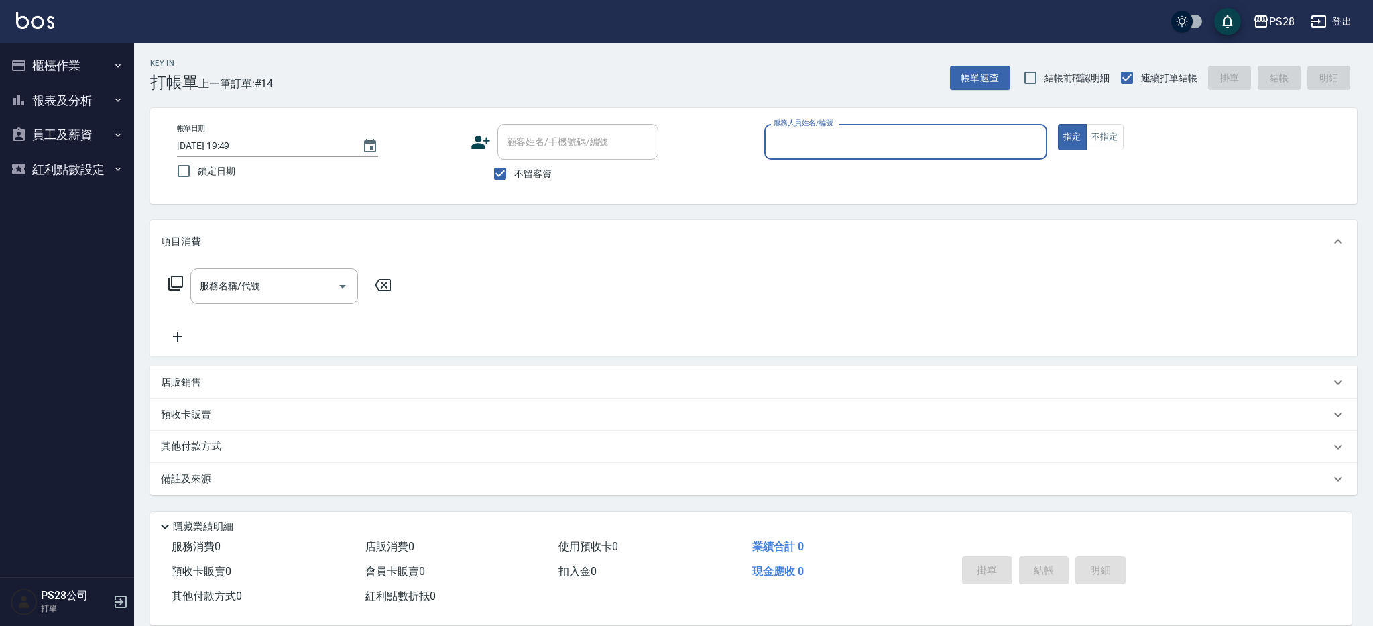
click at [86, 95] on button "報表及分析" at bounding box center [66, 100] width 123 height 35
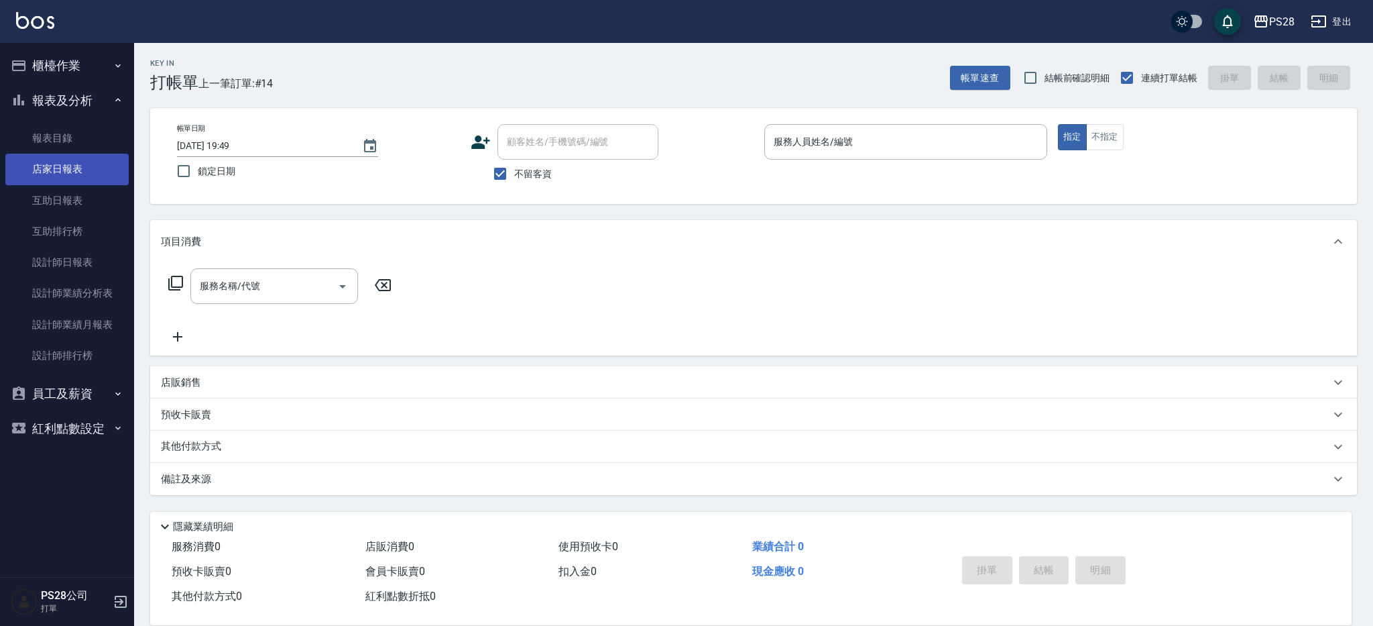
click at [86, 170] on link "店家日報表" at bounding box center [66, 169] width 123 height 31
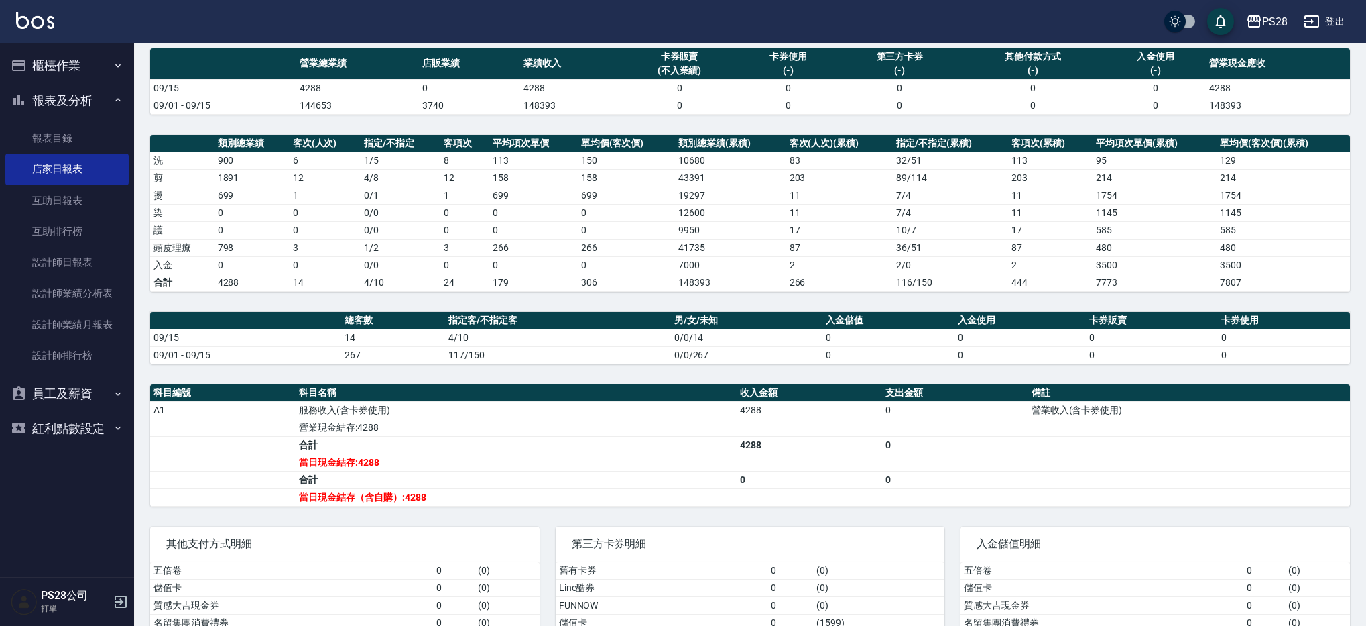
scroll to position [115, 0]
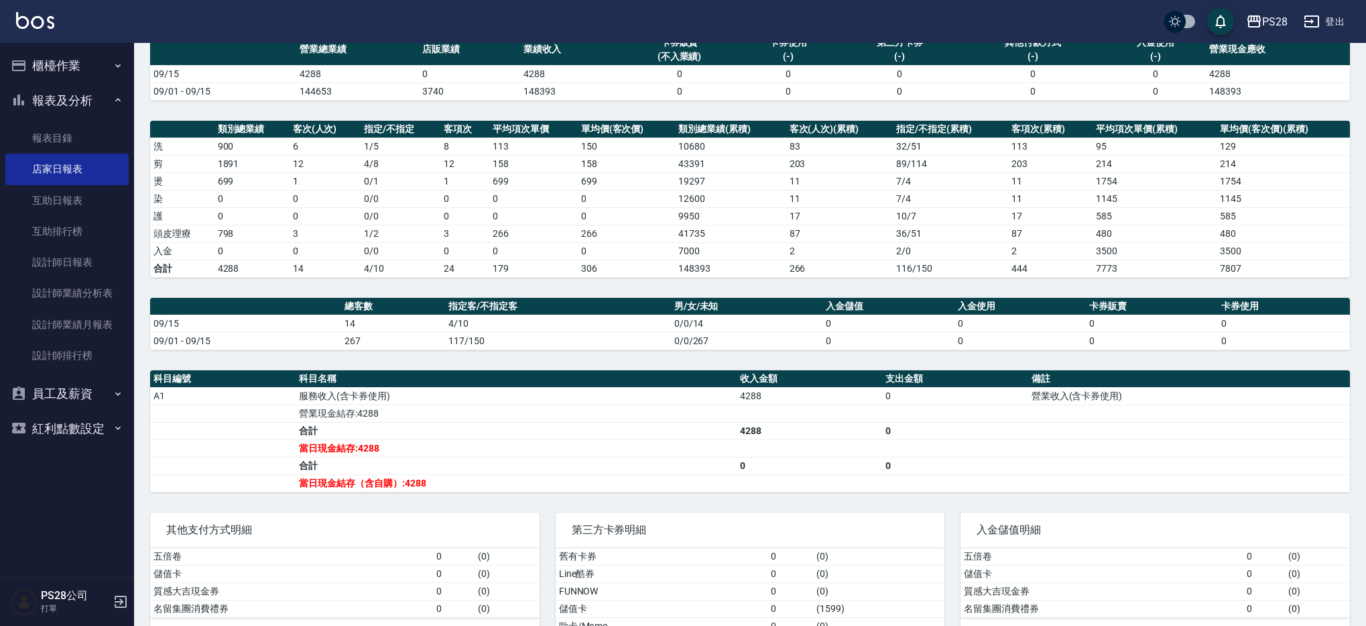
click at [5, 154] on link "店家日報表" at bounding box center [66, 169] width 123 height 31
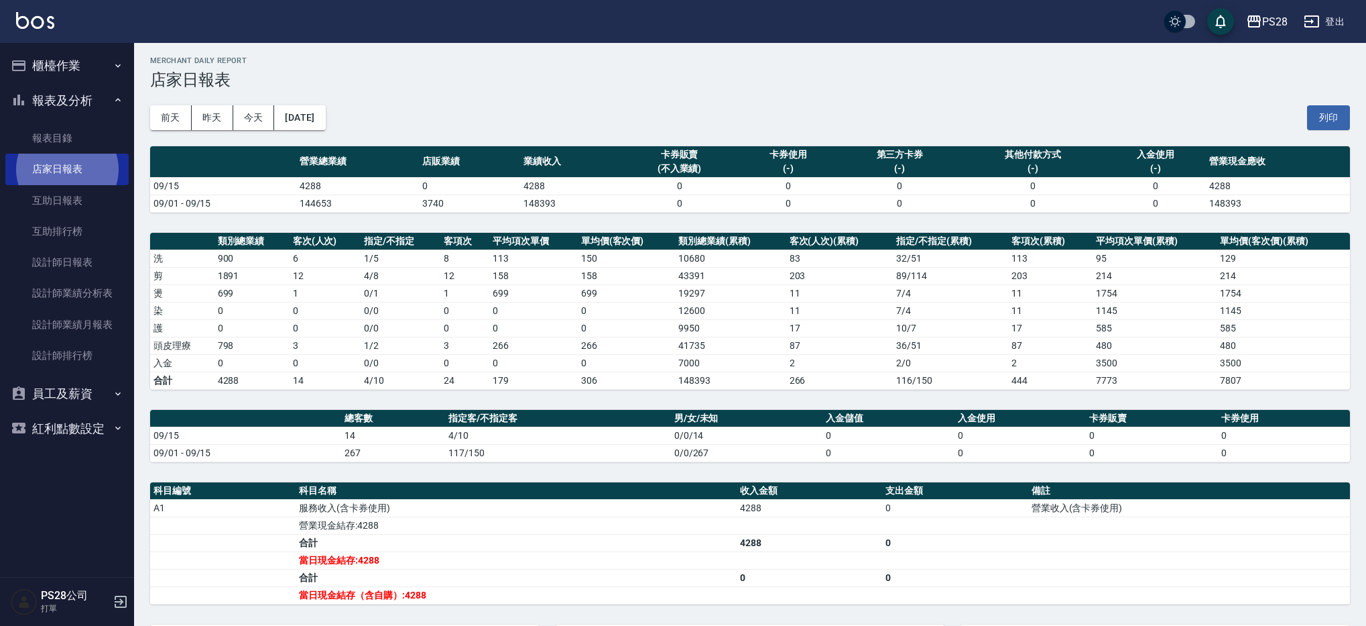
scroll to position [3, 0]
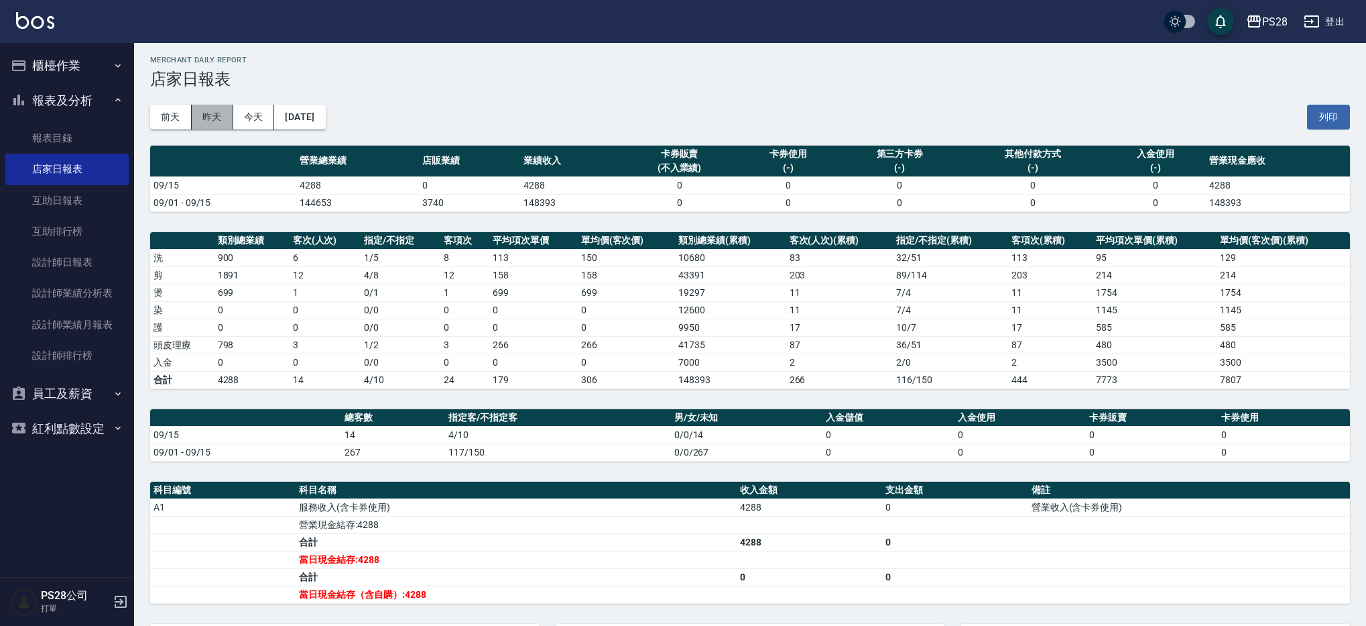
click at [202, 113] on button "昨天" at bounding box center [213, 117] width 42 height 25
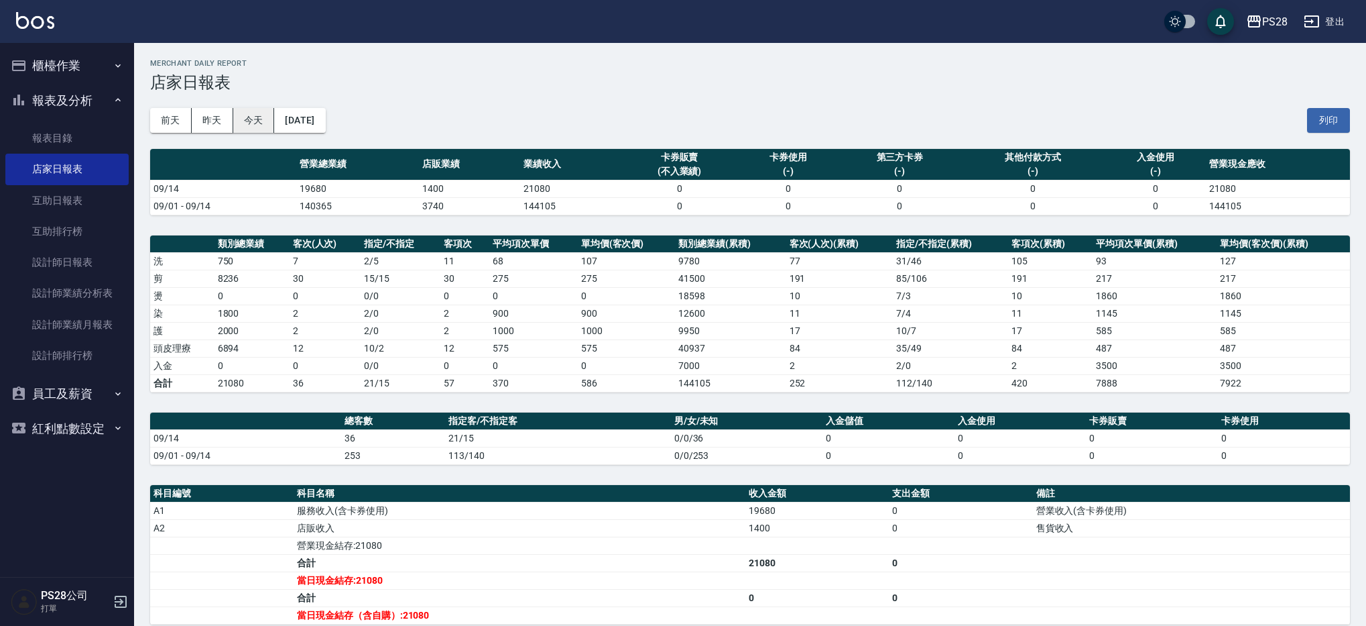
click at [245, 112] on button "今天" at bounding box center [254, 120] width 42 height 25
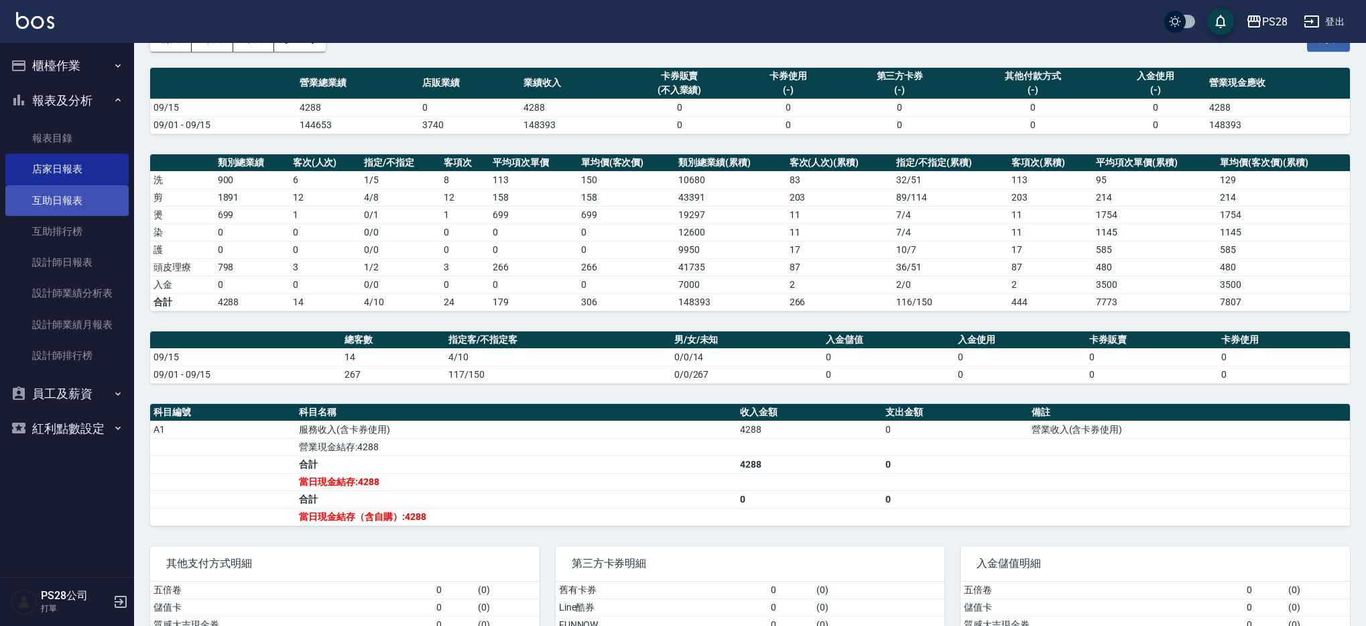
scroll to position [69, 0]
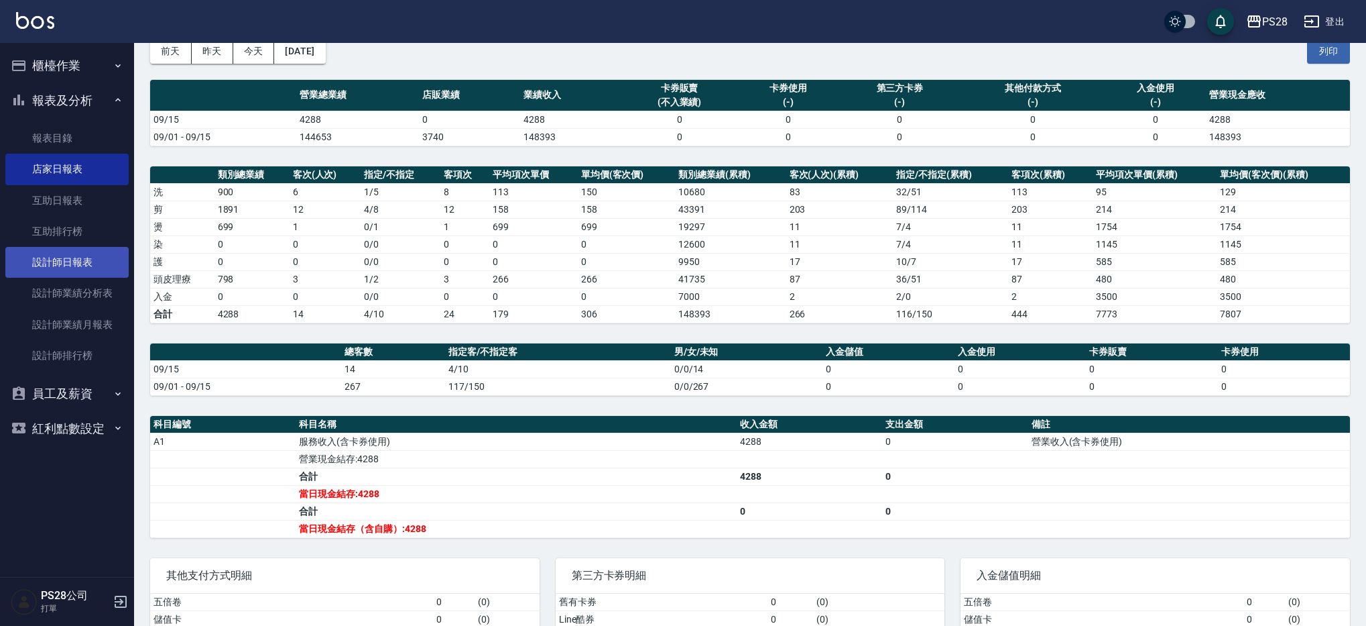
click at [75, 262] on link "設計師日報表" at bounding box center [66, 262] width 123 height 31
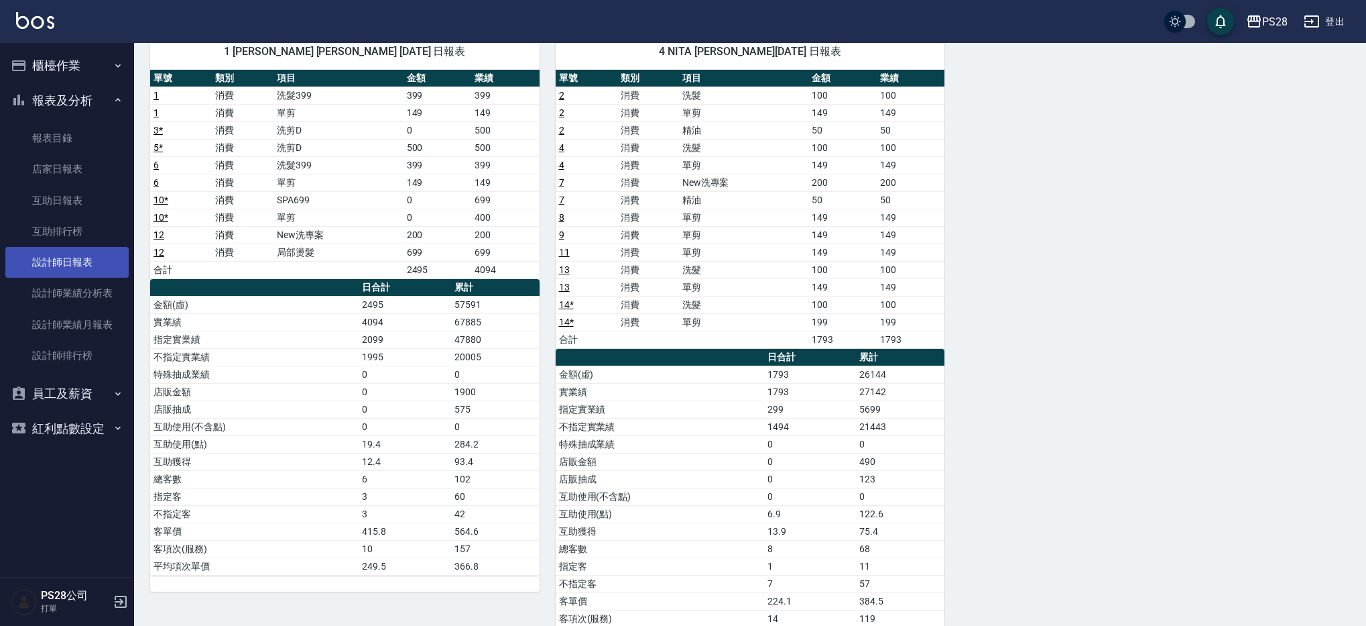
scroll to position [113, 0]
